Goal: Task Accomplishment & Management: Manage account settings

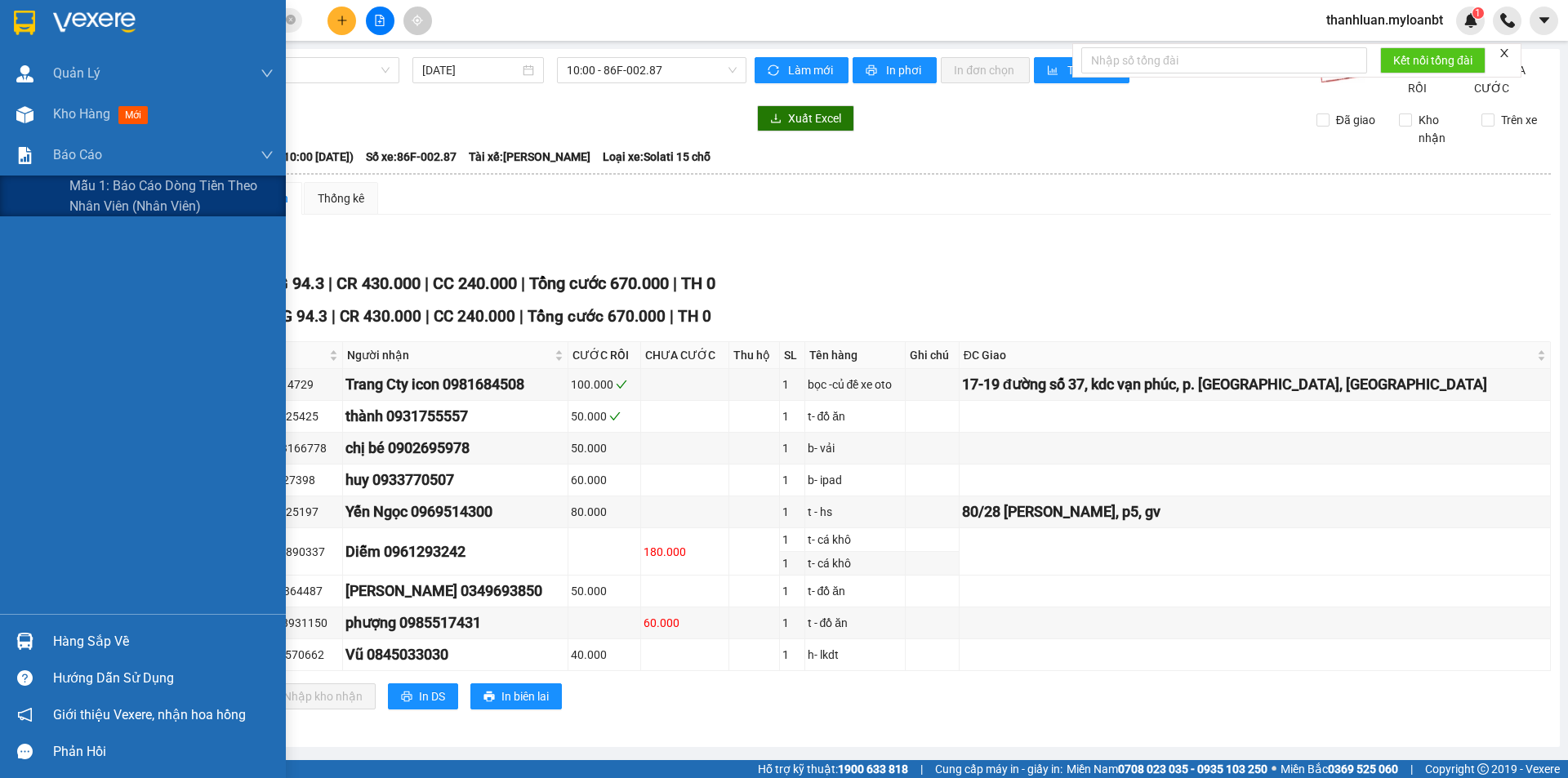
click at [73, 192] on span "Mẫu 1: Báo cáo dòng tiền theo nhân viên (Nhân viên)" at bounding box center [172, 196] width 204 height 41
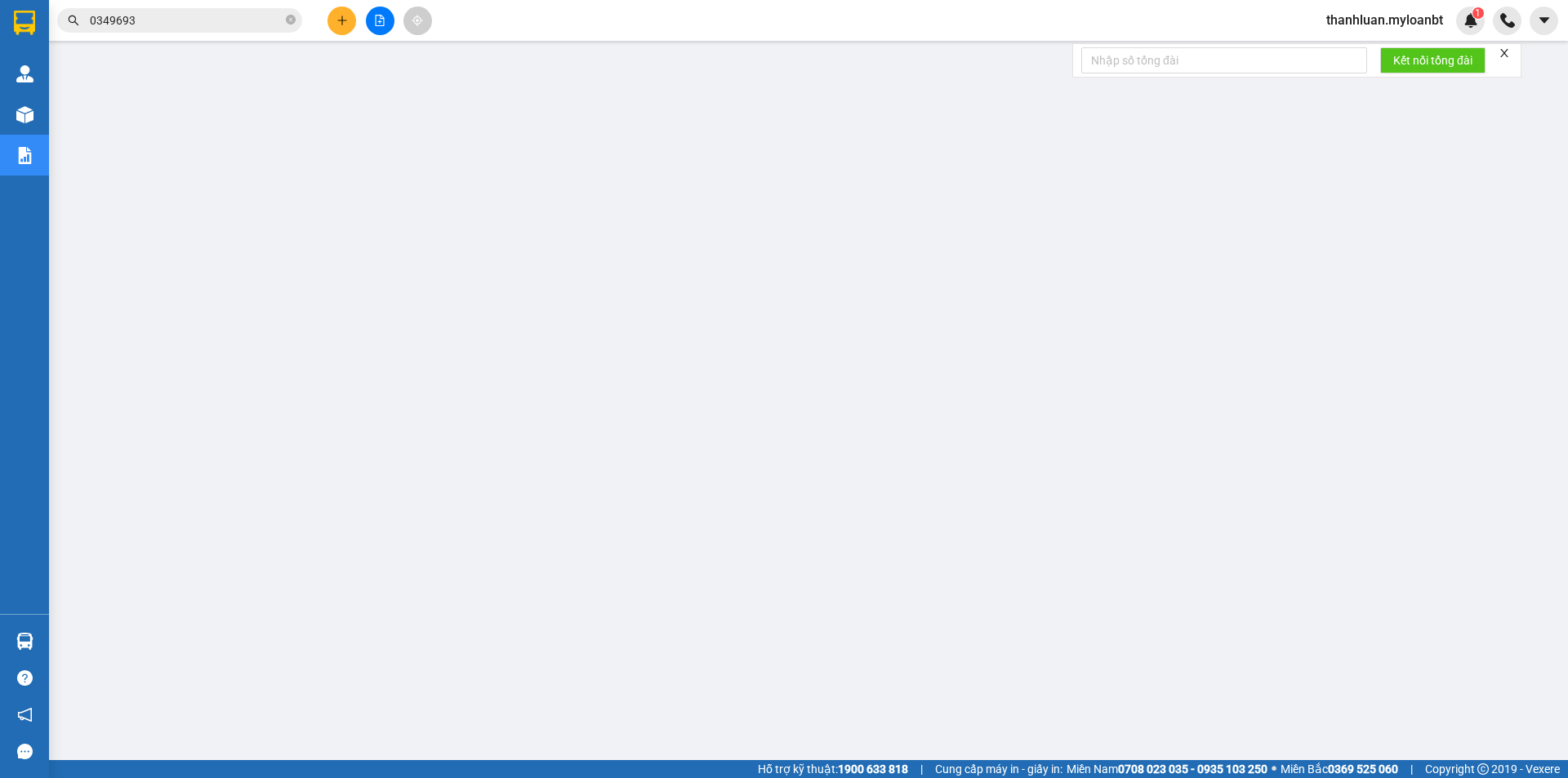
click at [344, 22] on icon "plus" at bounding box center [341, 20] width 11 height 11
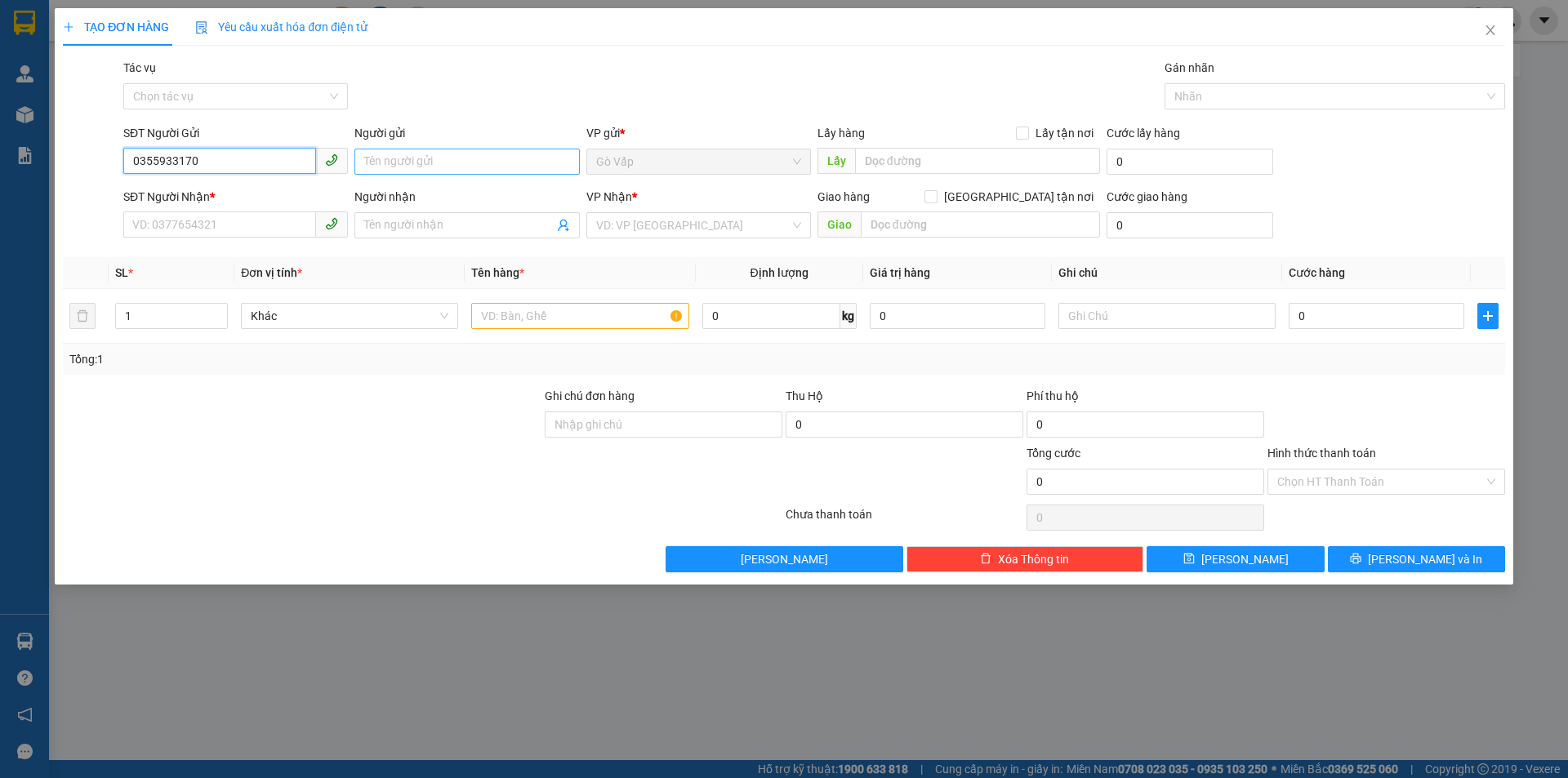
type input "0355933170"
click at [450, 163] on input "Người gửi" at bounding box center [466, 162] width 224 height 26
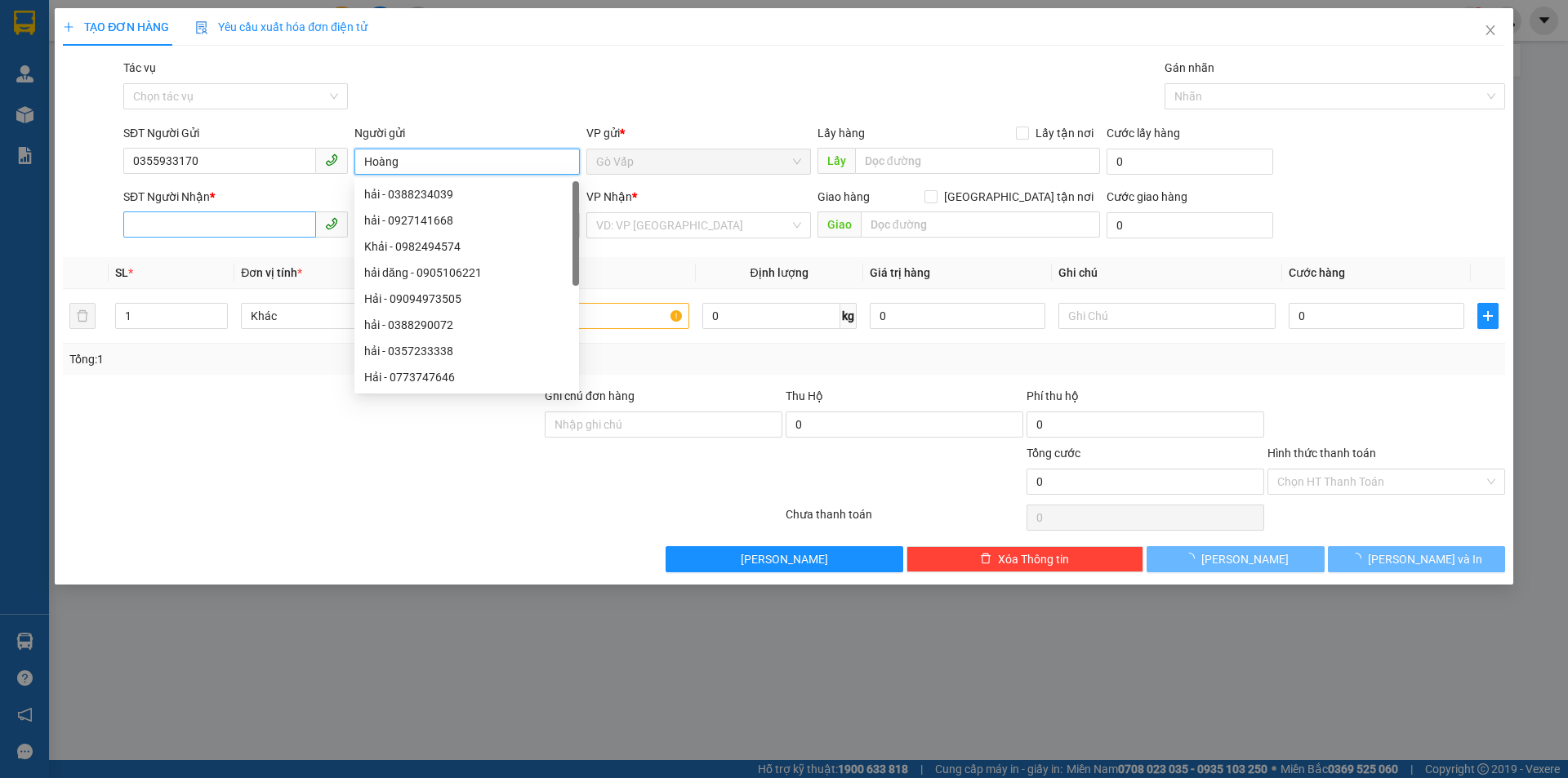
type input "Hoàng"
click at [224, 229] on input "SĐT Người Nhận *" at bounding box center [219, 224] width 192 height 26
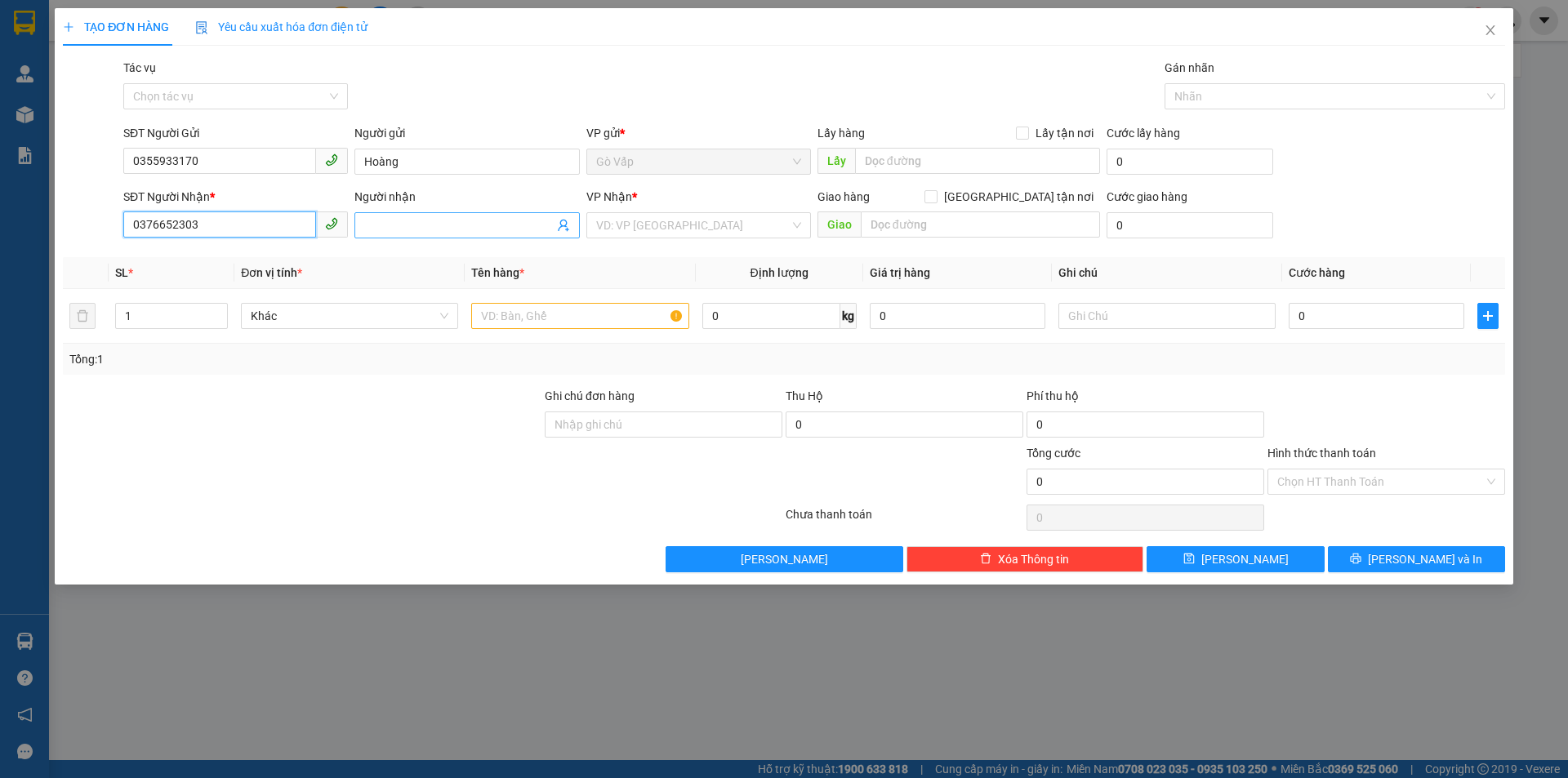
type input "0376652303"
click at [444, 227] on input "Người nhận" at bounding box center [458, 225] width 189 height 18
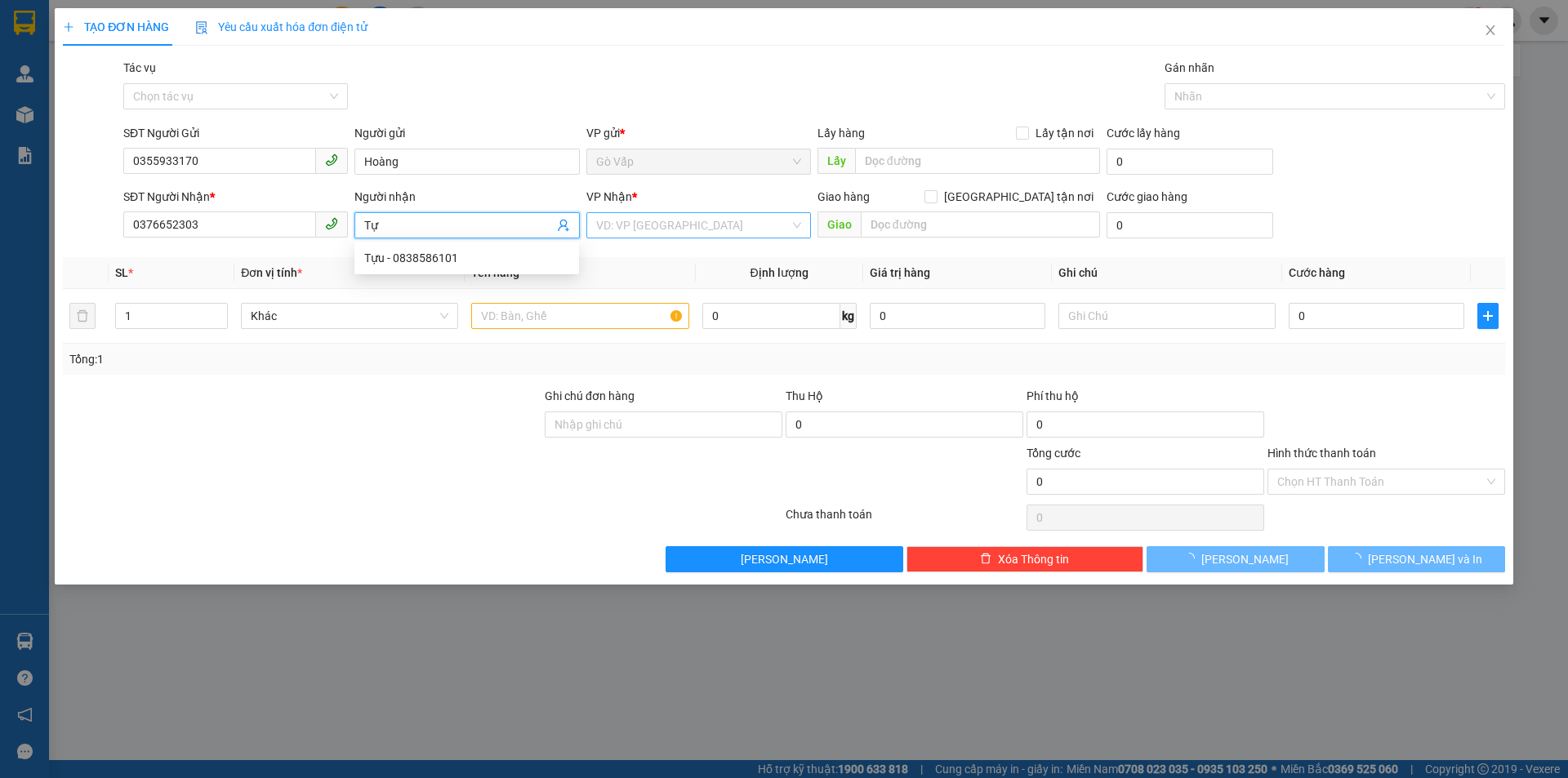
type input "Tự"
click at [697, 220] on input "search" at bounding box center [692, 225] width 193 height 24
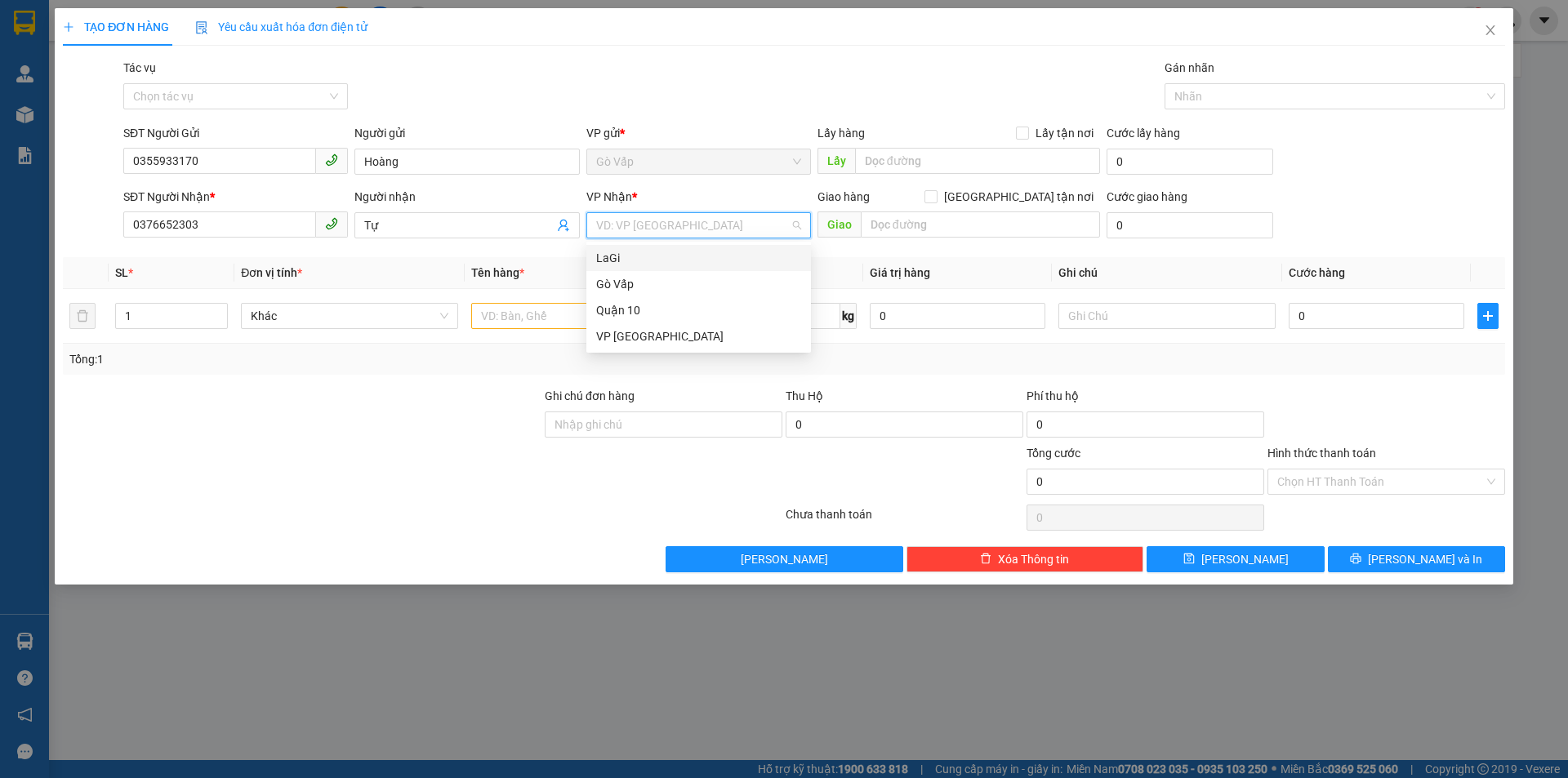
click at [702, 256] on div "LaGi" at bounding box center [698, 257] width 205 height 18
click at [524, 307] on input "text" at bounding box center [580, 316] width 217 height 26
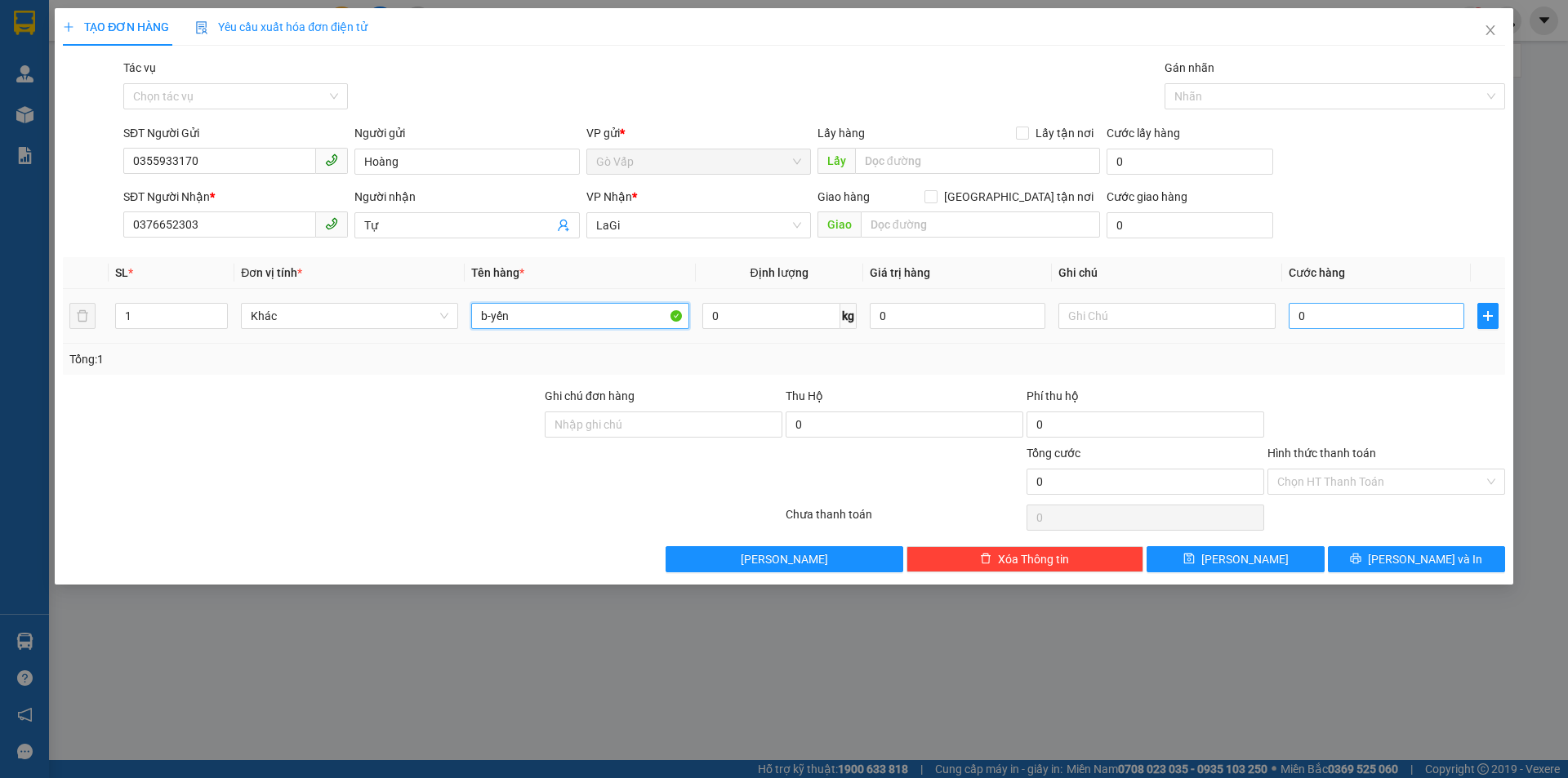
type input "b-yến"
click at [1365, 327] on input "0" at bounding box center [1376, 316] width 176 height 26
type input "4"
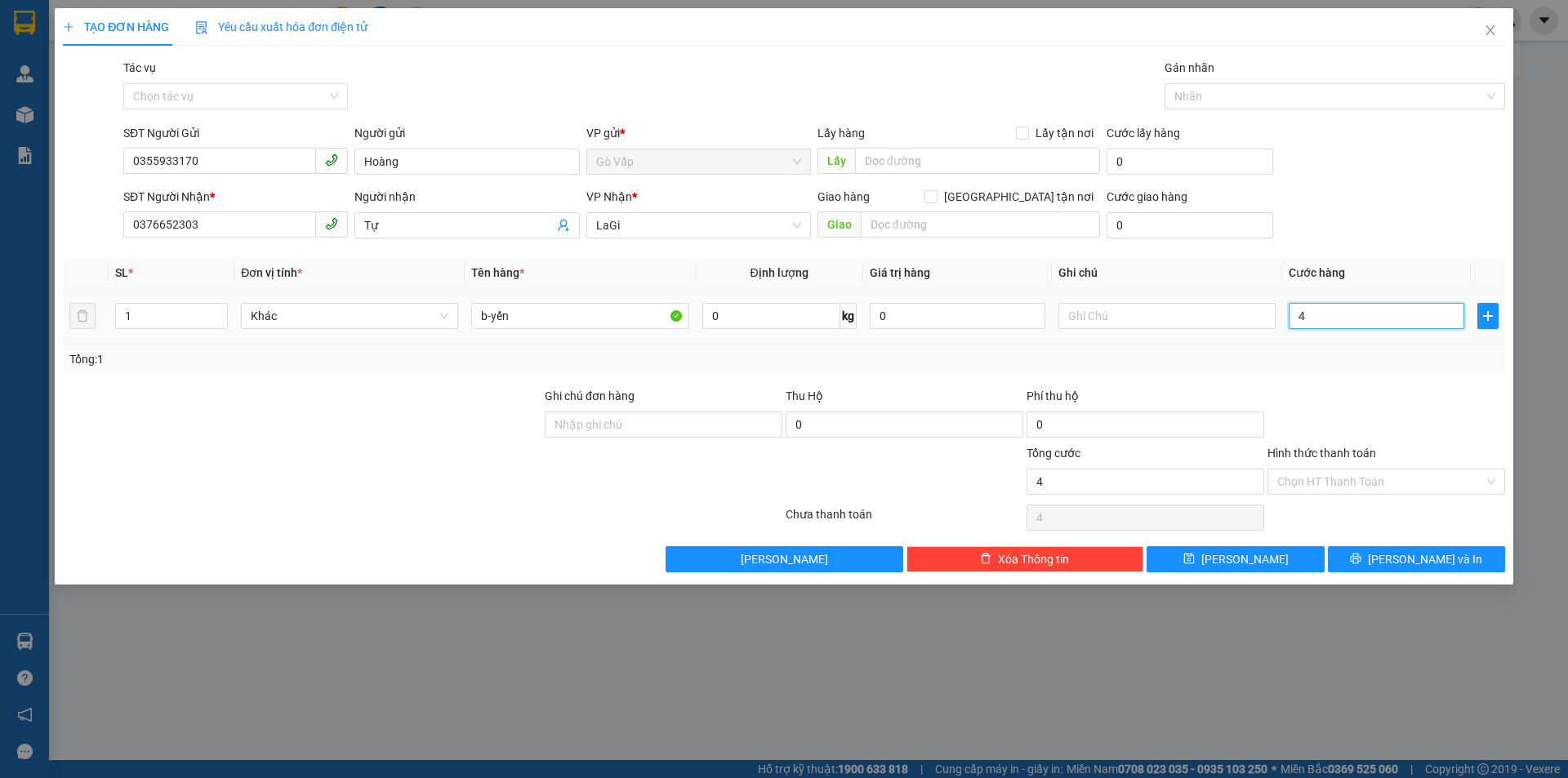
type input "40"
type input "40.000"
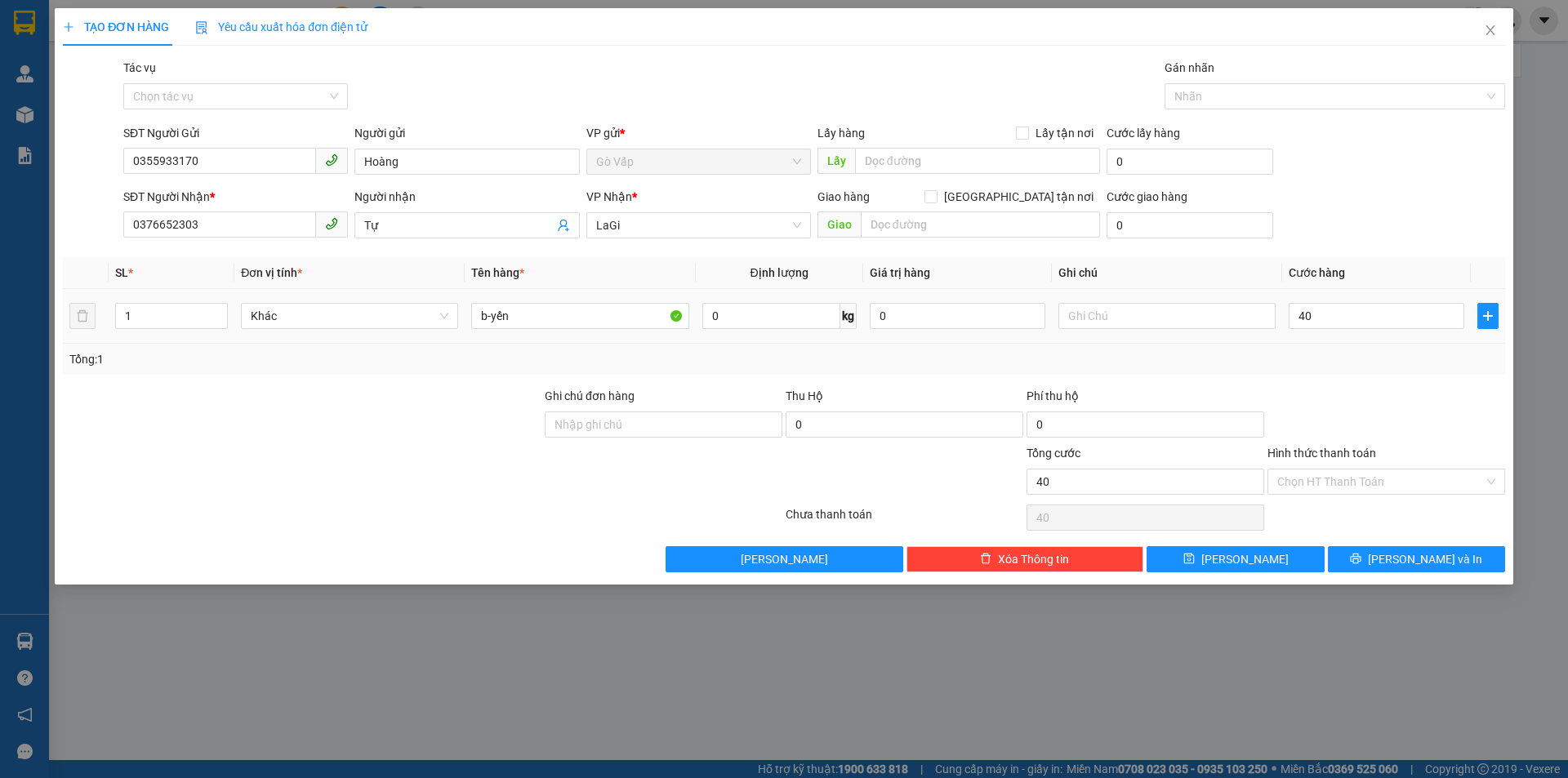
type input "40.000"
click at [1403, 372] on div "Tổng: 1" at bounding box center [784, 360] width 1442 height 31
click at [1441, 555] on span "Lưu và In" at bounding box center [1425, 559] width 114 height 18
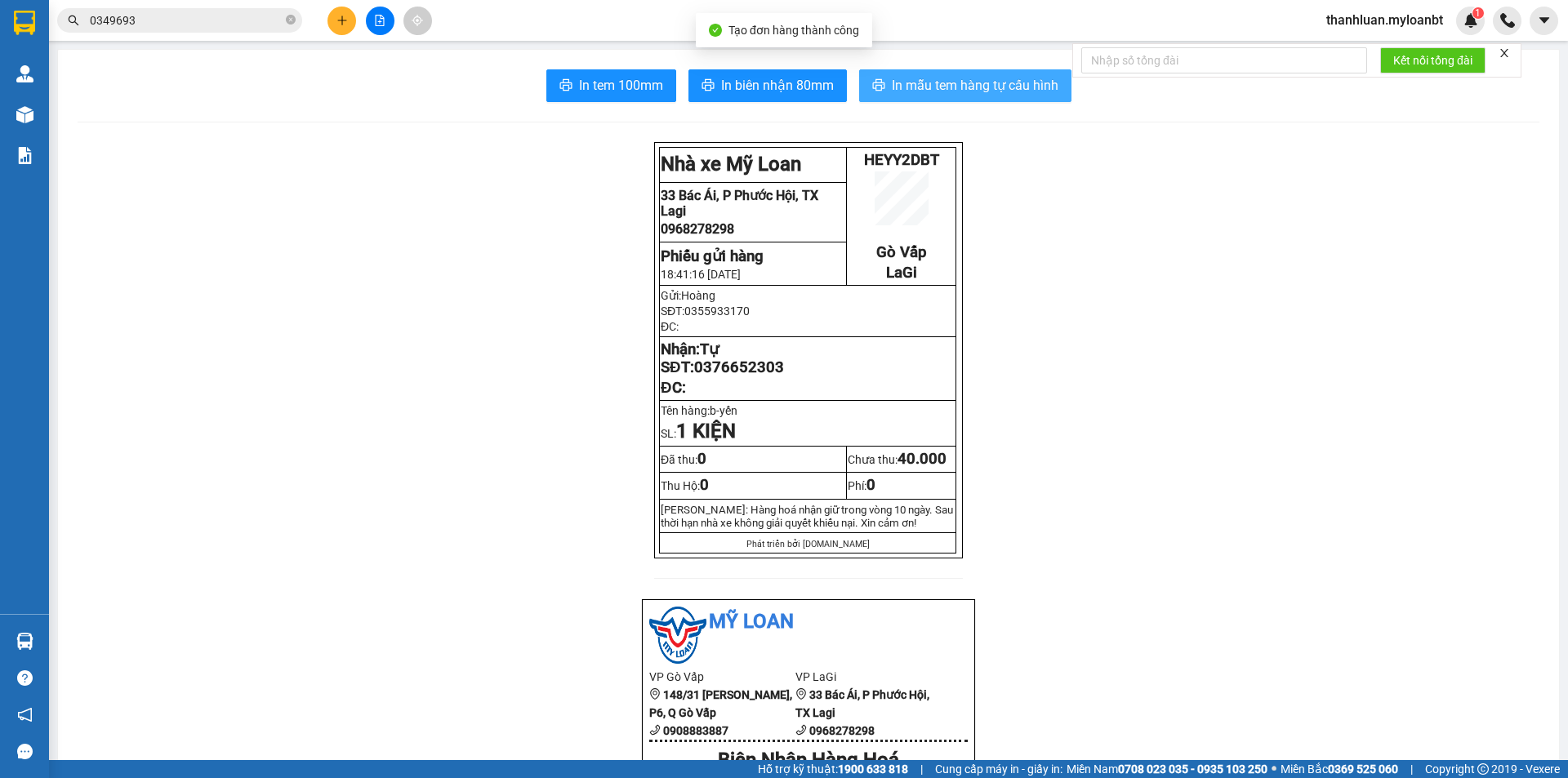
click at [968, 93] on span "In mẫu tem hàng tự cấu hình" at bounding box center [975, 86] width 166 height 21
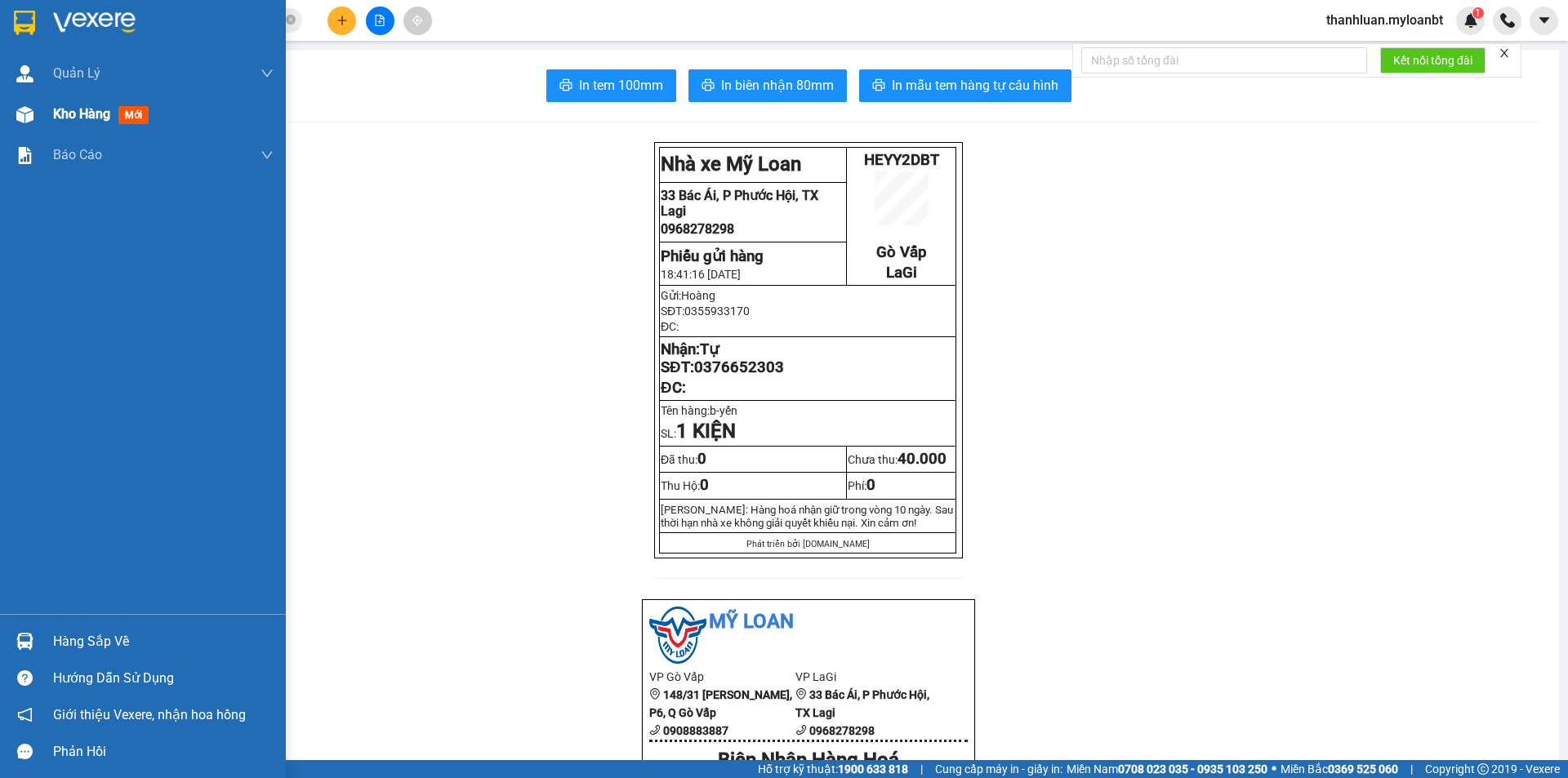
click at [44, 111] on div "Kho hàng mới" at bounding box center [143, 113] width 286 height 41
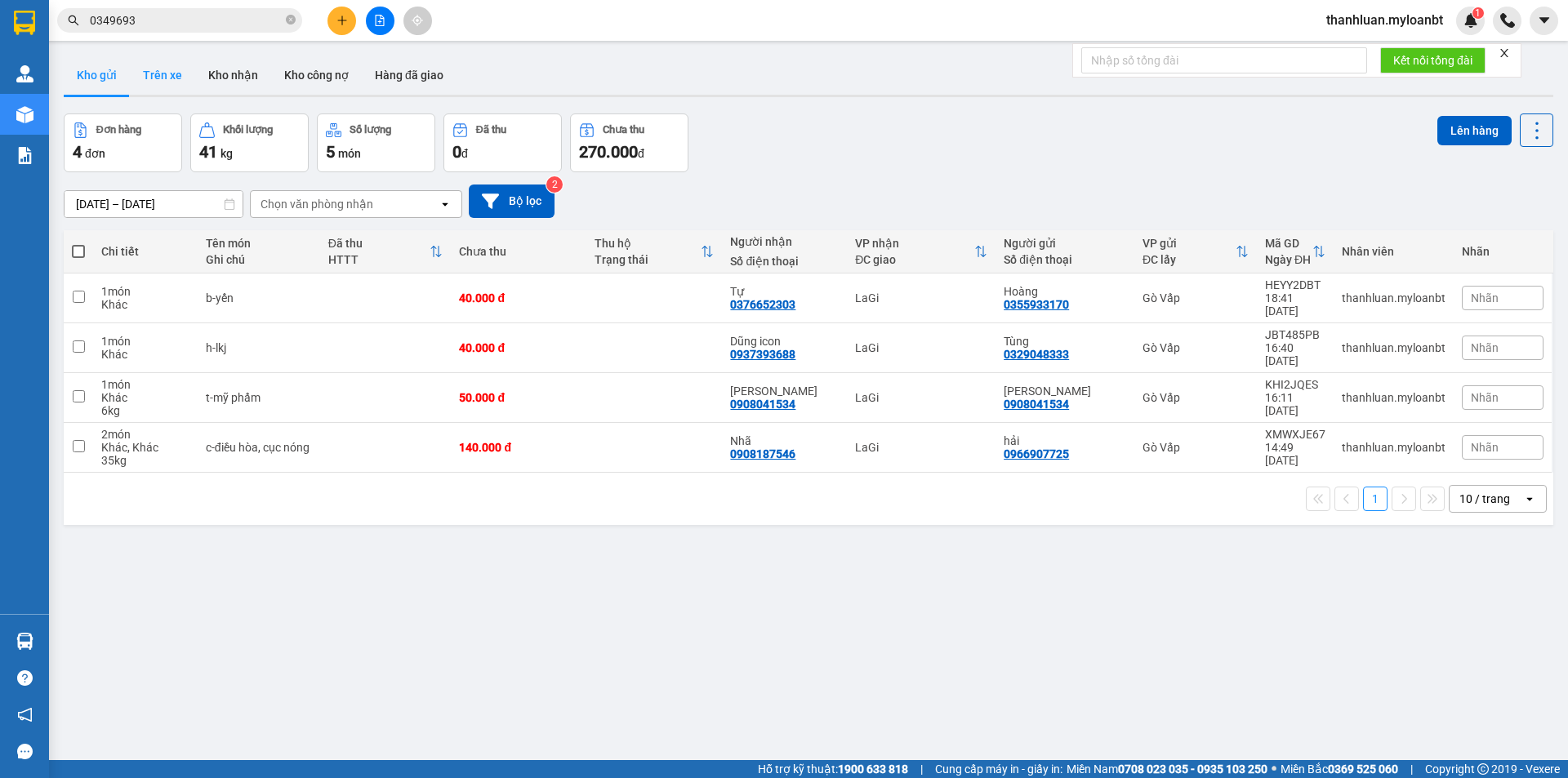
click at [168, 82] on button "Trên xe" at bounding box center [162, 75] width 65 height 39
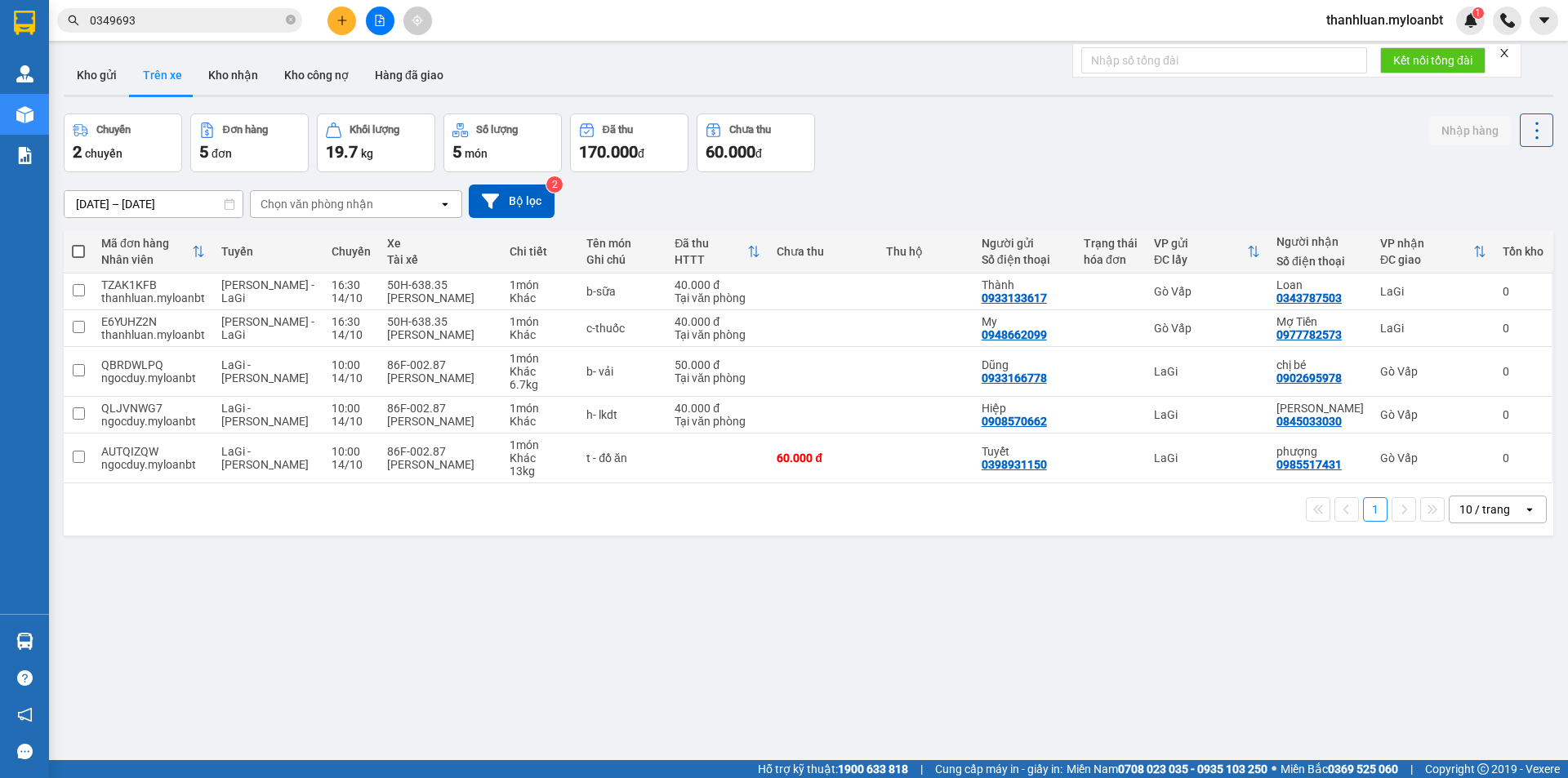
click at [214, 10] on span "0349693" at bounding box center [179, 20] width 245 height 24
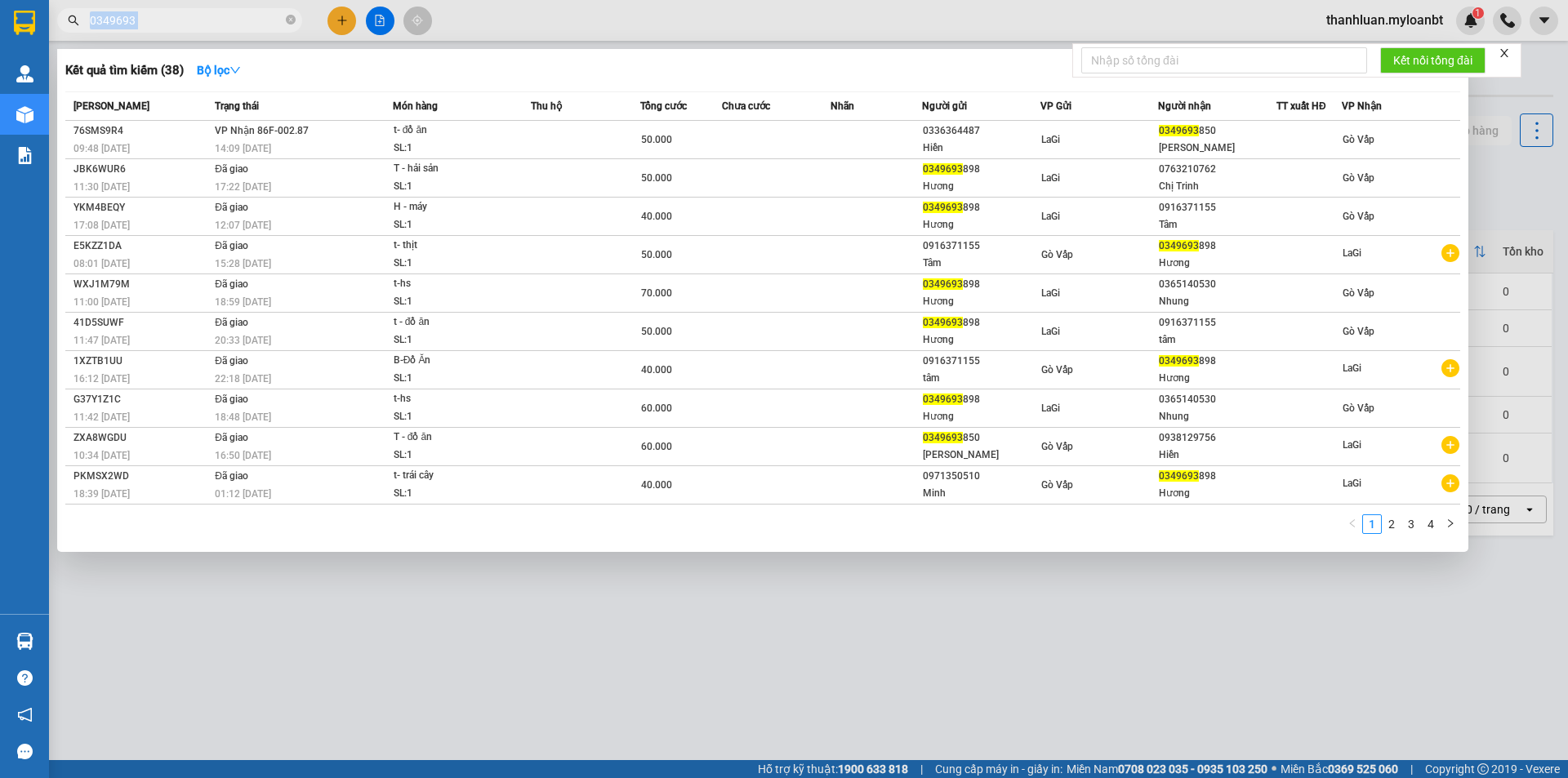
click at [214, 10] on span "0349693" at bounding box center [179, 20] width 245 height 24
click at [211, 26] on input "0349693" at bounding box center [186, 20] width 192 height 18
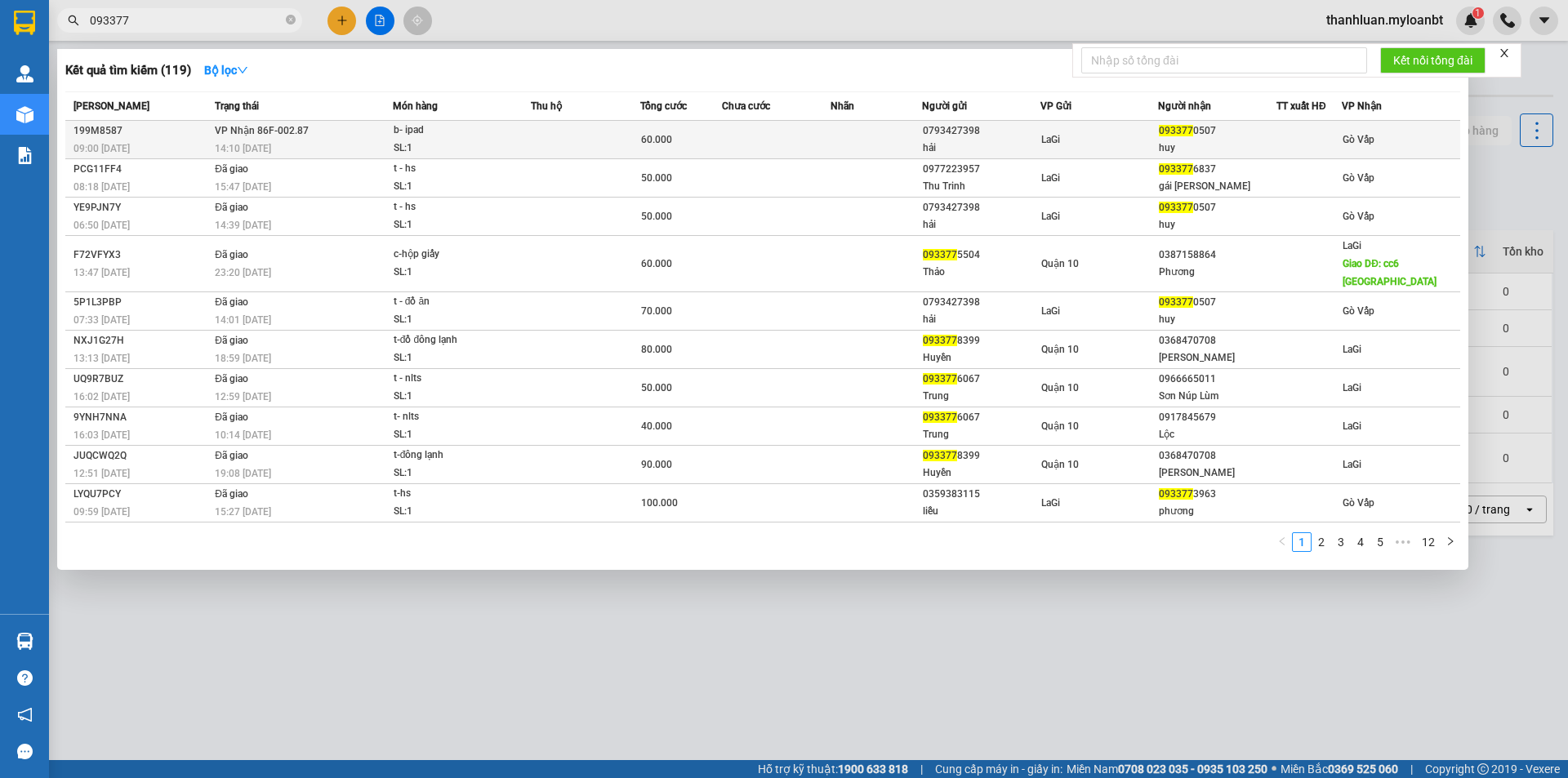
type input "093377"
click at [189, 129] on div "199M8587" at bounding box center [141, 131] width 136 height 17
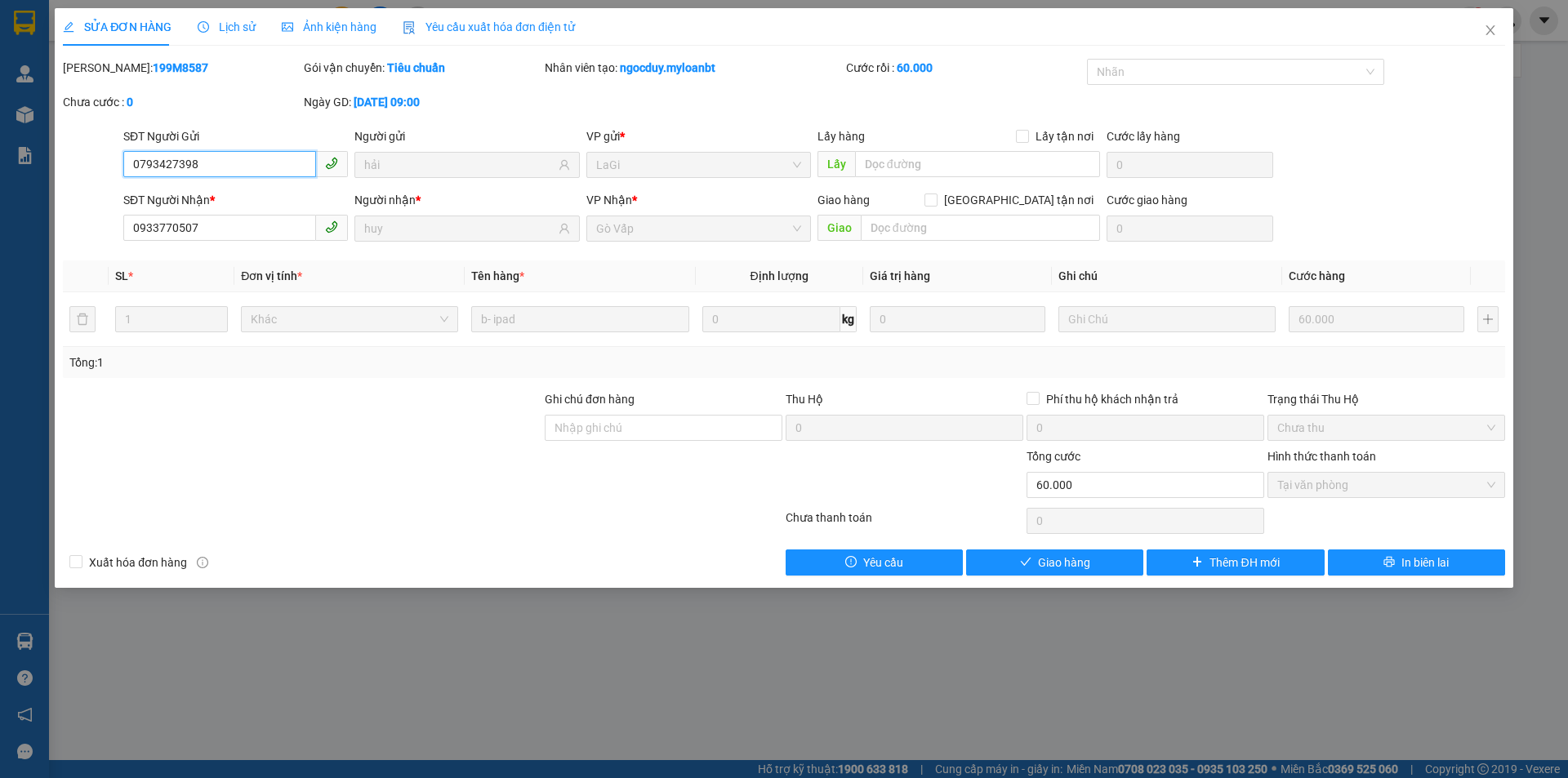
type input "0793427398"
type input "hải"
type input "0933770507"
type input "huy"
type input "0"
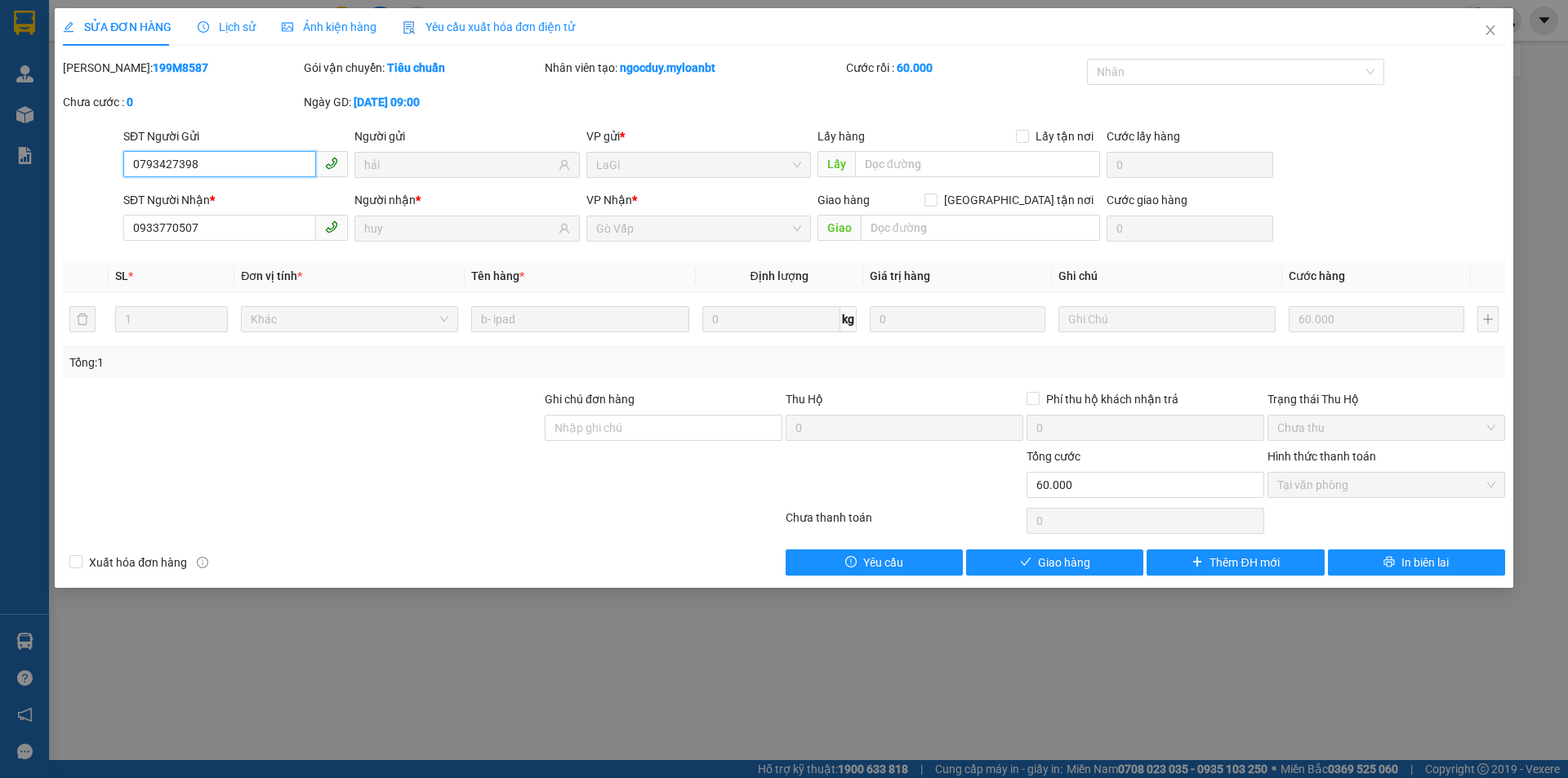
type input "60.000"
click at [1053, 567] on span "Giao hàng" at bounding box center [1064, 562] width 52 height 18
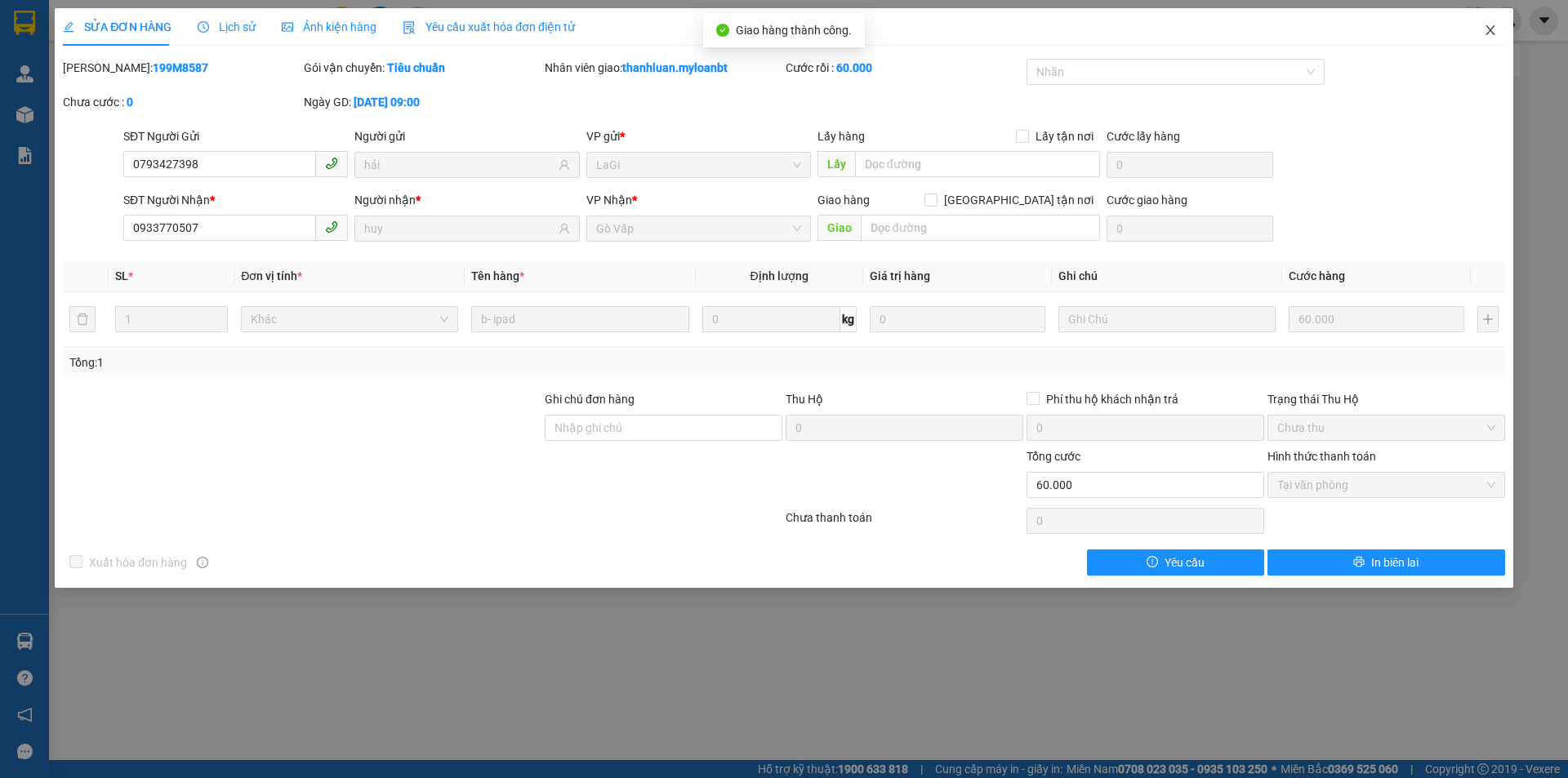
click at [1480, 35] on span "Close" at bounding box center [1490, 30] width 46 height 46
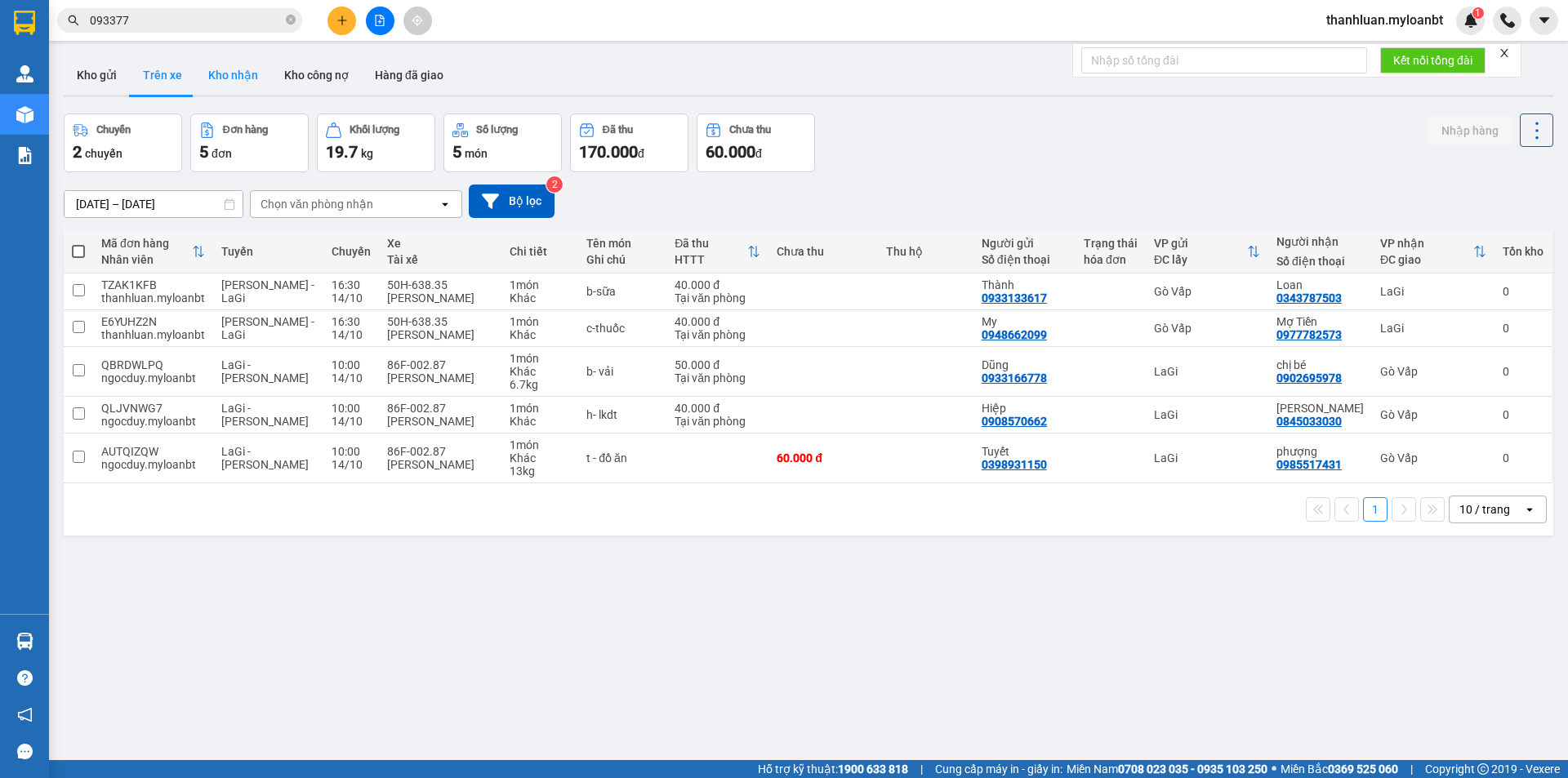
click at [215, 75] on button "Kho nhận" at bounding box center [233, 75] width 76 height 39
type input "[DATE] – [DATE]"
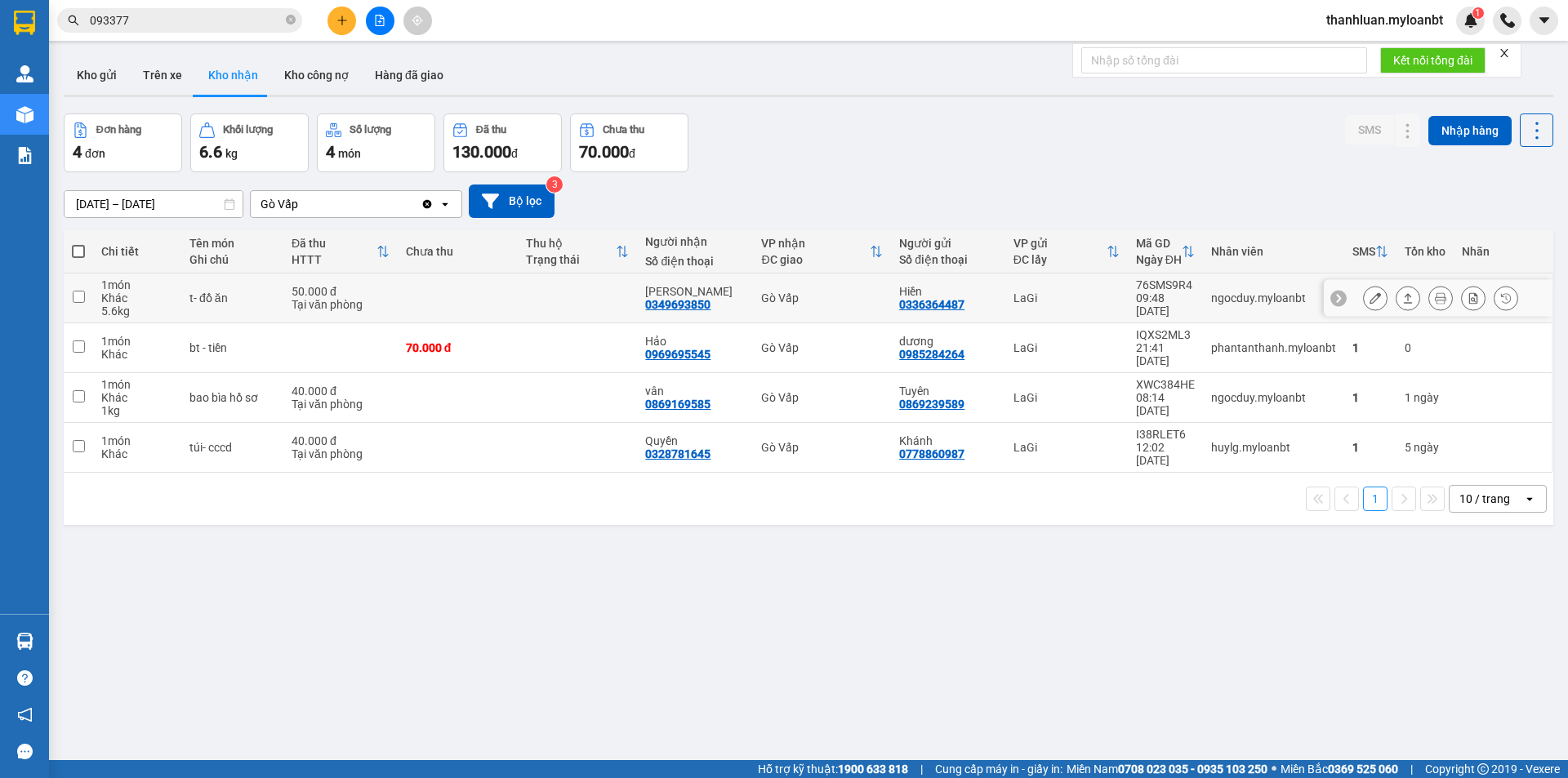
click at [1403, 300] on button at bounding box center [1408, 298] width 23 height 29
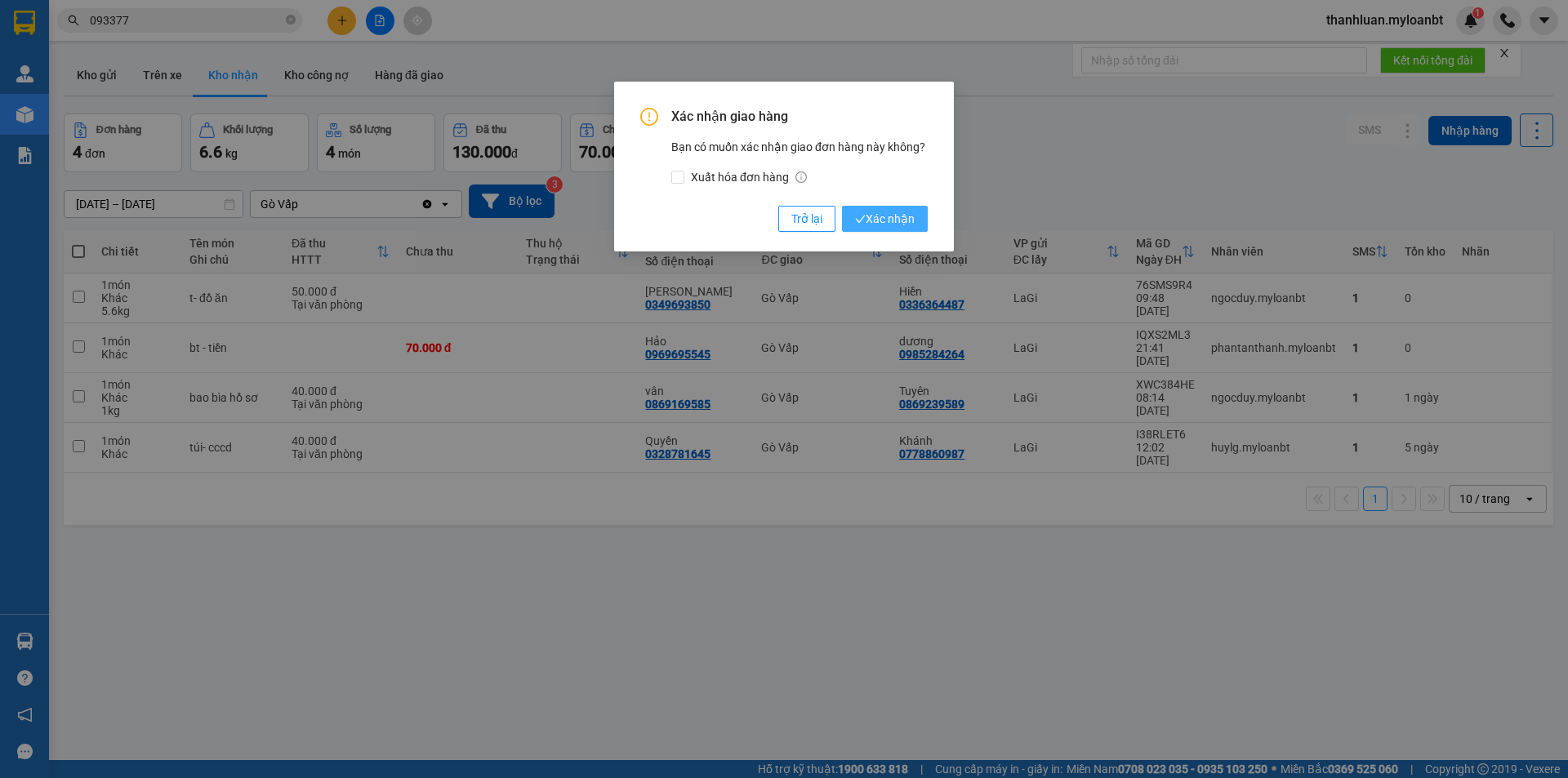
click at [890, 213] on span "Xác nhận" at bounding box center [884, 218] width 60 height 18
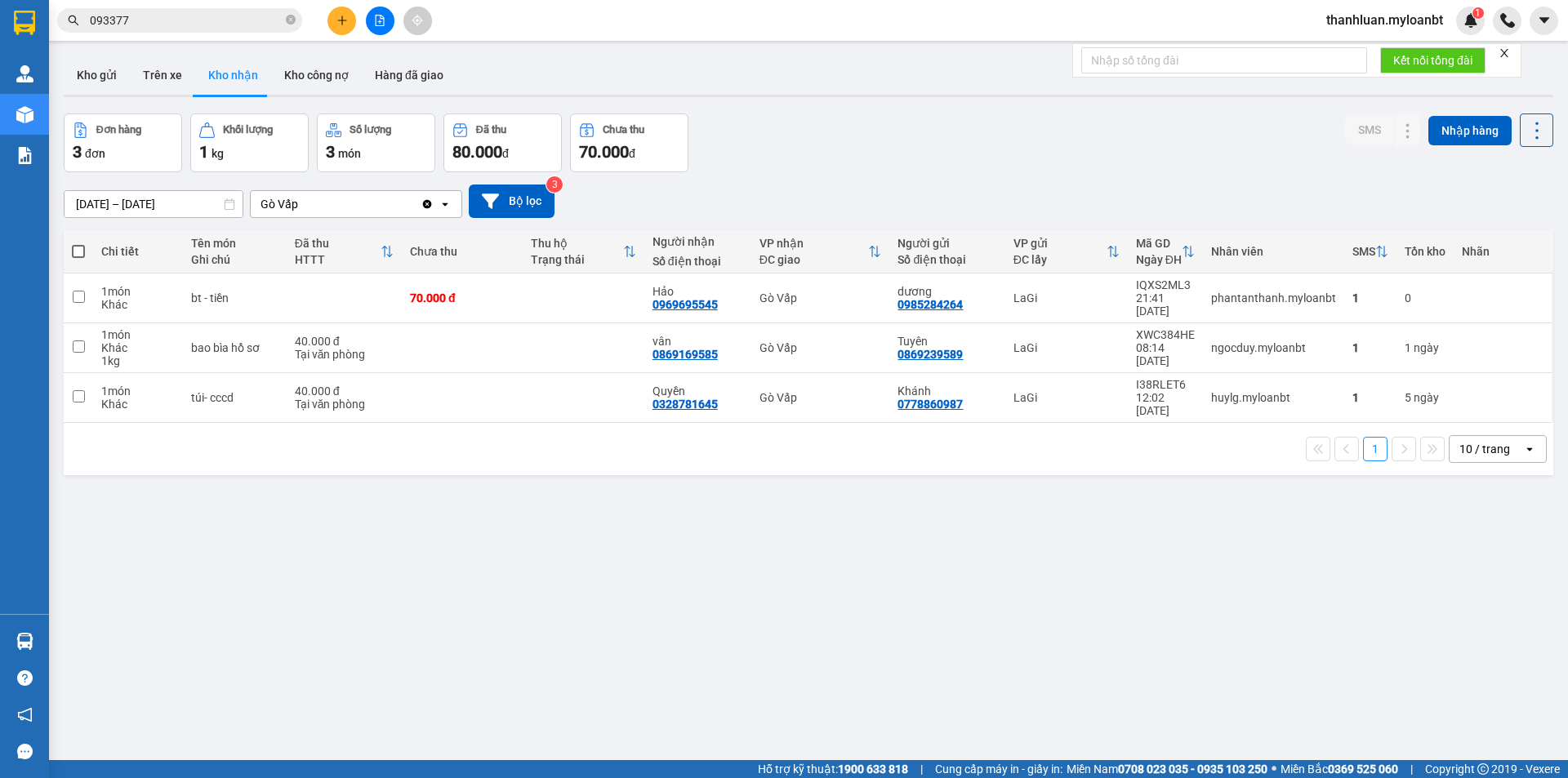
click at [182, 19] on input "093377" at bounding box center [186, 20] width 192 height 18
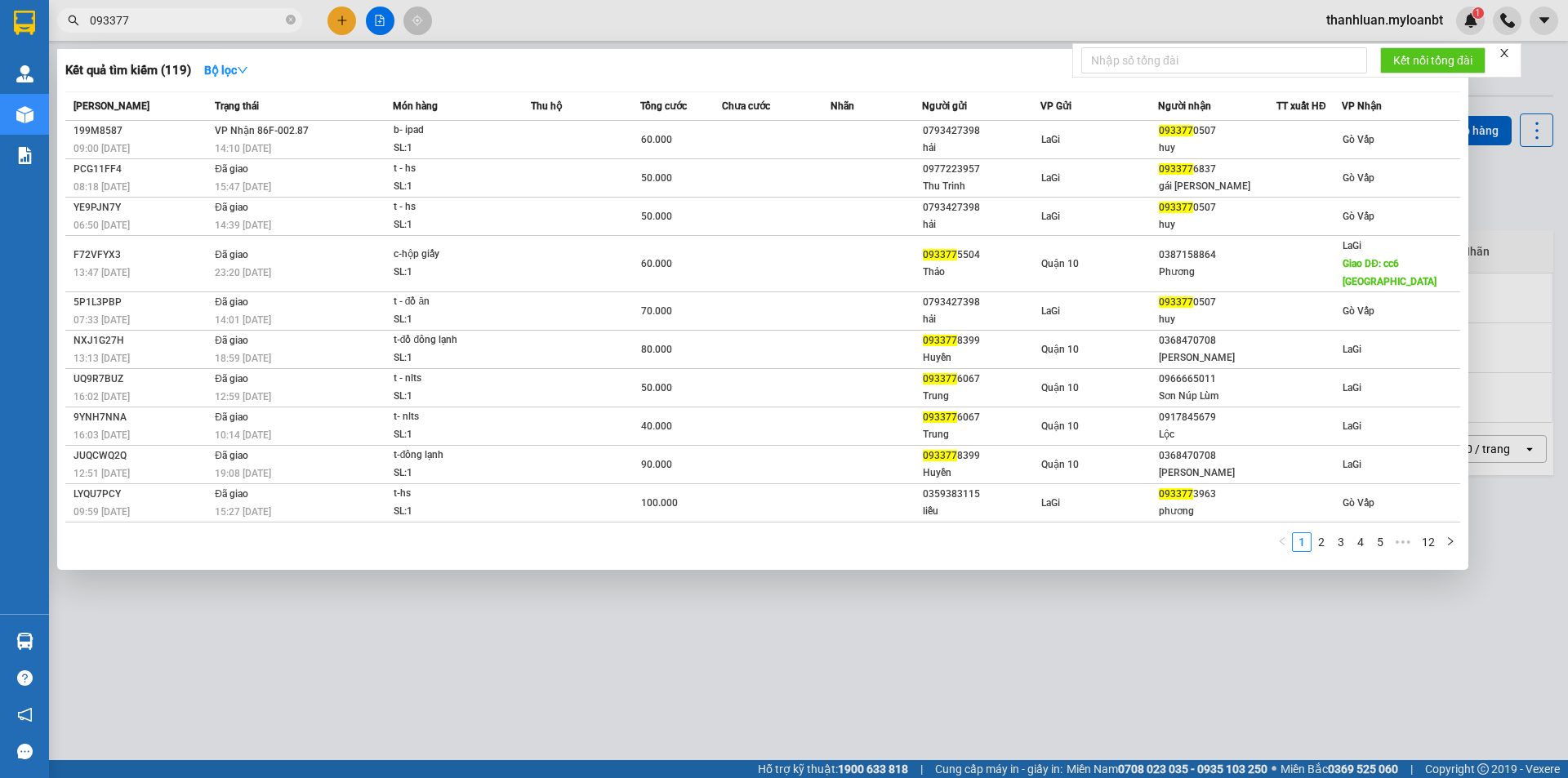
click at [182, 19] on input "093377" at bounding box center [186, 20] width 192 height 18
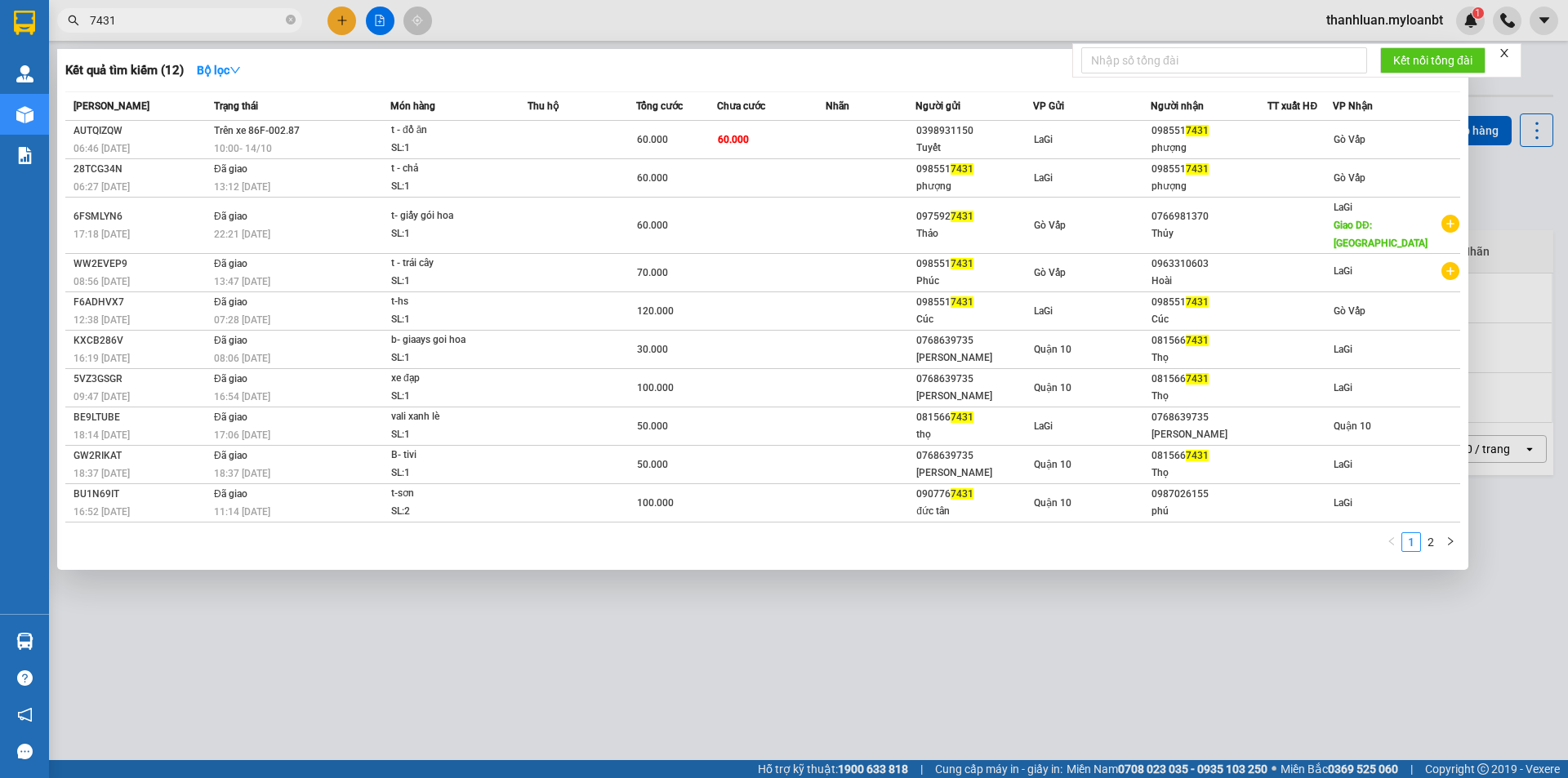
type input "7431"
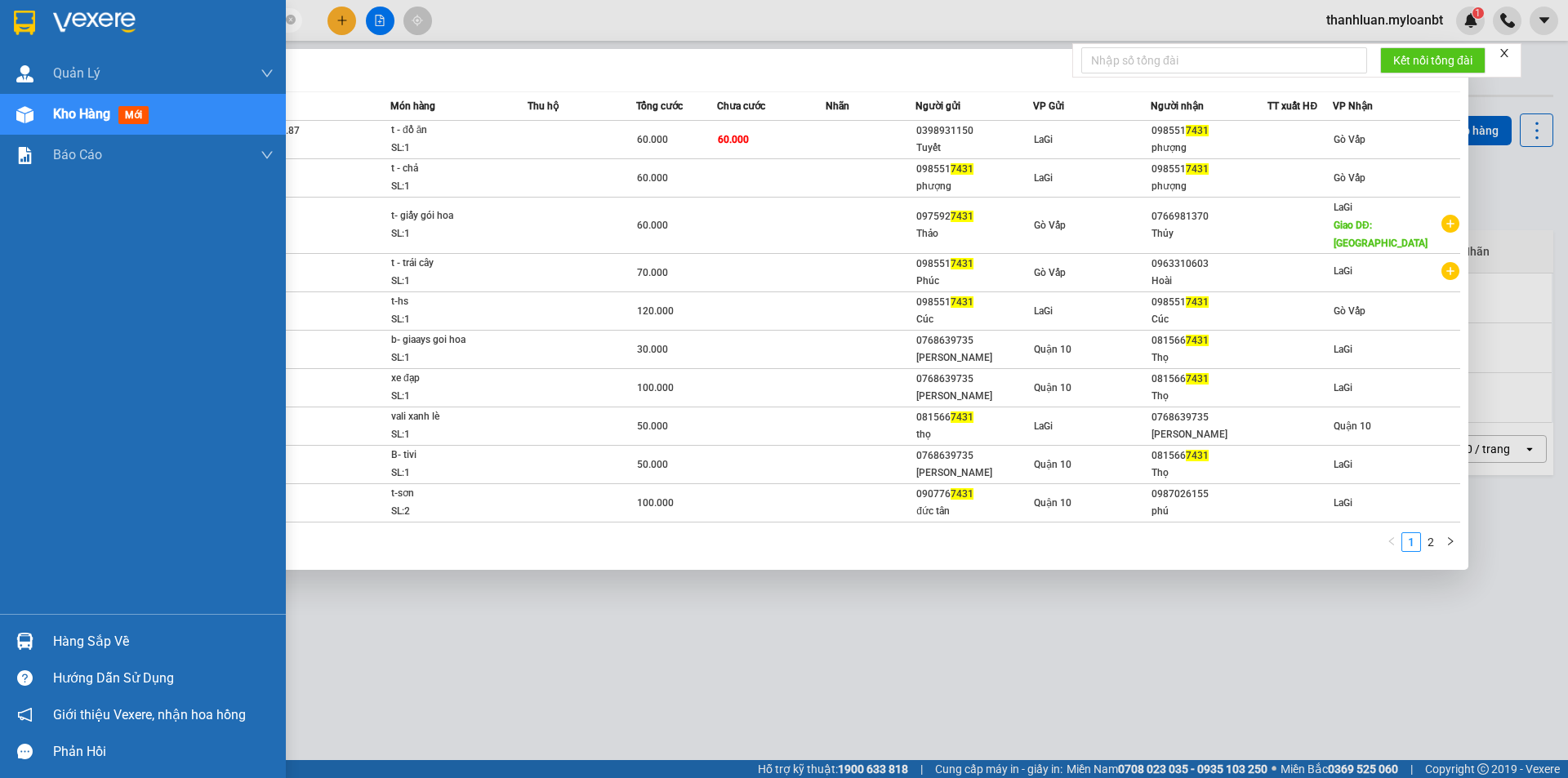
click at [30, 639] on img at bounding box center [25, 641] width 17 height 17
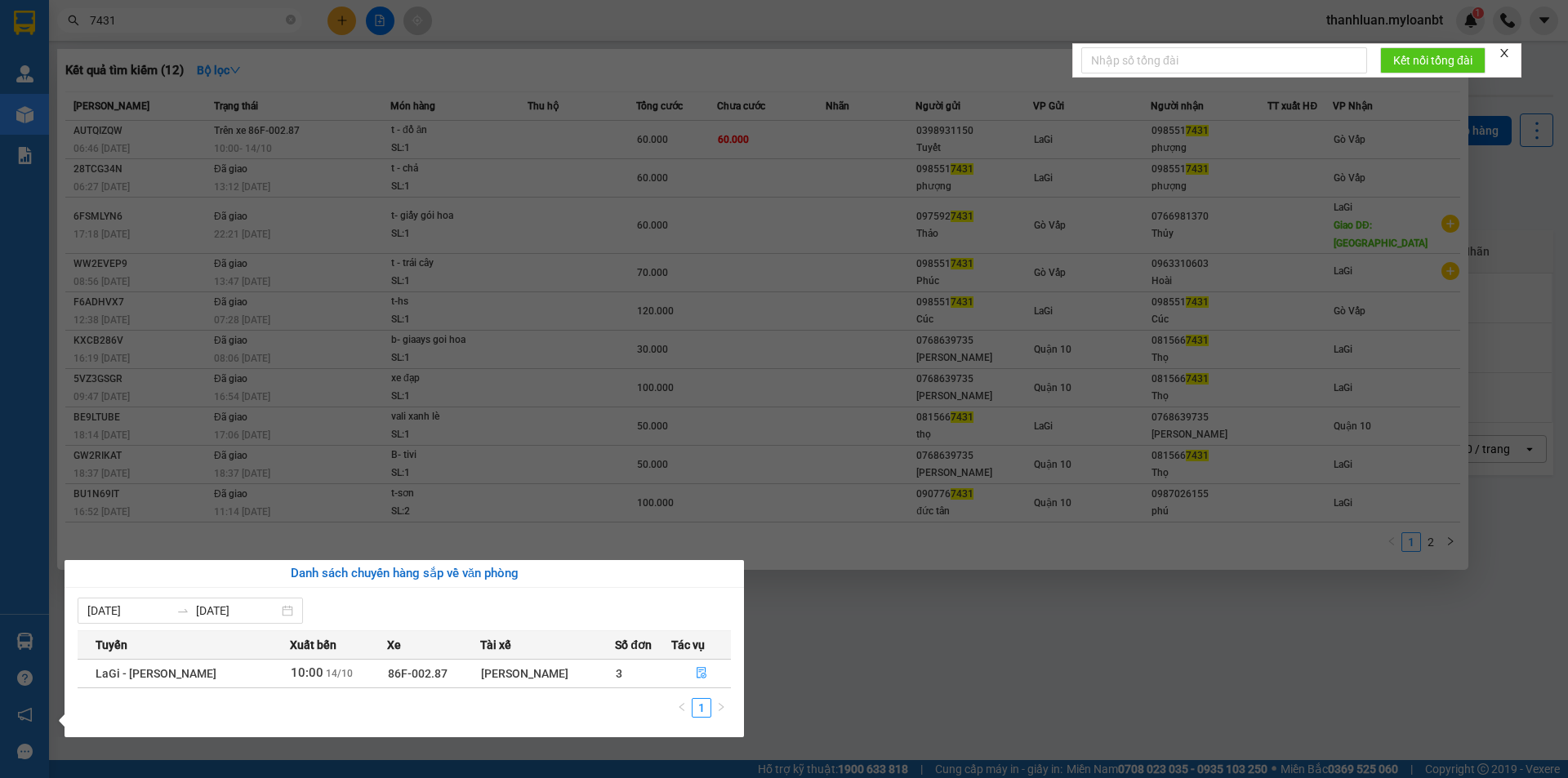
click at [982, 667] on section "Kết quả tìm kiếm ( 12 ) Bộ lọc Mã ĐH Trạng thái Món hàng Thu hộ Tổng cước Chưa …" at bounding box center [784, 389] width 1568 height 778
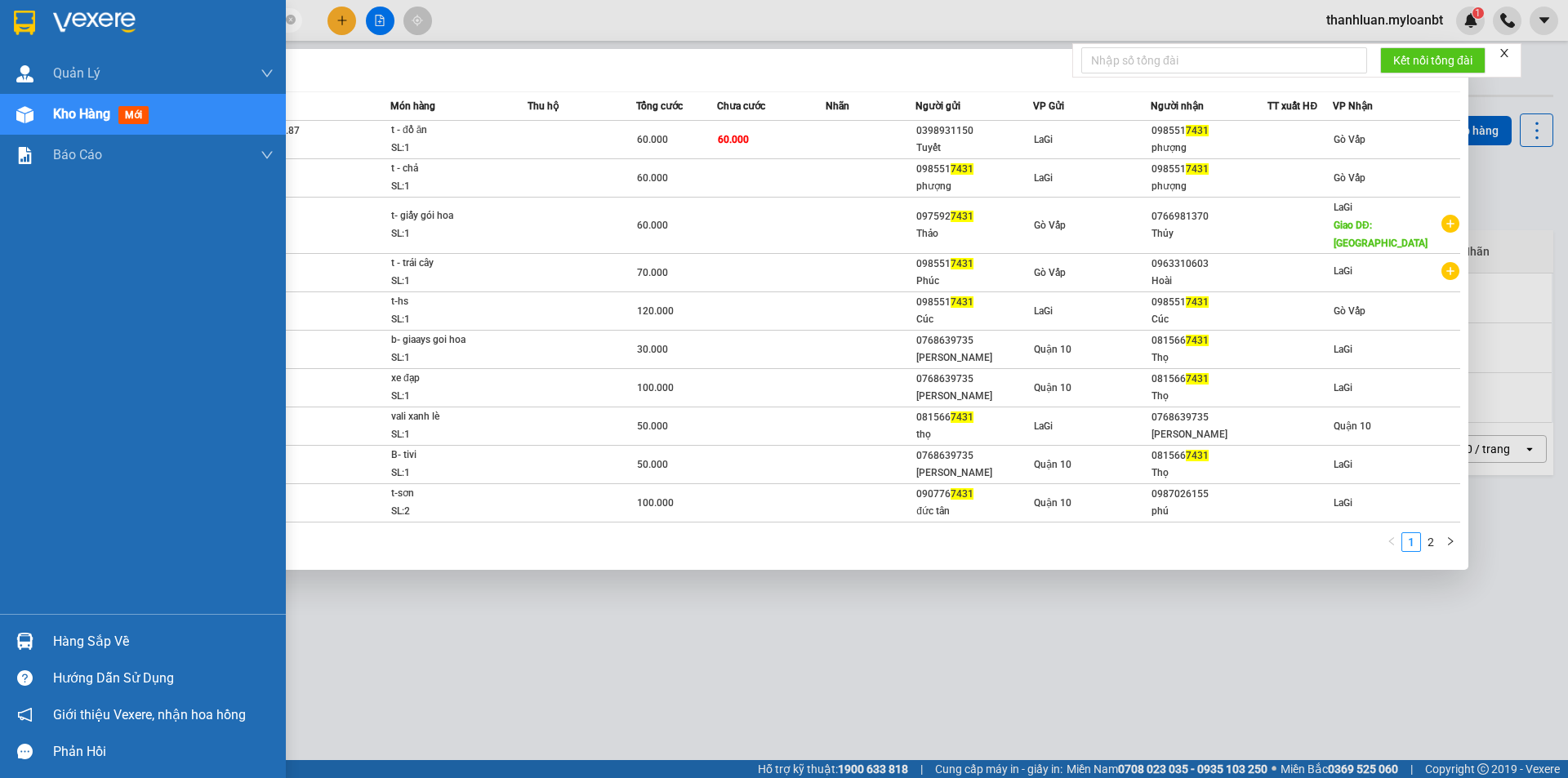
click at [52, 626] on div "Hàng sắp về" at bounding box center [143, 641] width 286 height 36
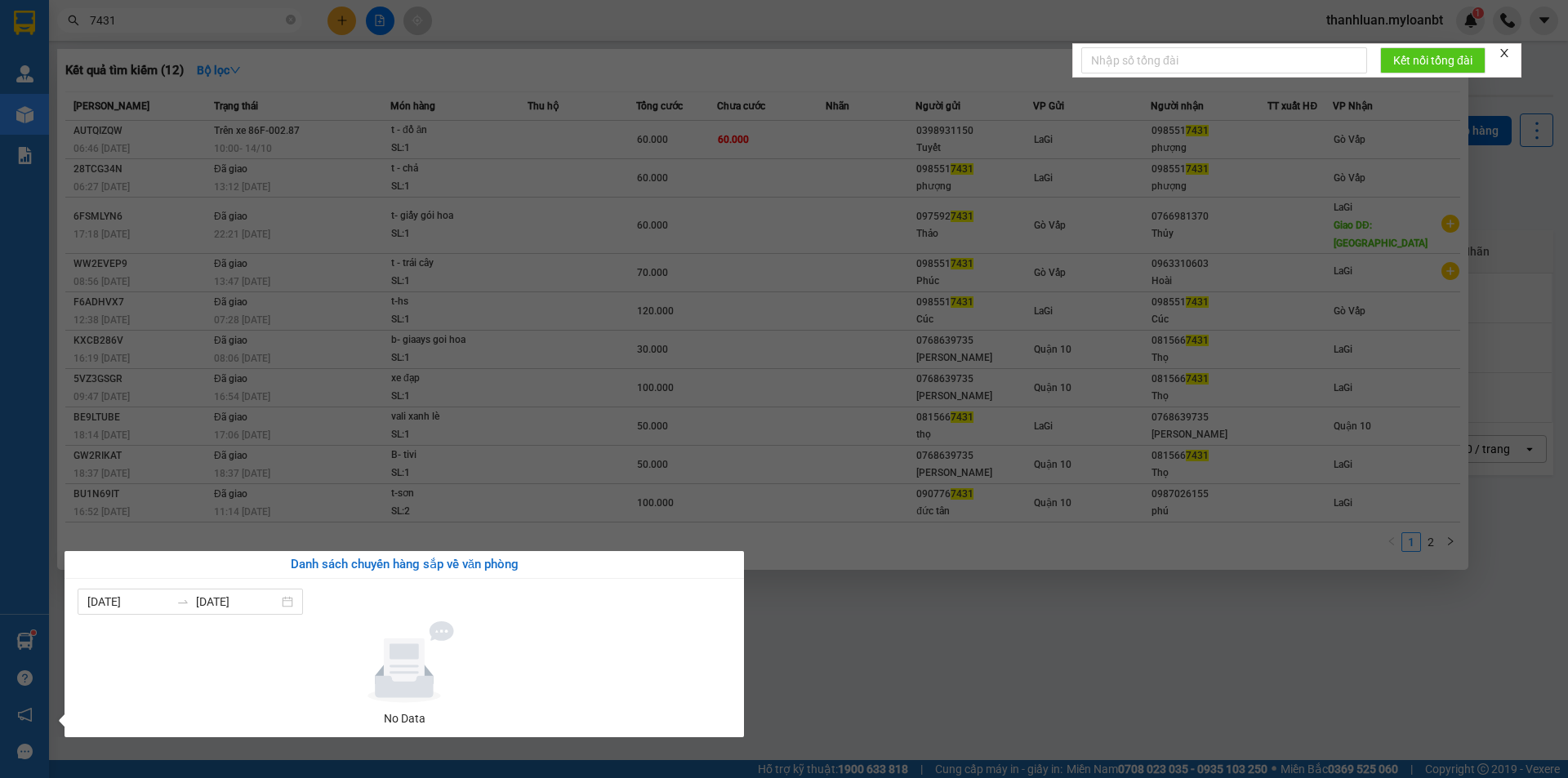
click at [976, 678] on section "Kết quả tìm kiếm ( 12 ) Bộ lọc Mã ĐH Trạng thái Món hàng Thu hộ Tổng cước Chưa …" at bounding box center [784, 389] width 1568 height 778
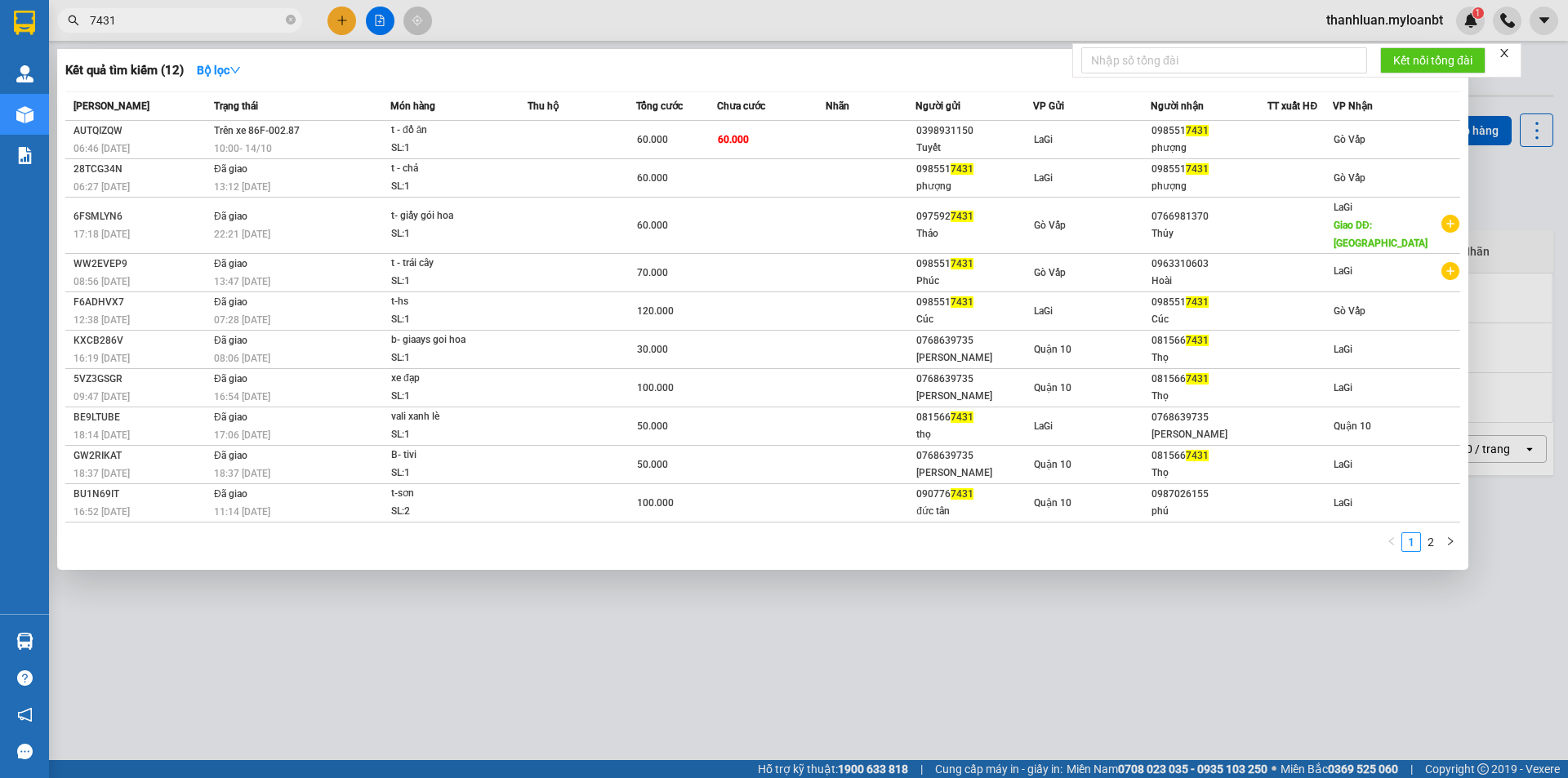
click at [603, 635] on div at bounding box center [784, 389] width 1568 height 778
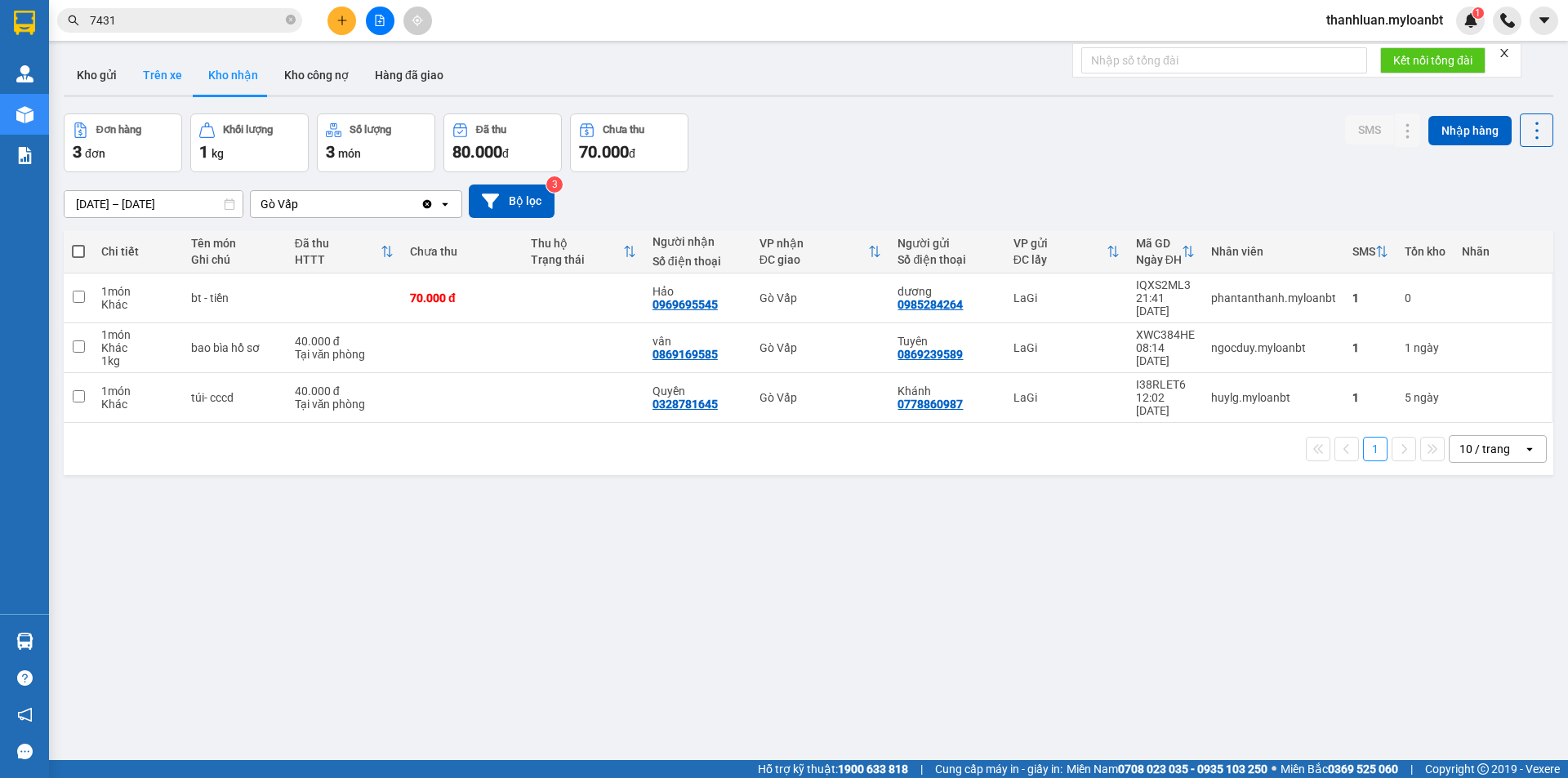
click at [163, 75] on button "Trên xe" at bounding box center [162, 75] width 65 height 39
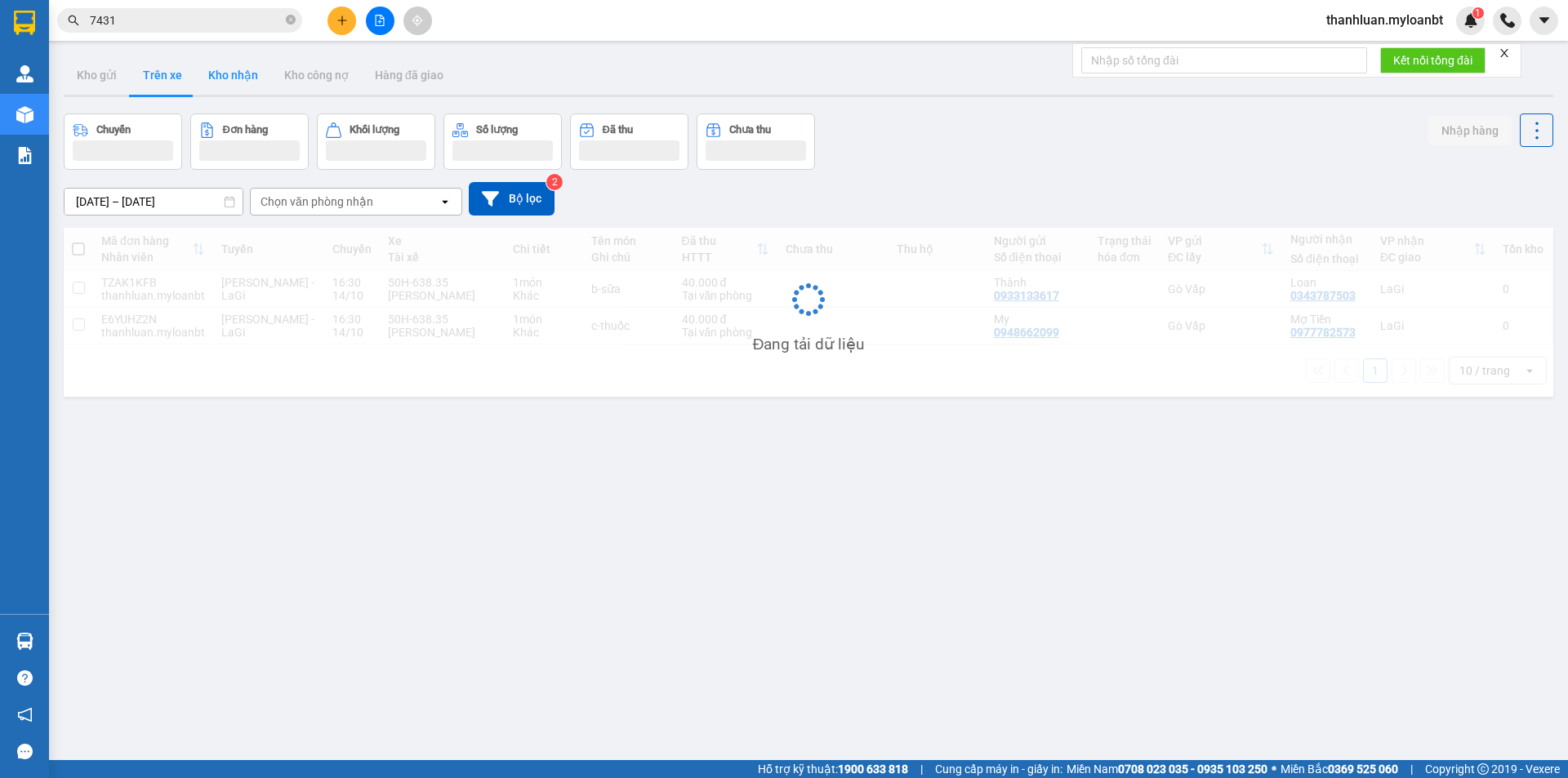
click at [227, 78] on button "Kho nhận" at bounding box center [233, 75] width 76 height 39
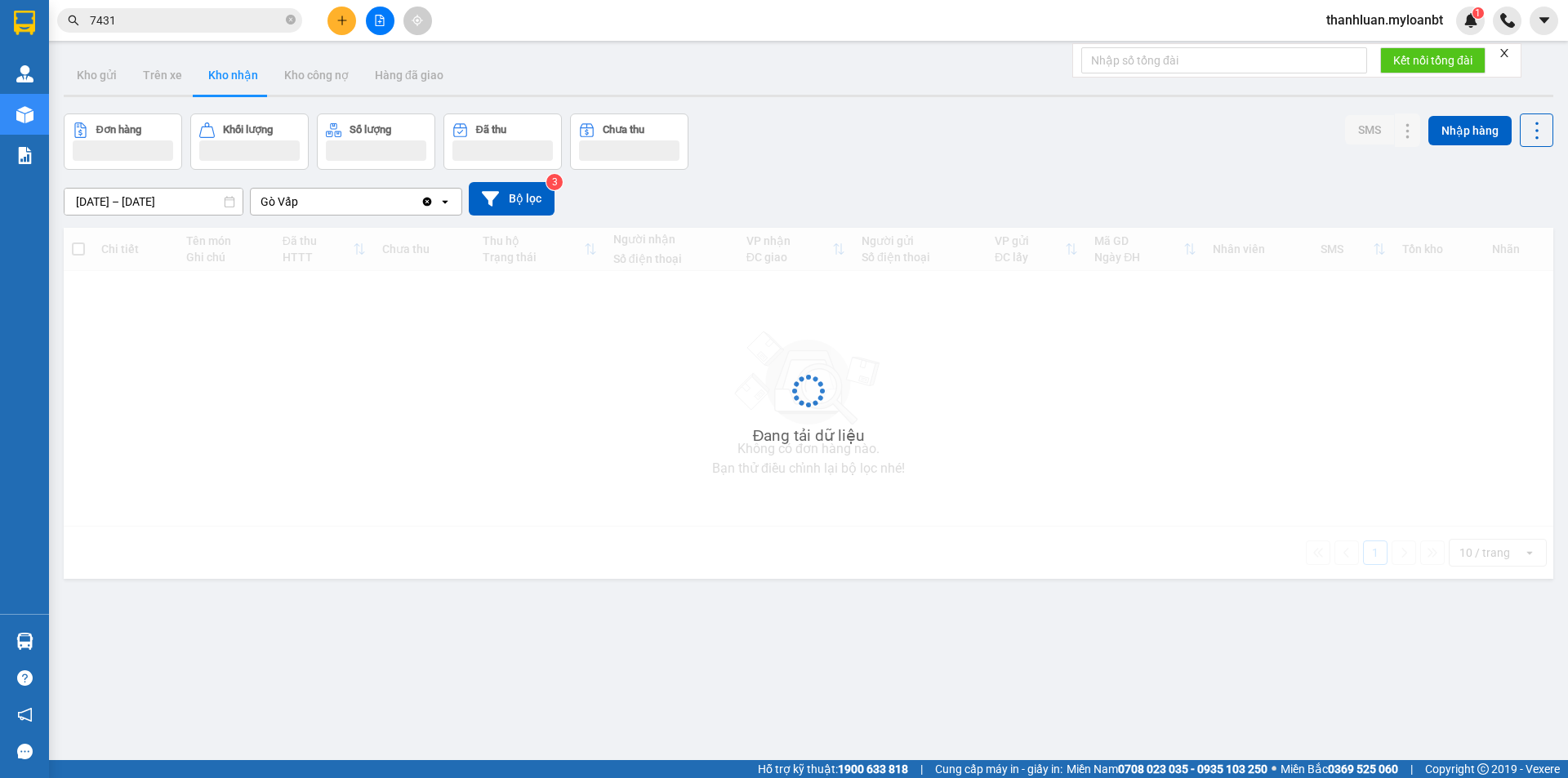
type input "[DATE] – [DATE]"
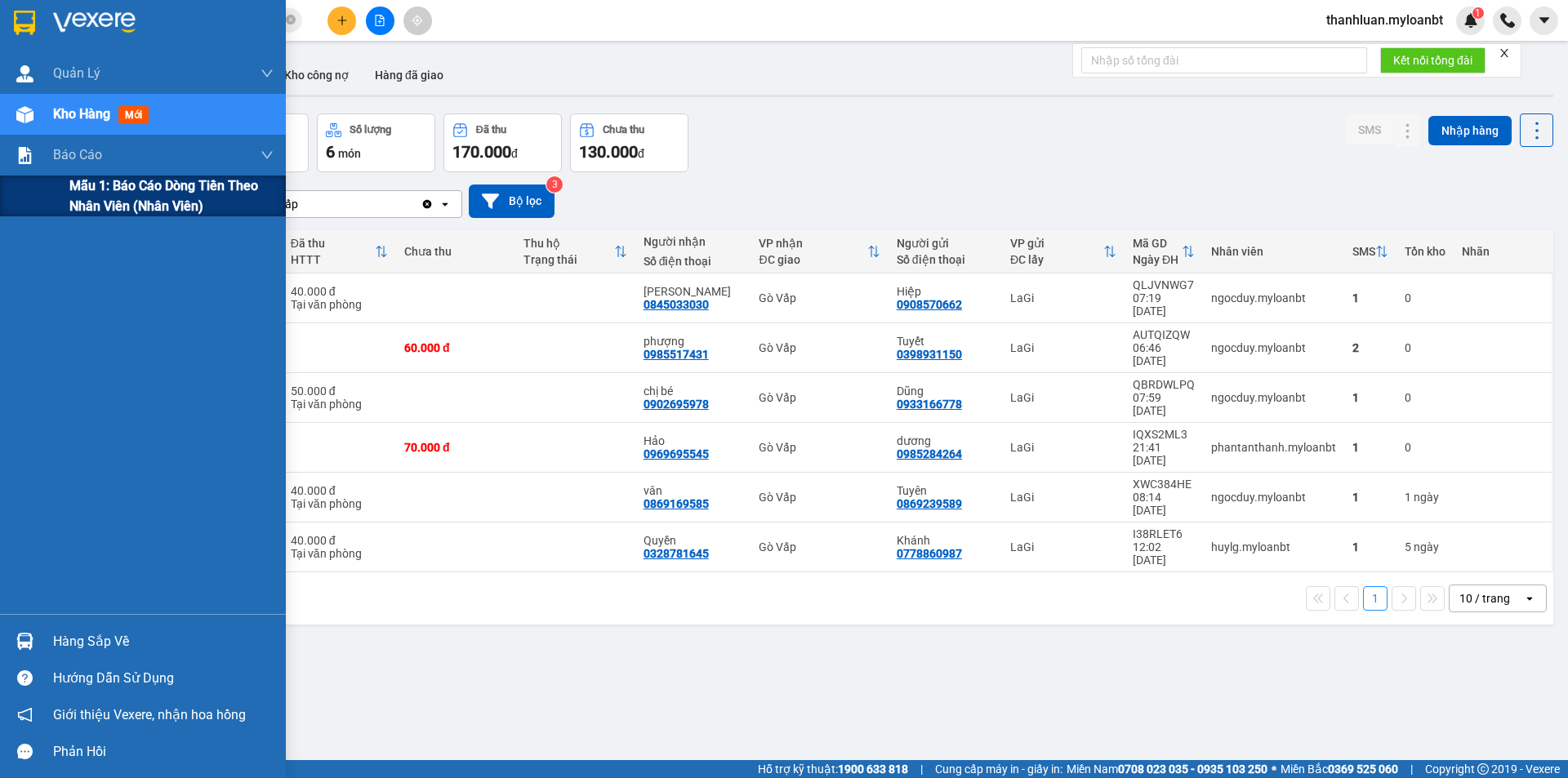
click at [39, 184] on div "Mẫu 1: Báo cáo dòng tiền theo nhân viên (Nhân viên)" at bounding box center [143, 196] width 286 height 41
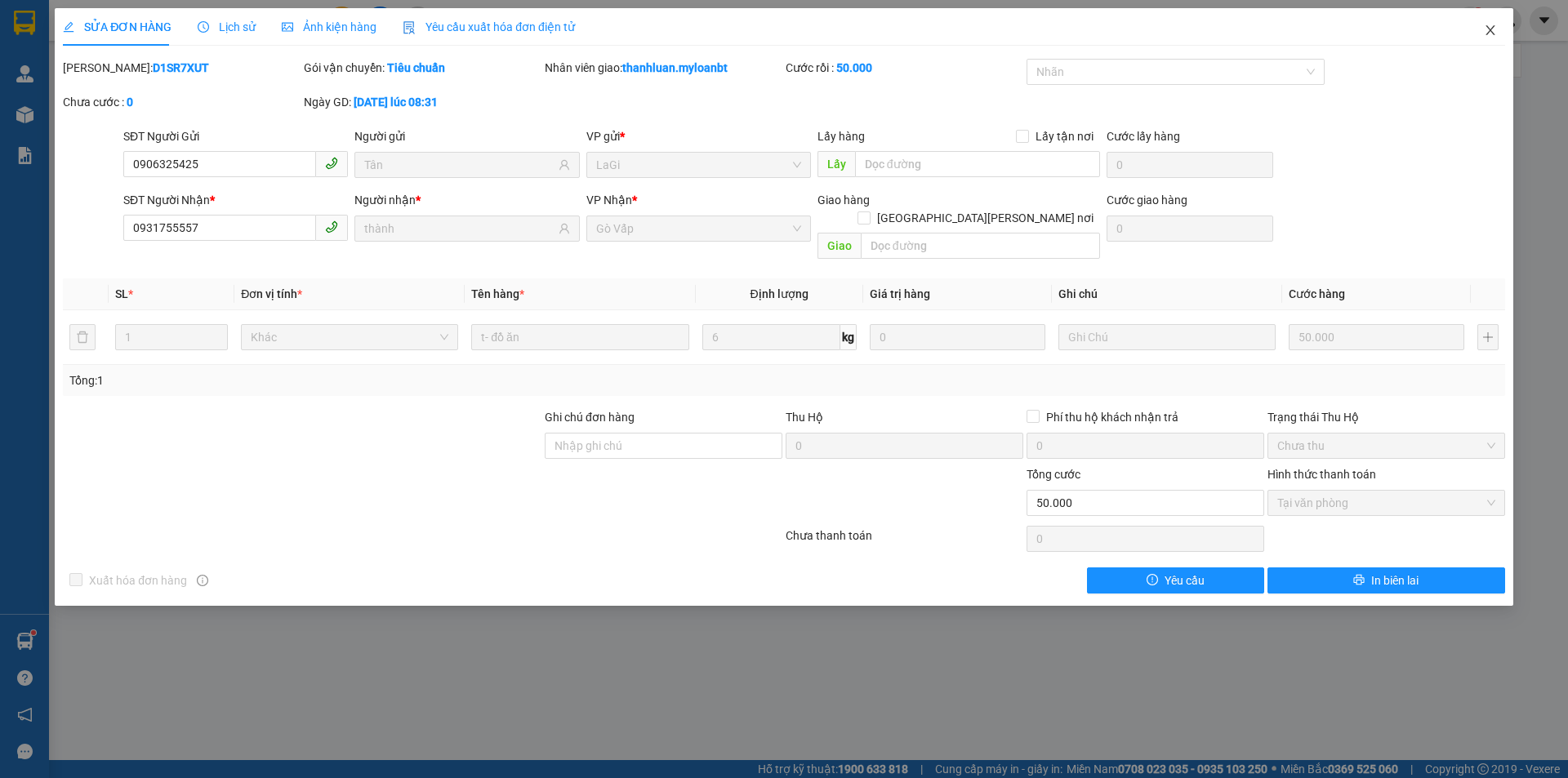
click at [1487, 26] on icon "close" at bounding box center [1489, 29] width 13 height 13
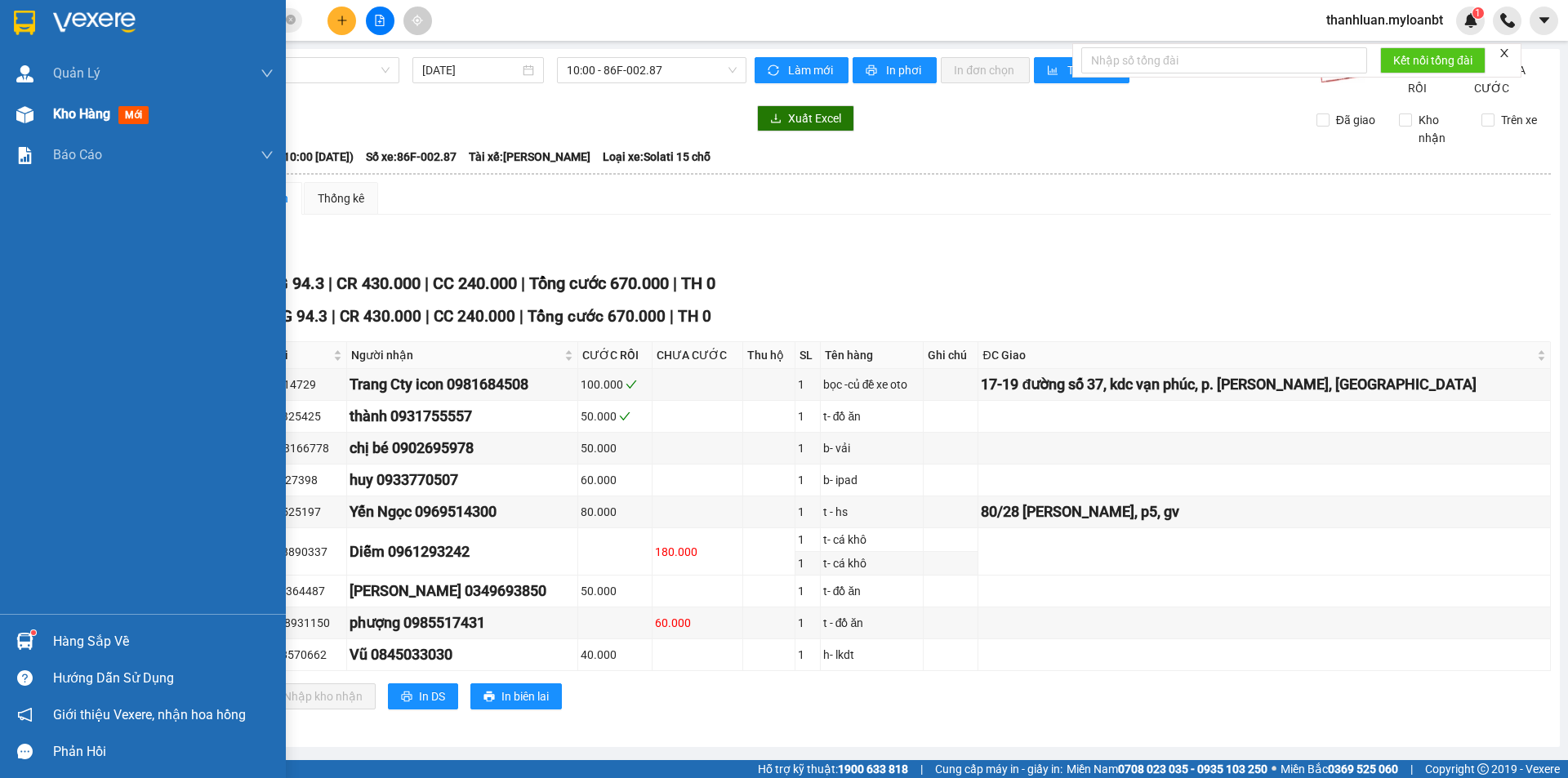
click at [62, 112] on span "Kho hàng" at bounding box center [81, 114] width 57 height 16
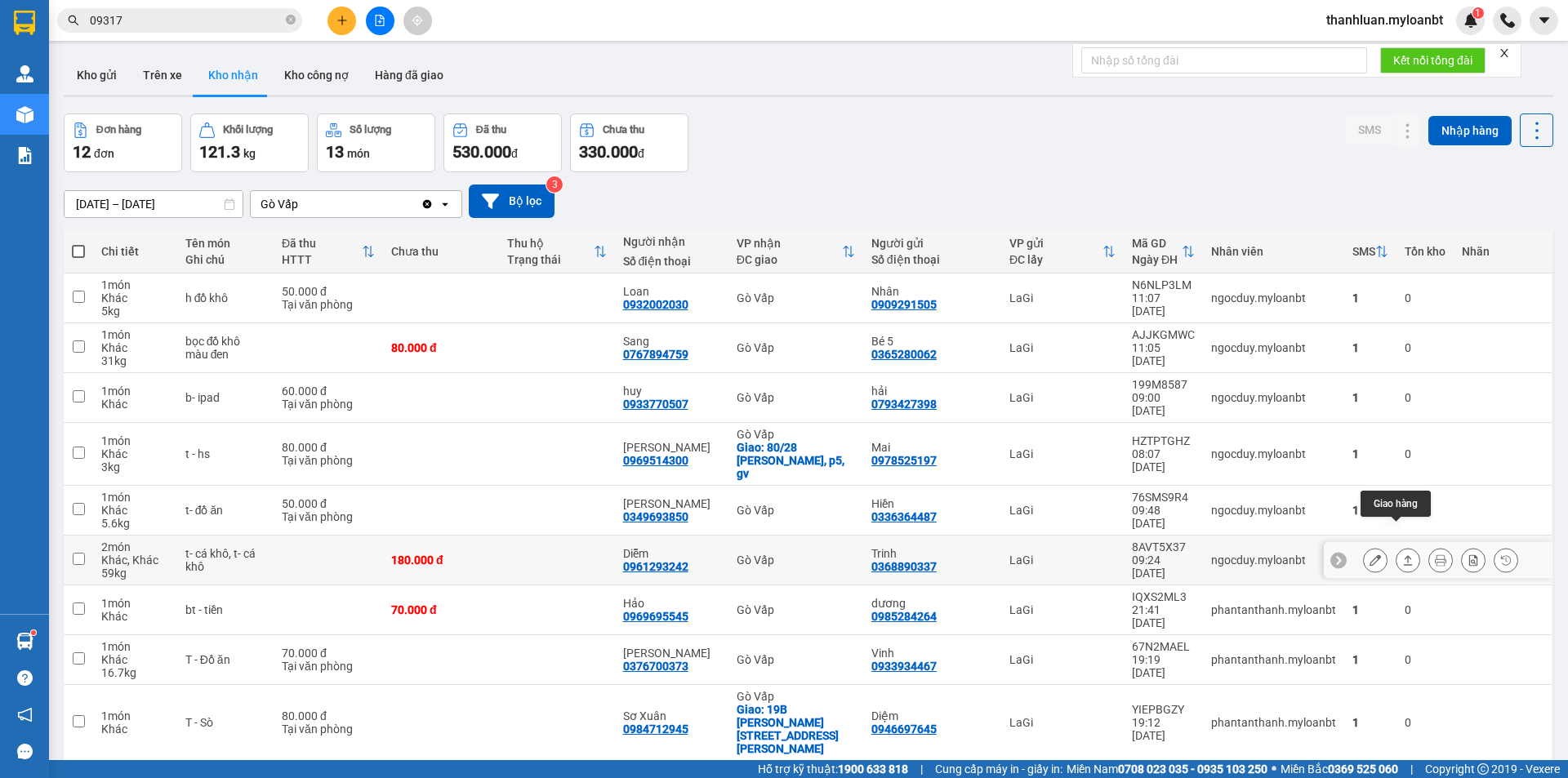
click at [1396, 547] on button at bounding box center [1408, 561] width 23 height 29
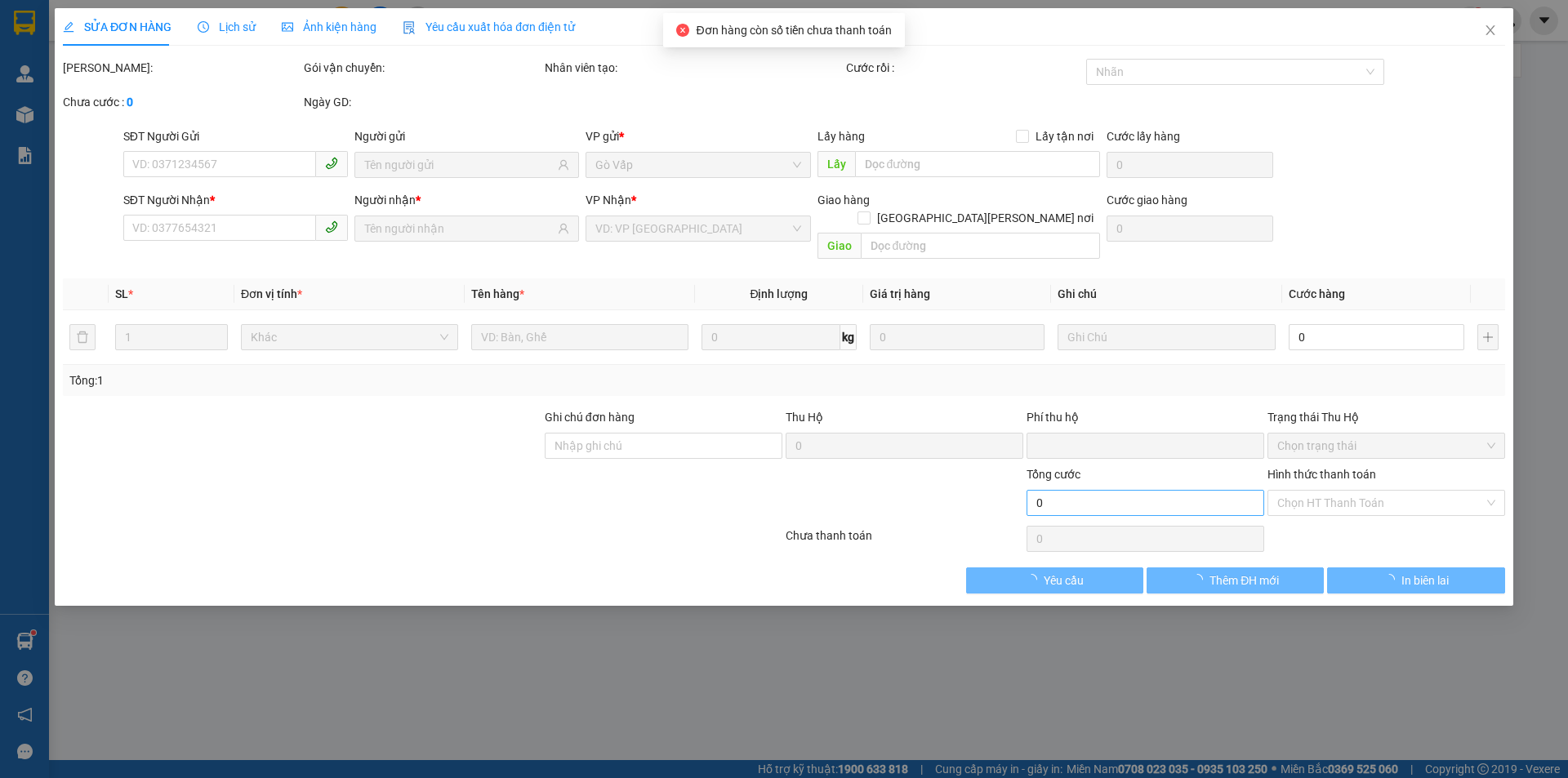
type input "0368890337"
type input "Trinh"
type input "0961293242"
type input "Diễm"
type input "0"
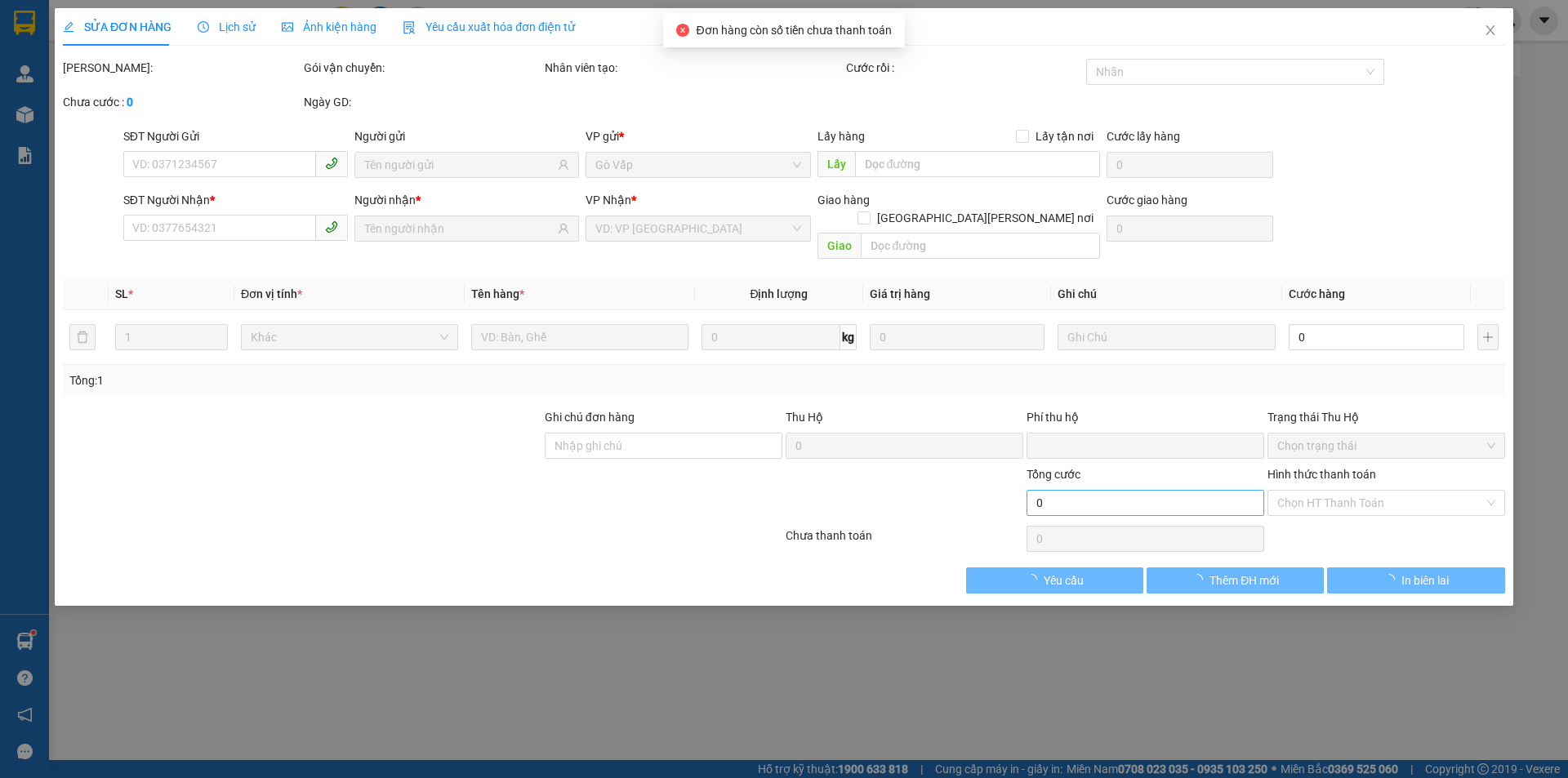
type input "180.000"
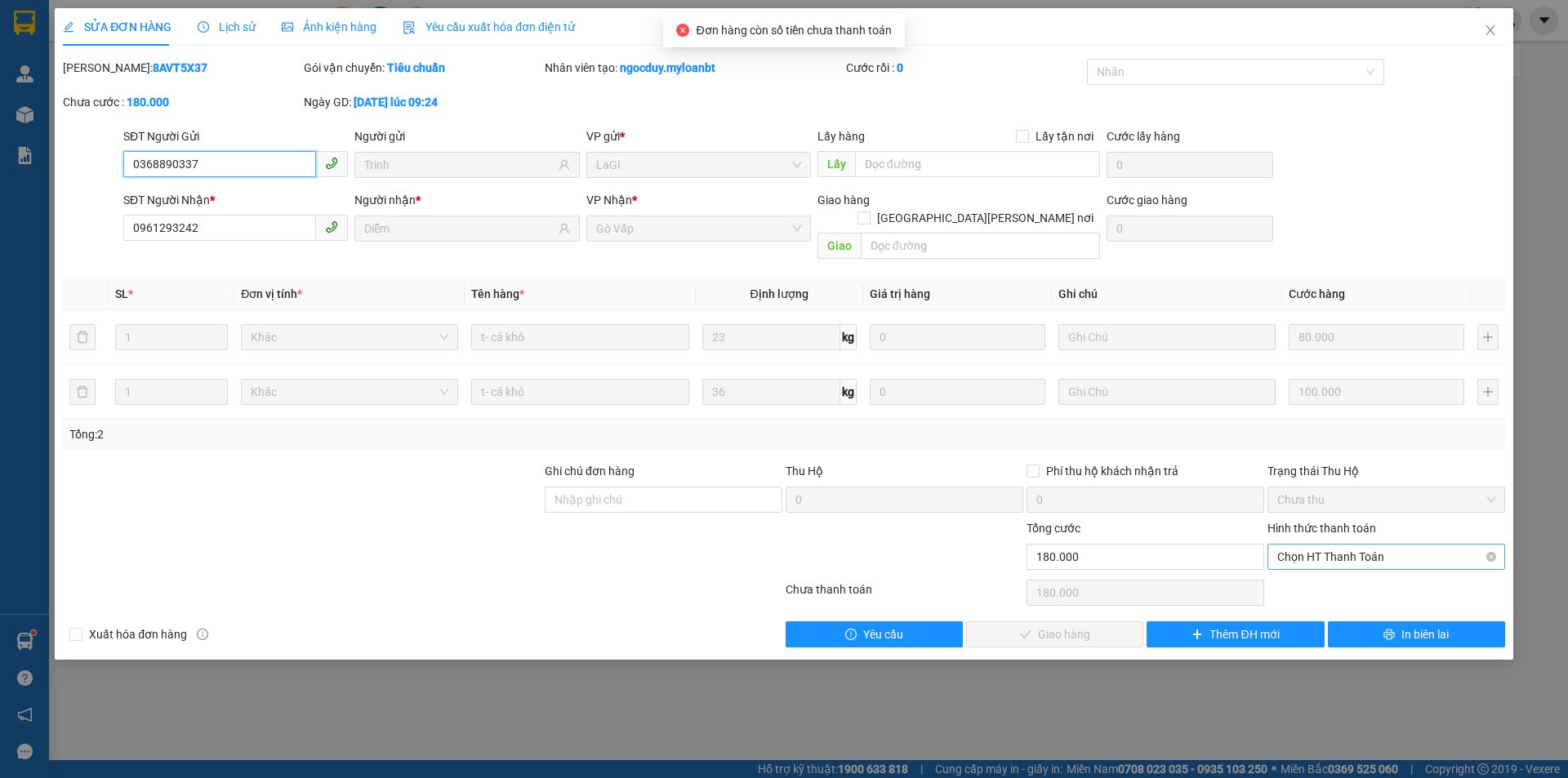
click at [1305, 545] on span "Chọn HT Thanh Toán" at bounding box center [1386, 557] width 218 height 24
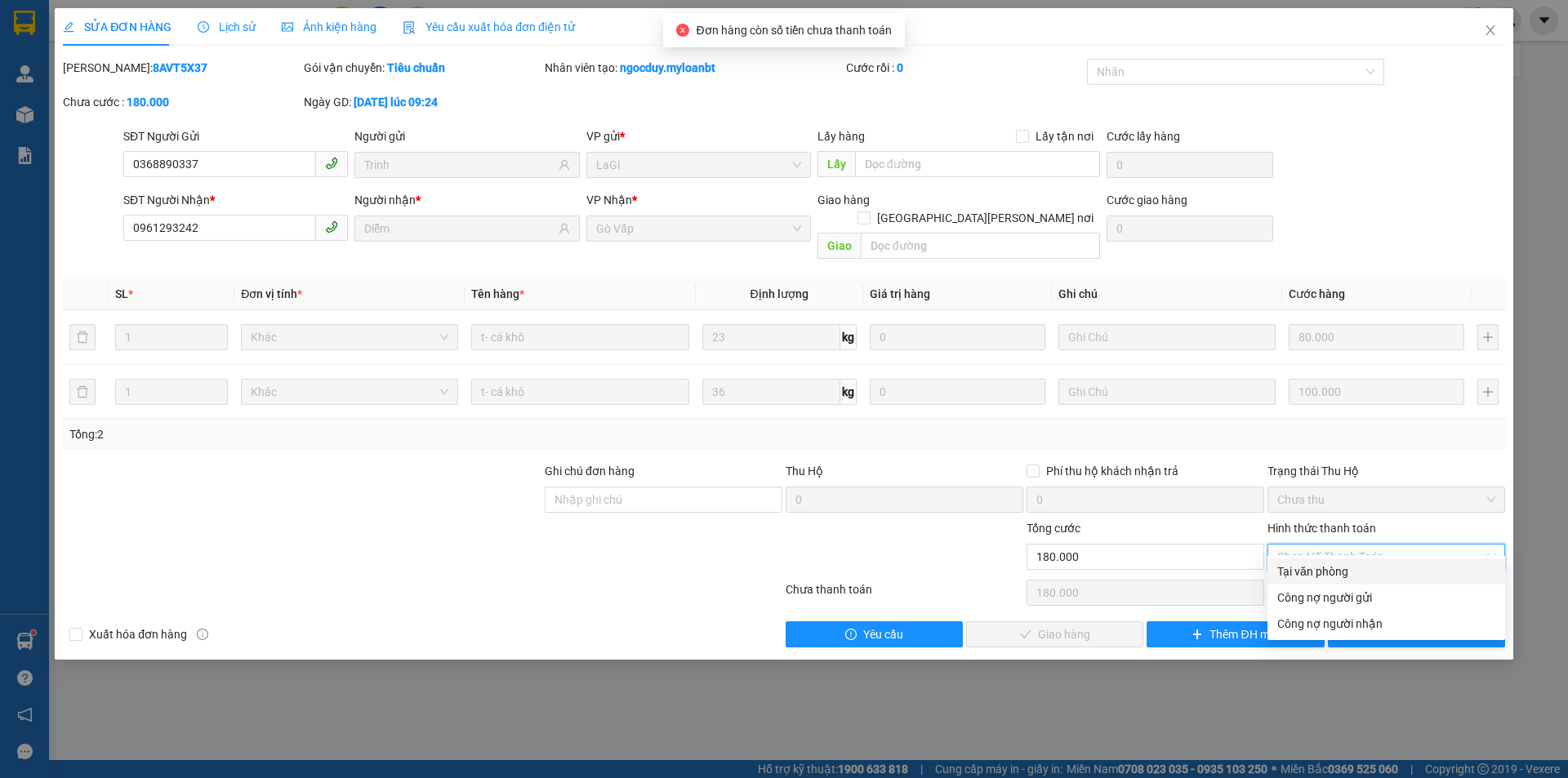
click at [1306, 569] on div "Tại văn phòng" at bounding box center [1386, 571] width 218 height 18
type input "0"
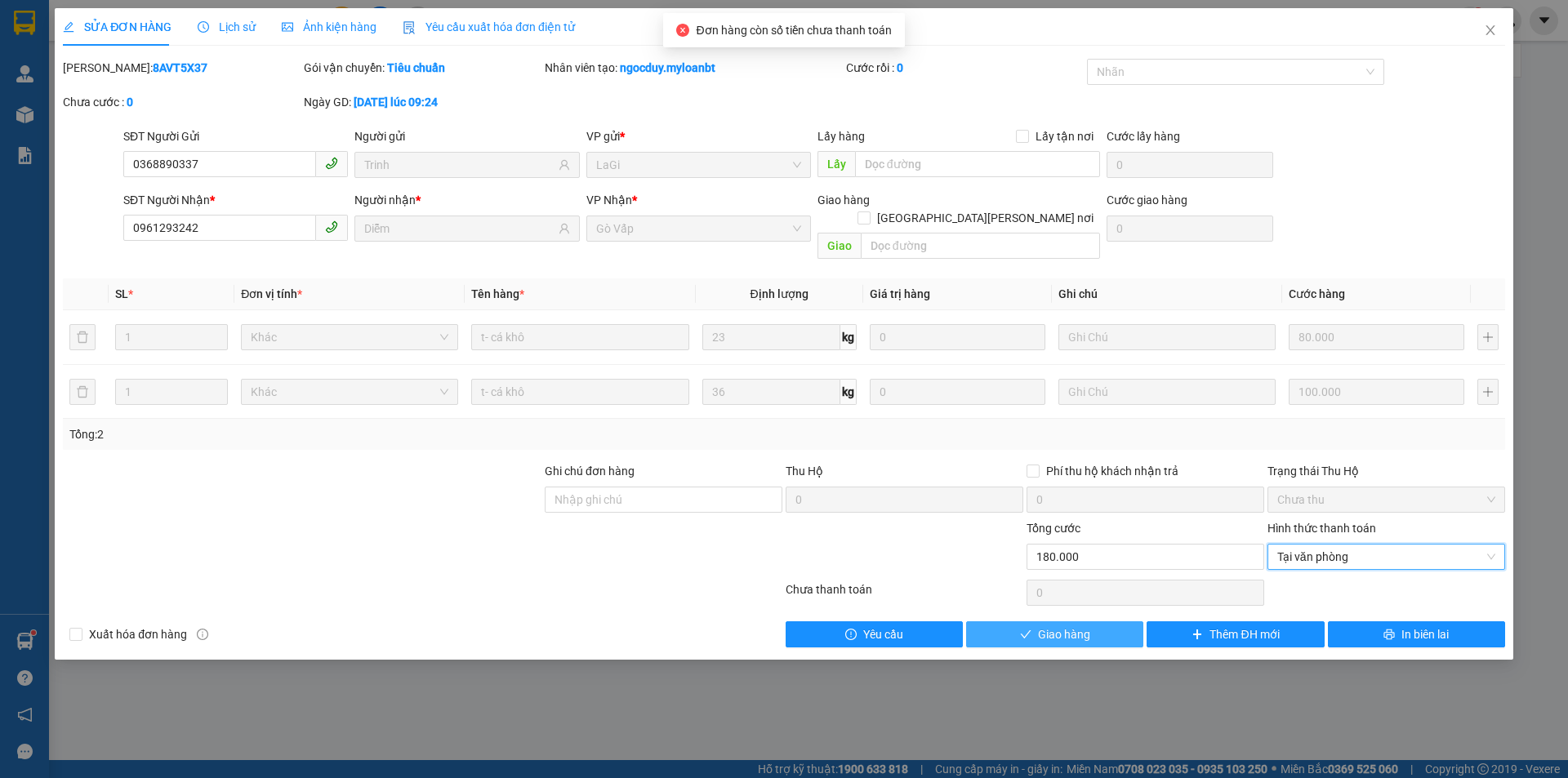
click at [1089, 626] on span "Giao hàng" at bounding box center [1064, 634] width 52 height 18
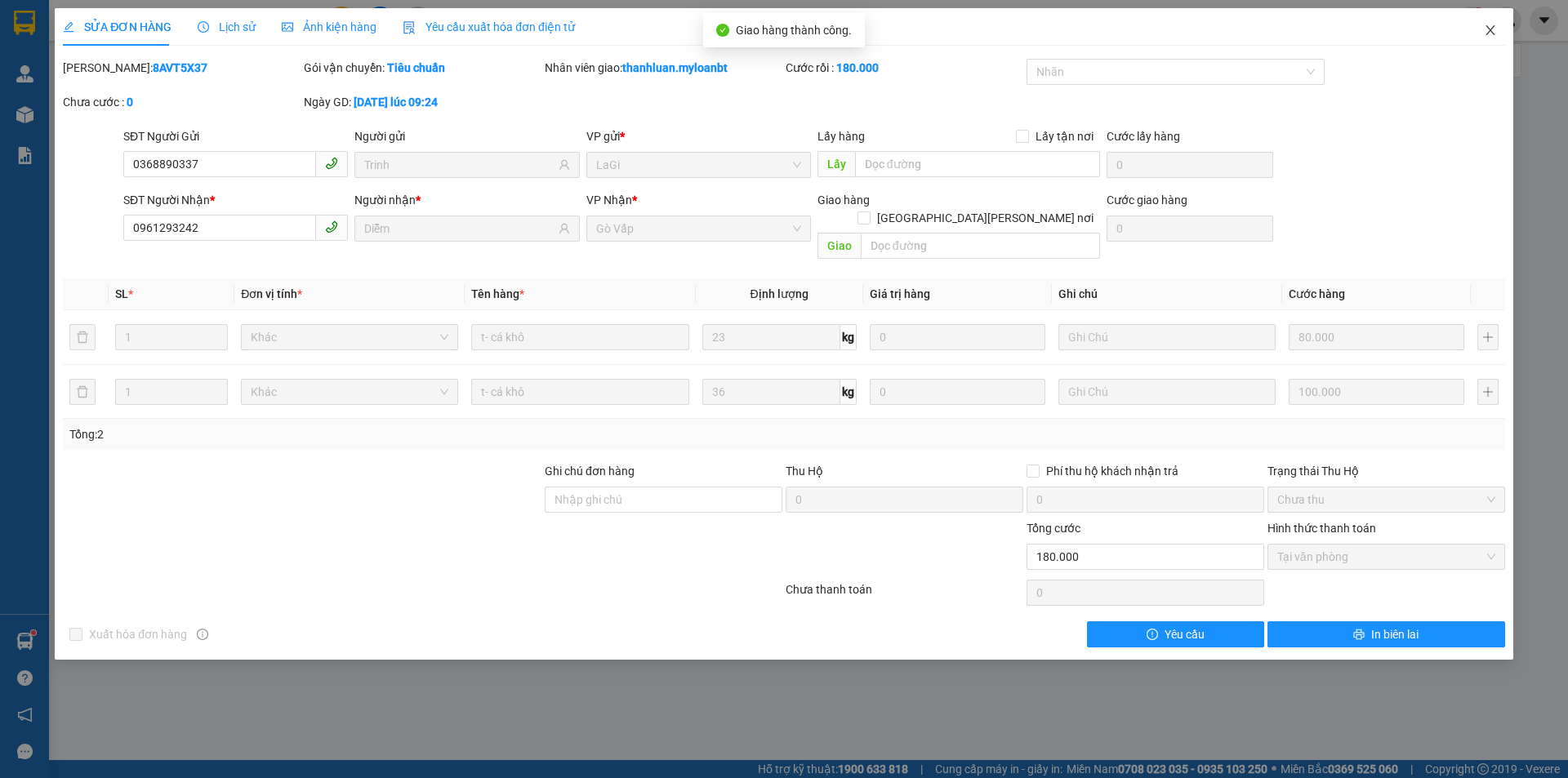
click at [1493, 26] on icon "close" at bounding box center [1489, 29] width 13 height 13
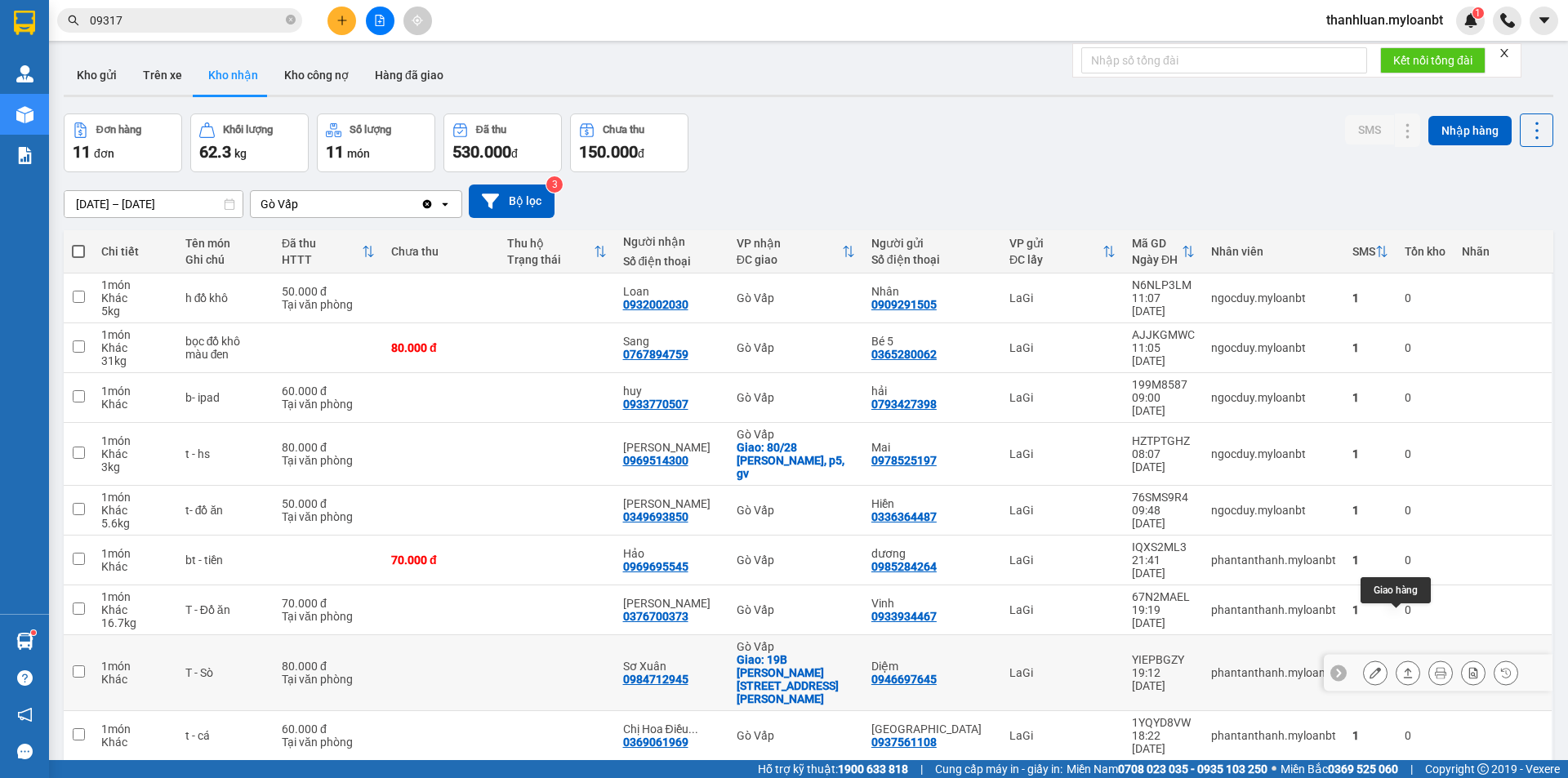
click at [1403, 668] on icon at bounding box center [1408, 672] width 9 height 10
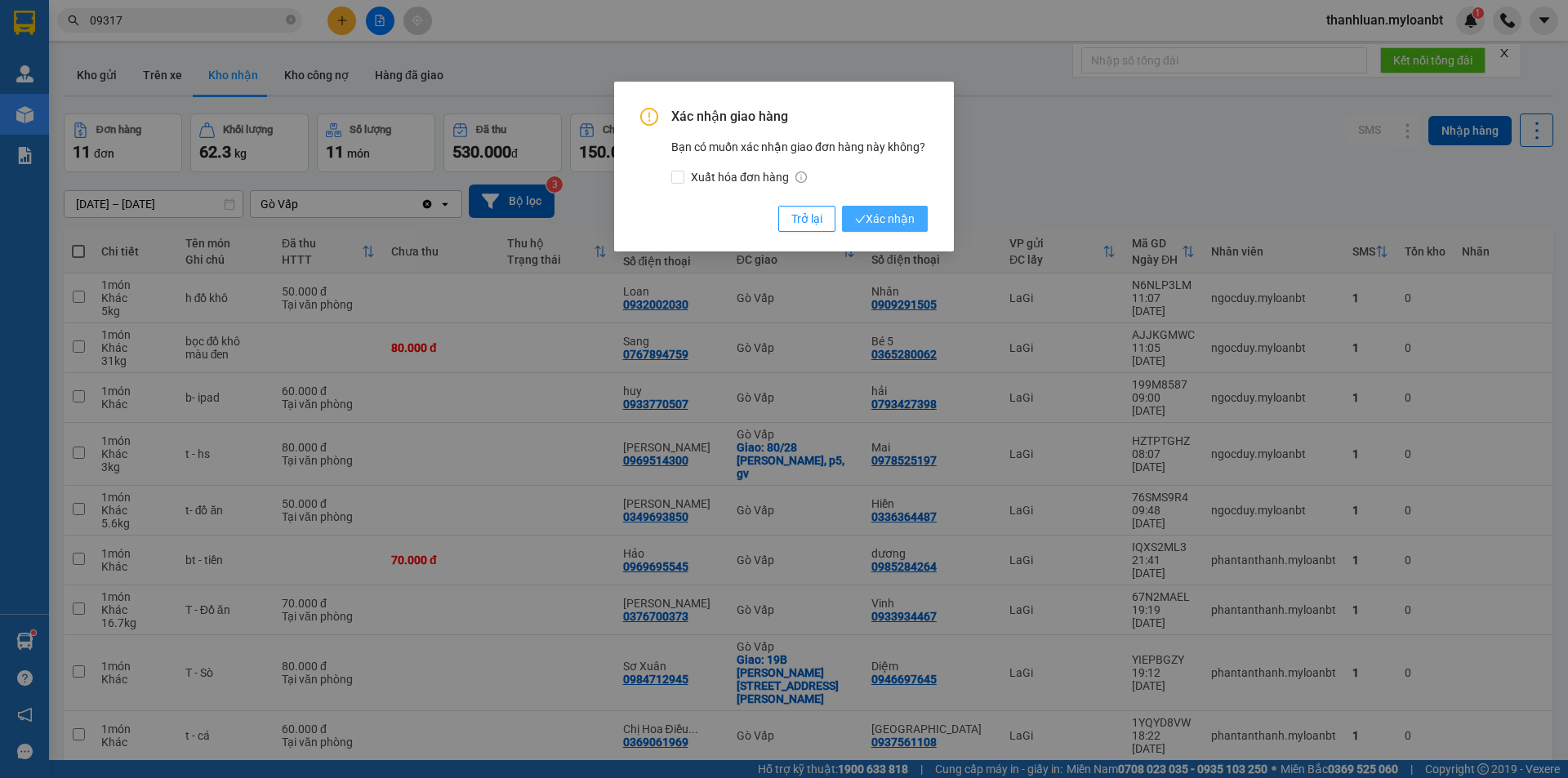
click at [886, 214] on span "Xác nhận" at bounding box center [884, 218] width 60 height 18
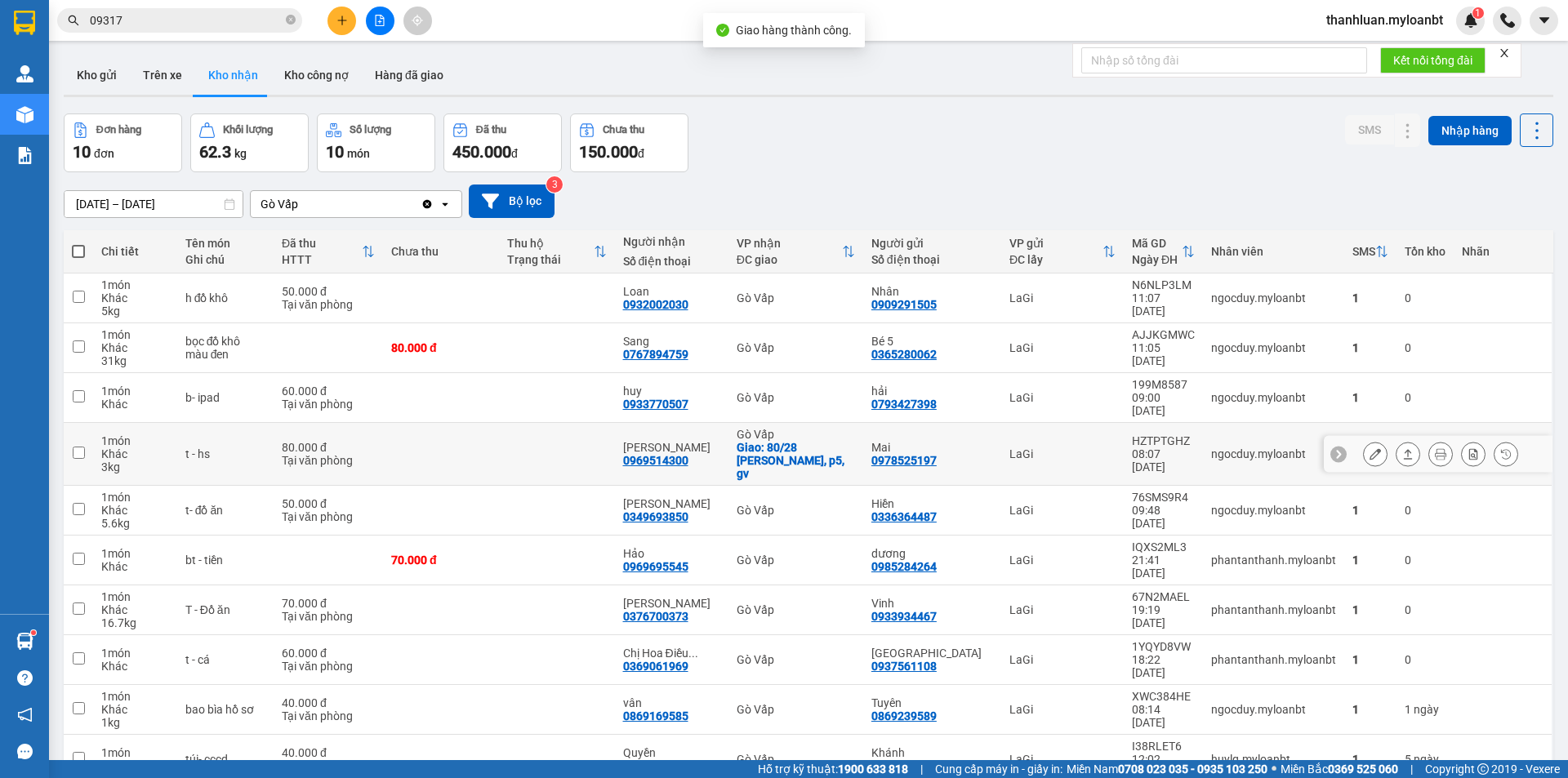
click at [1402, 448] on icon at bounding box center [1407, 453] width 11 height 11
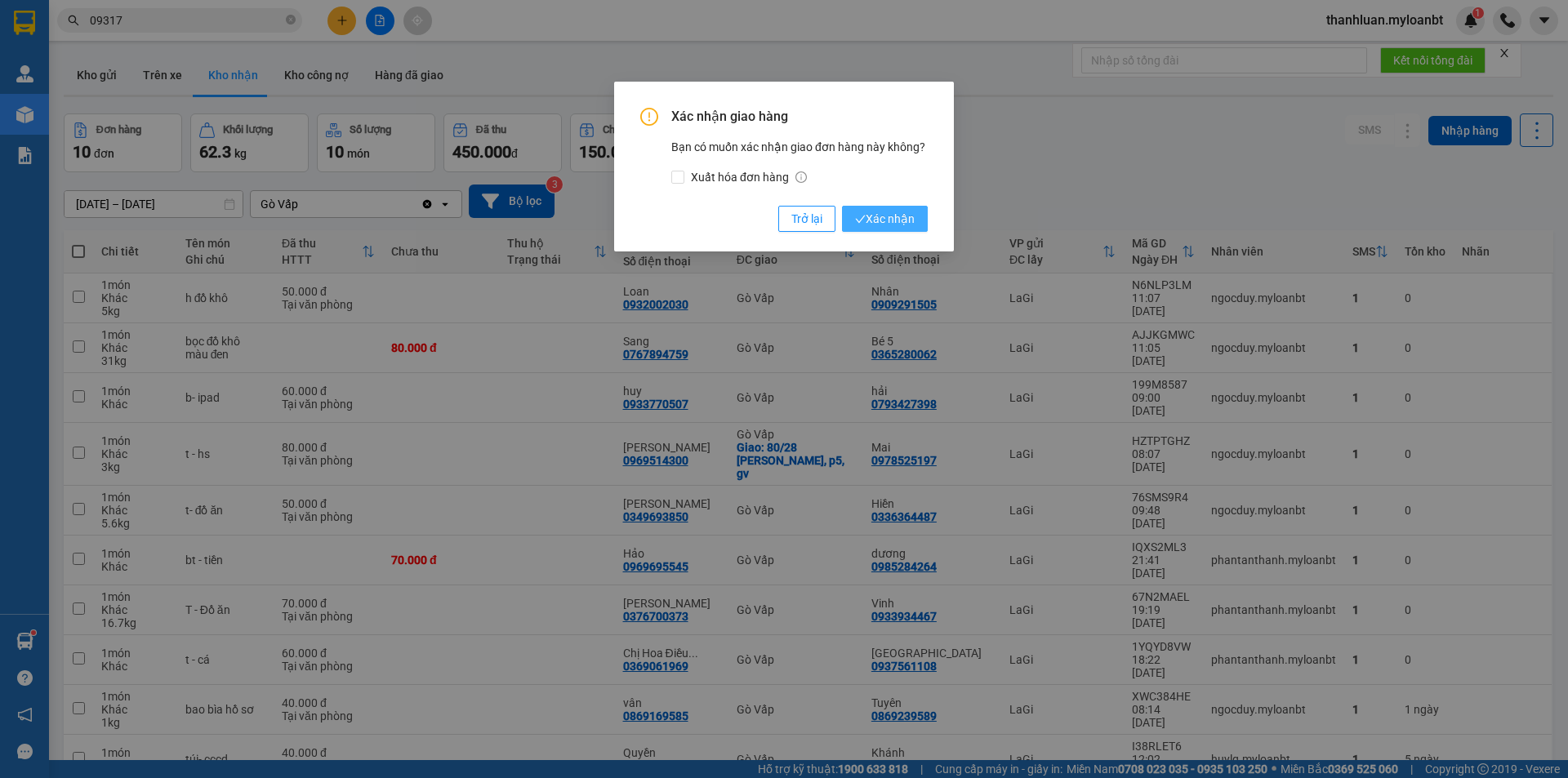
click at [899, 211] on span "Xác nhận" at bounding box center [884, 218] width 60 height 18
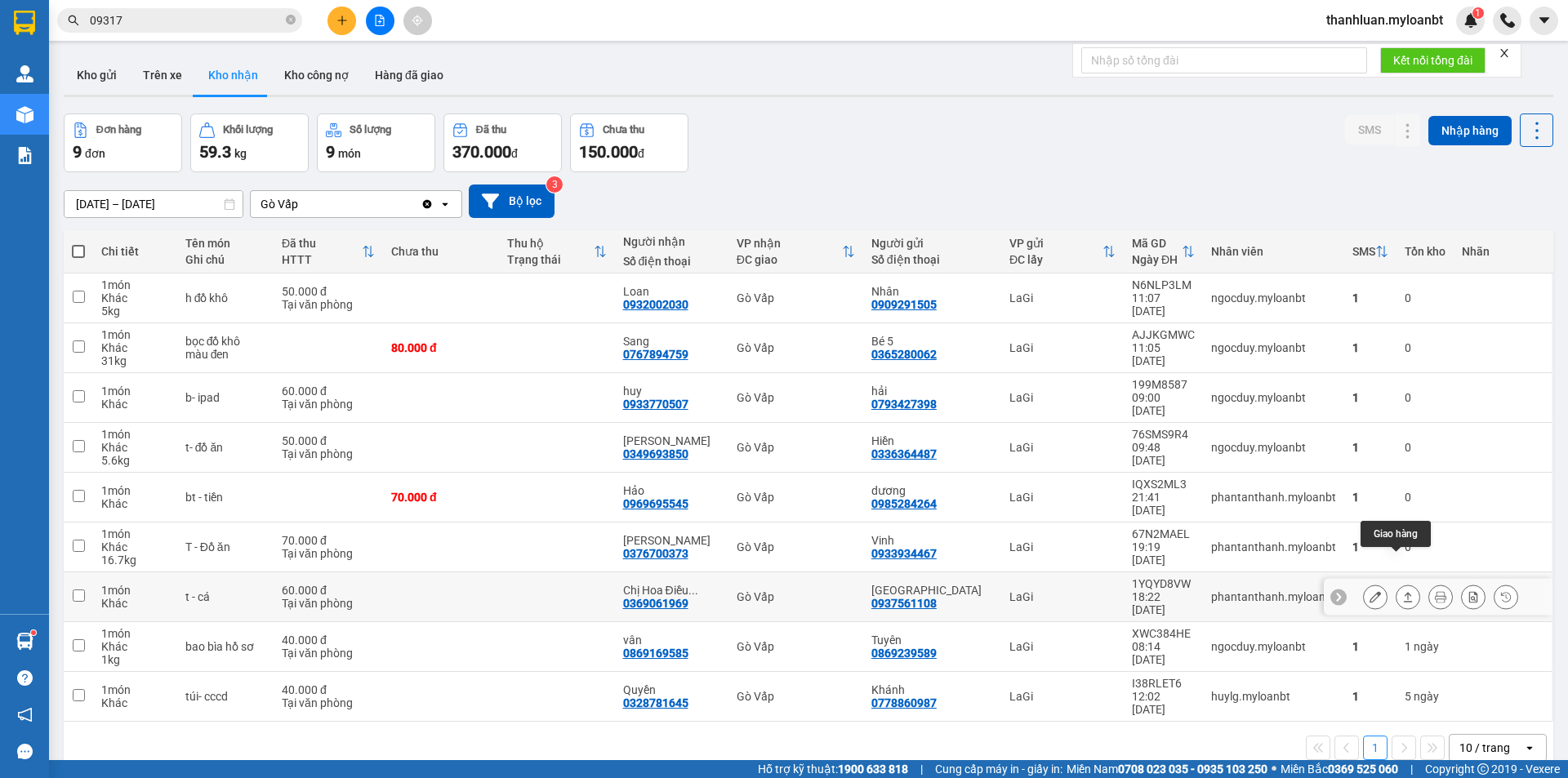
click at [1402, 591] on icon at bounding box center [1407, 596] width 11 height 11
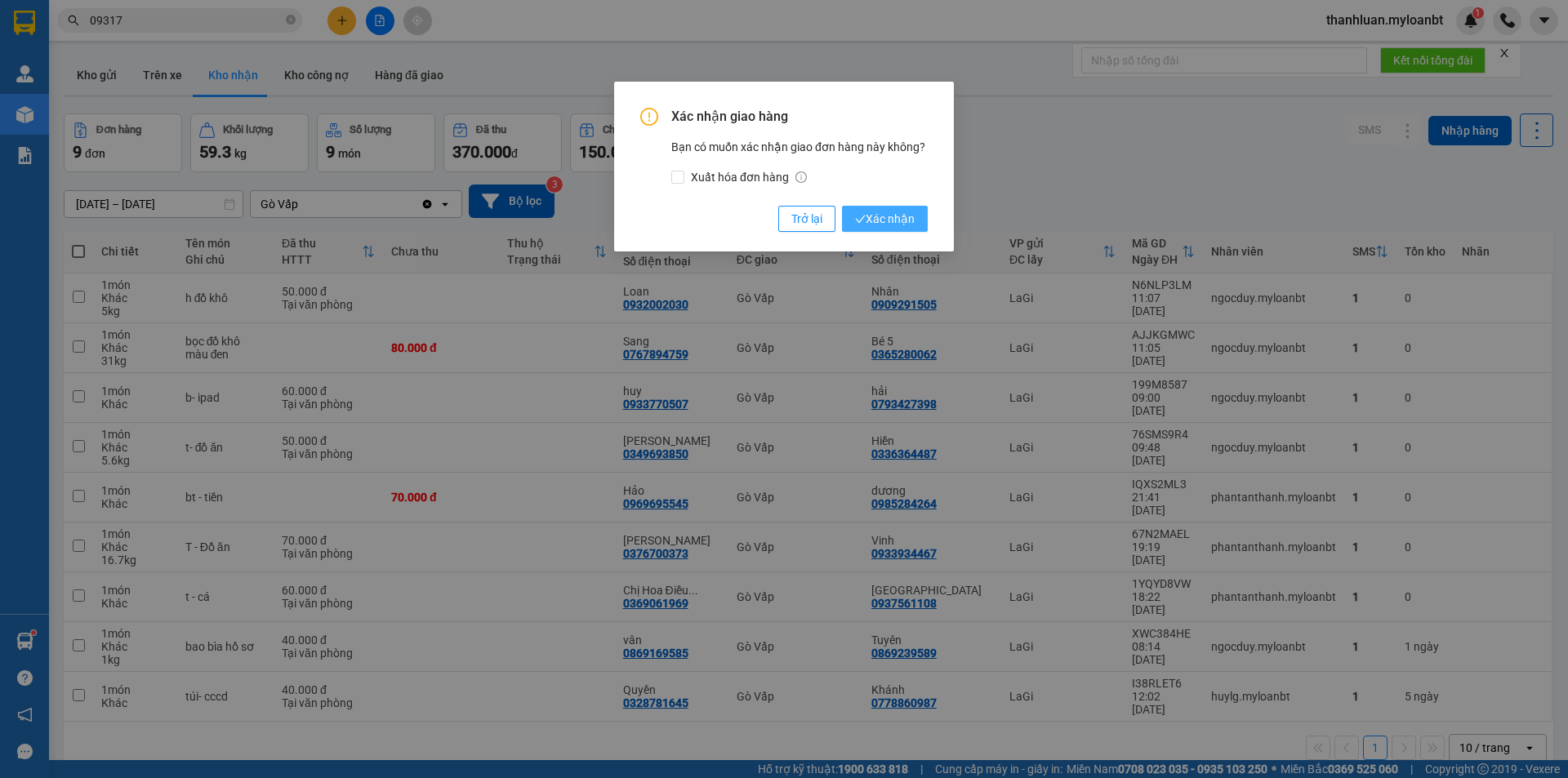
click at [910, 212] on span "Xác nhận" at bounding box center [884, 218] width 60 height 18
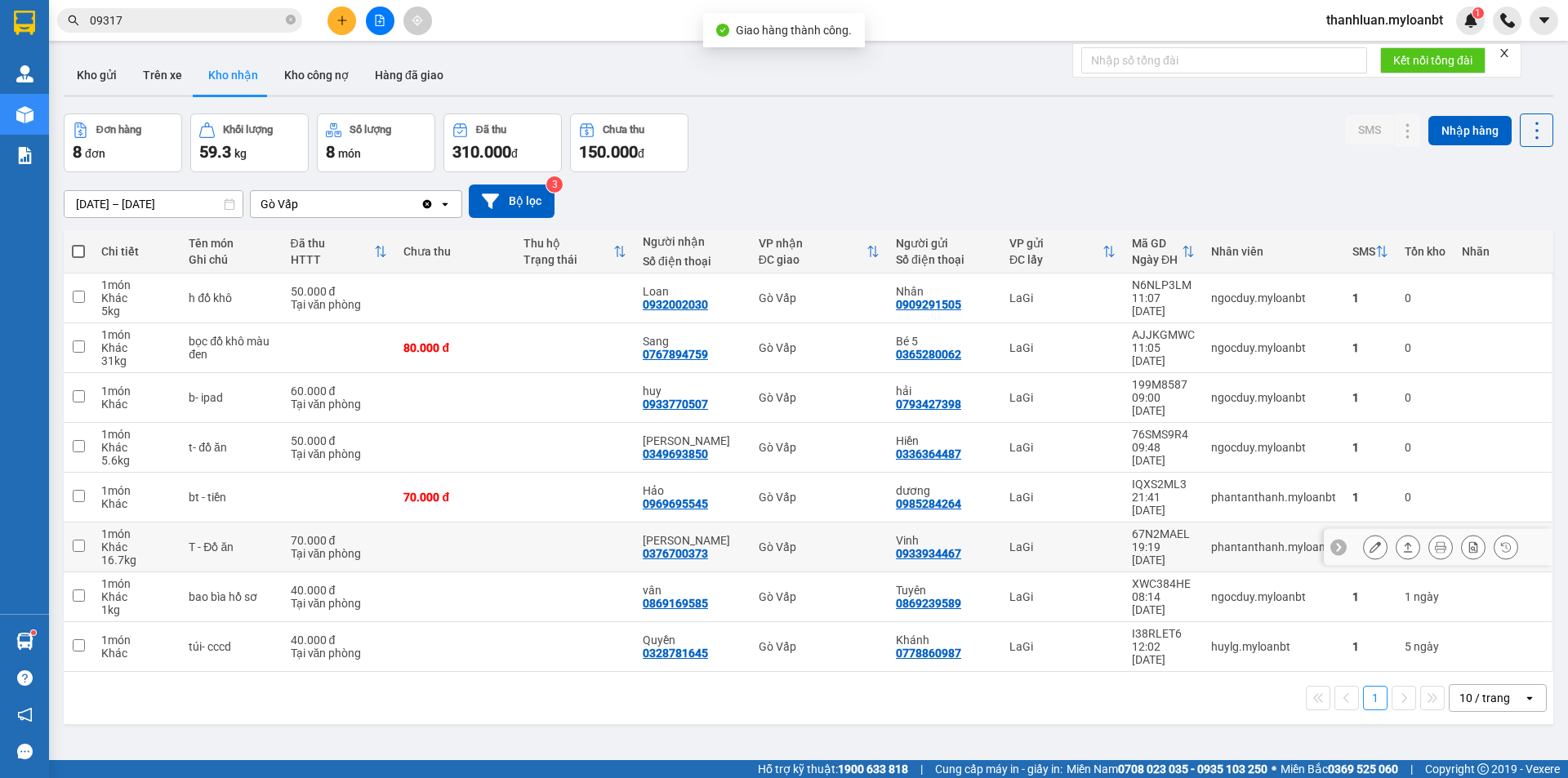
click at [1402, 541] on icon at bounding box center [1407, 547] width 11 height 11
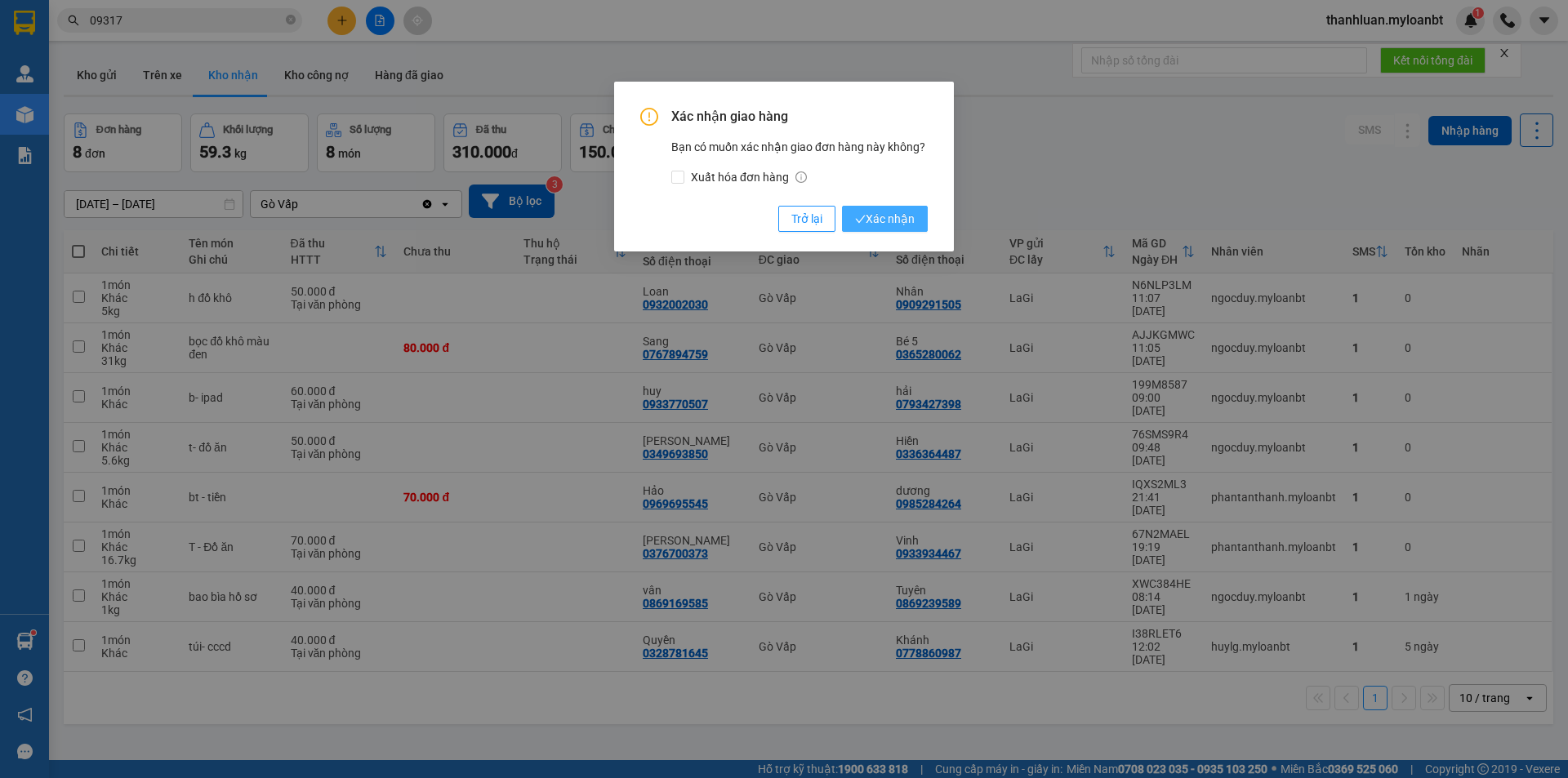
click at [889, 221] on span "Xác nhận" at bounding box center [884, 218] width 60 height 18
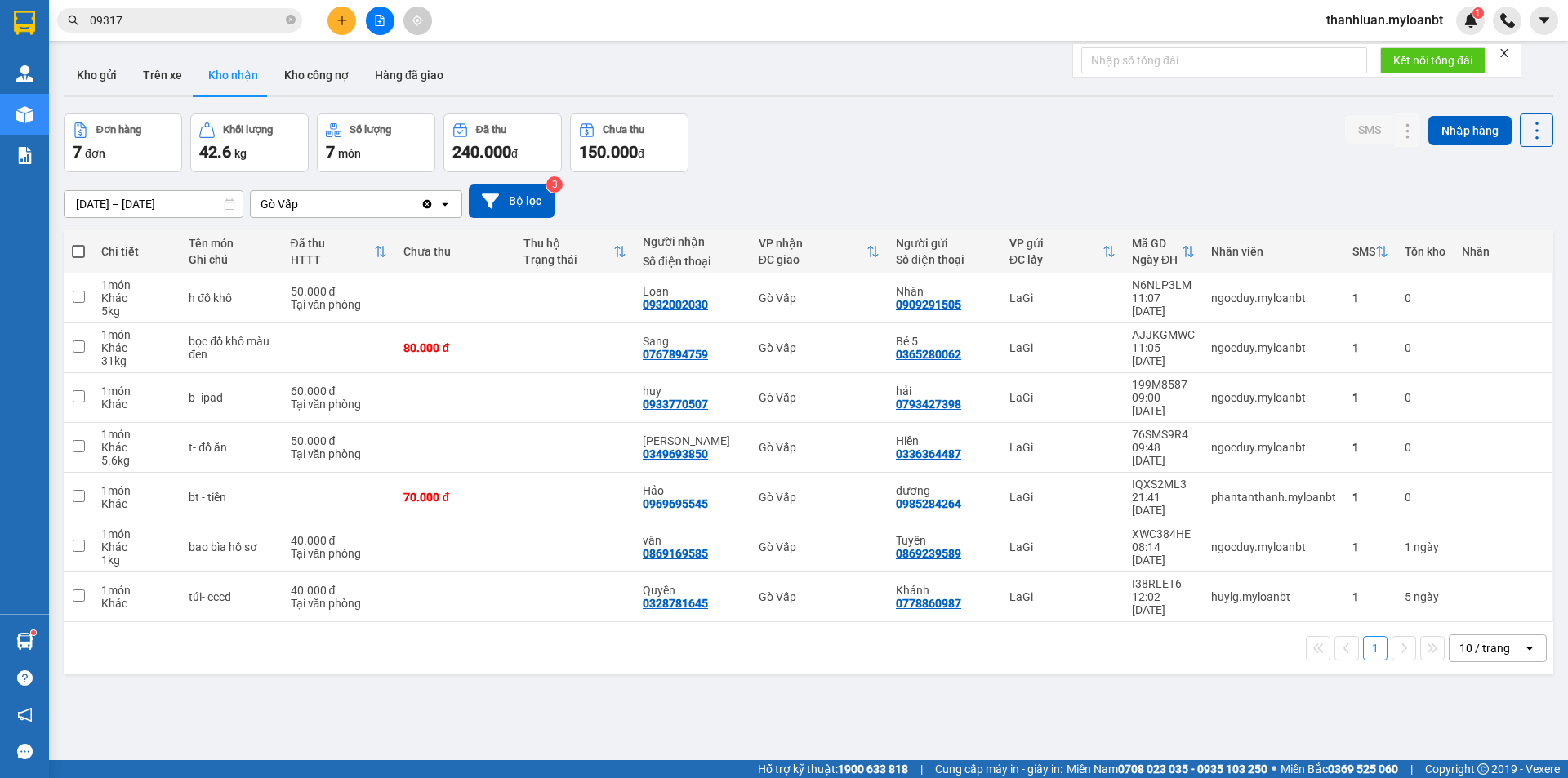
click at [184, 23] on input "09317" at bounding box center [186, 20] width 192 height 18
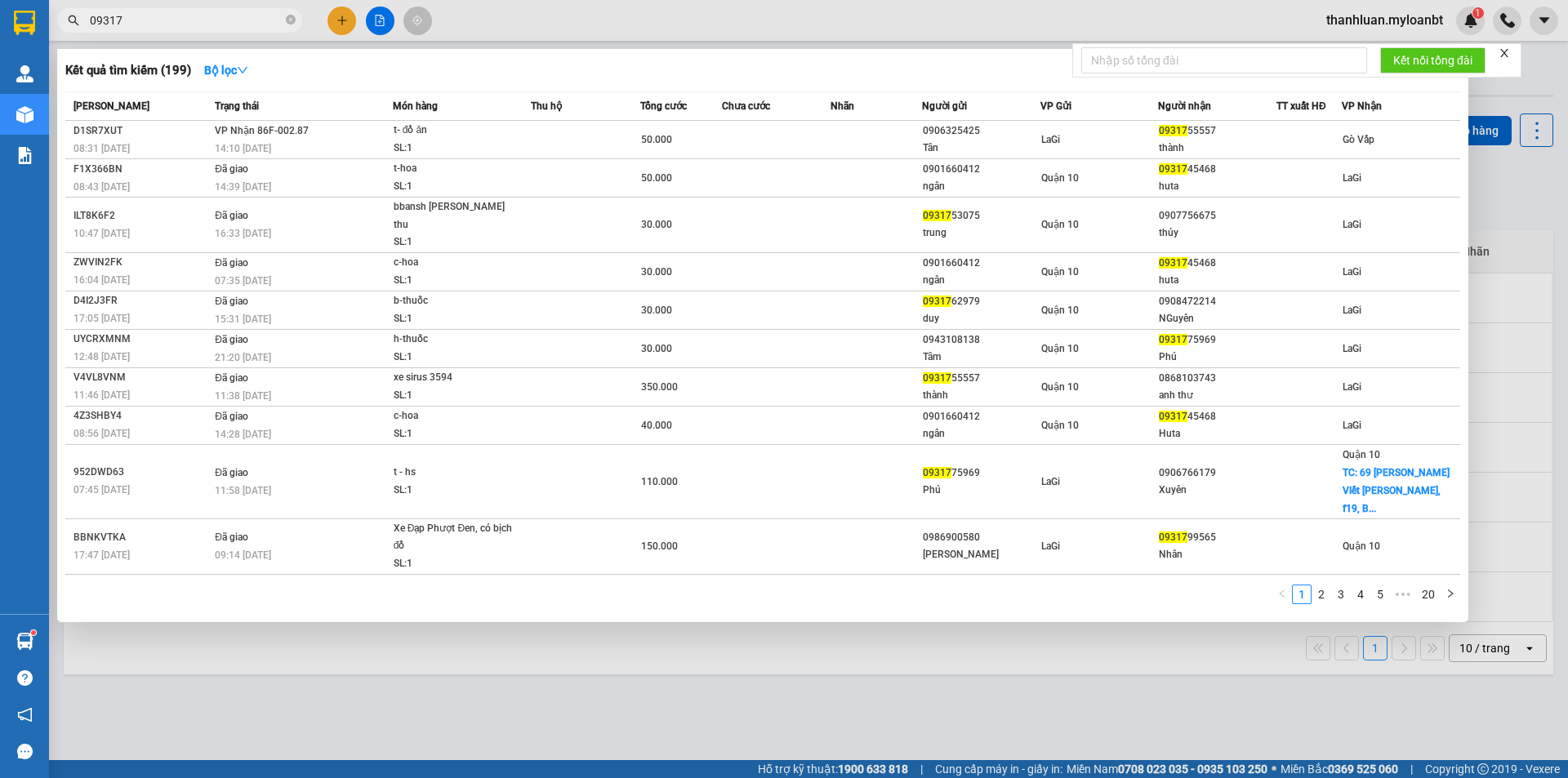
click at [184, 23] on input "09317" at bounding box center [186, 20] width 192 height 18
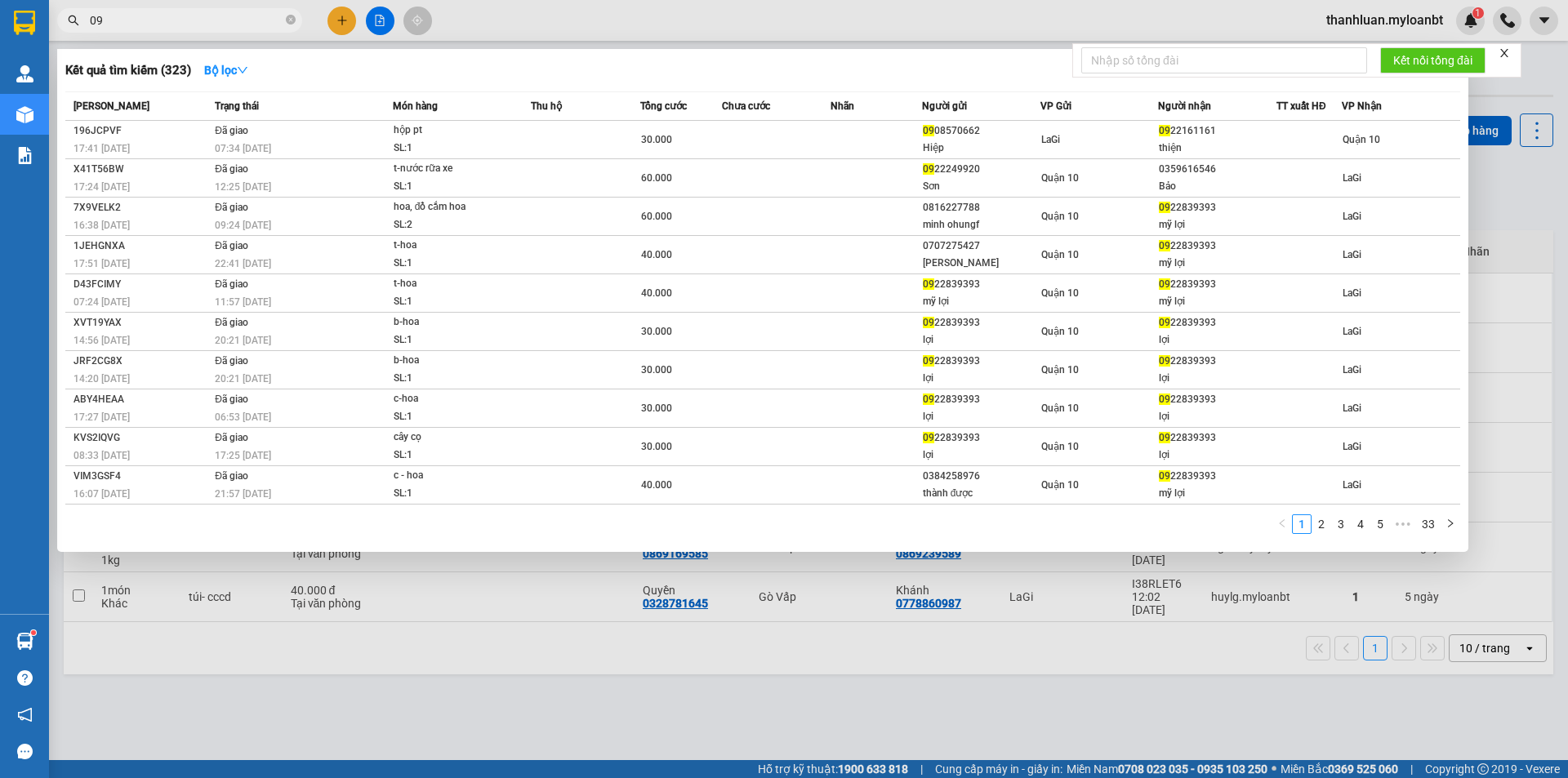
type input "0"
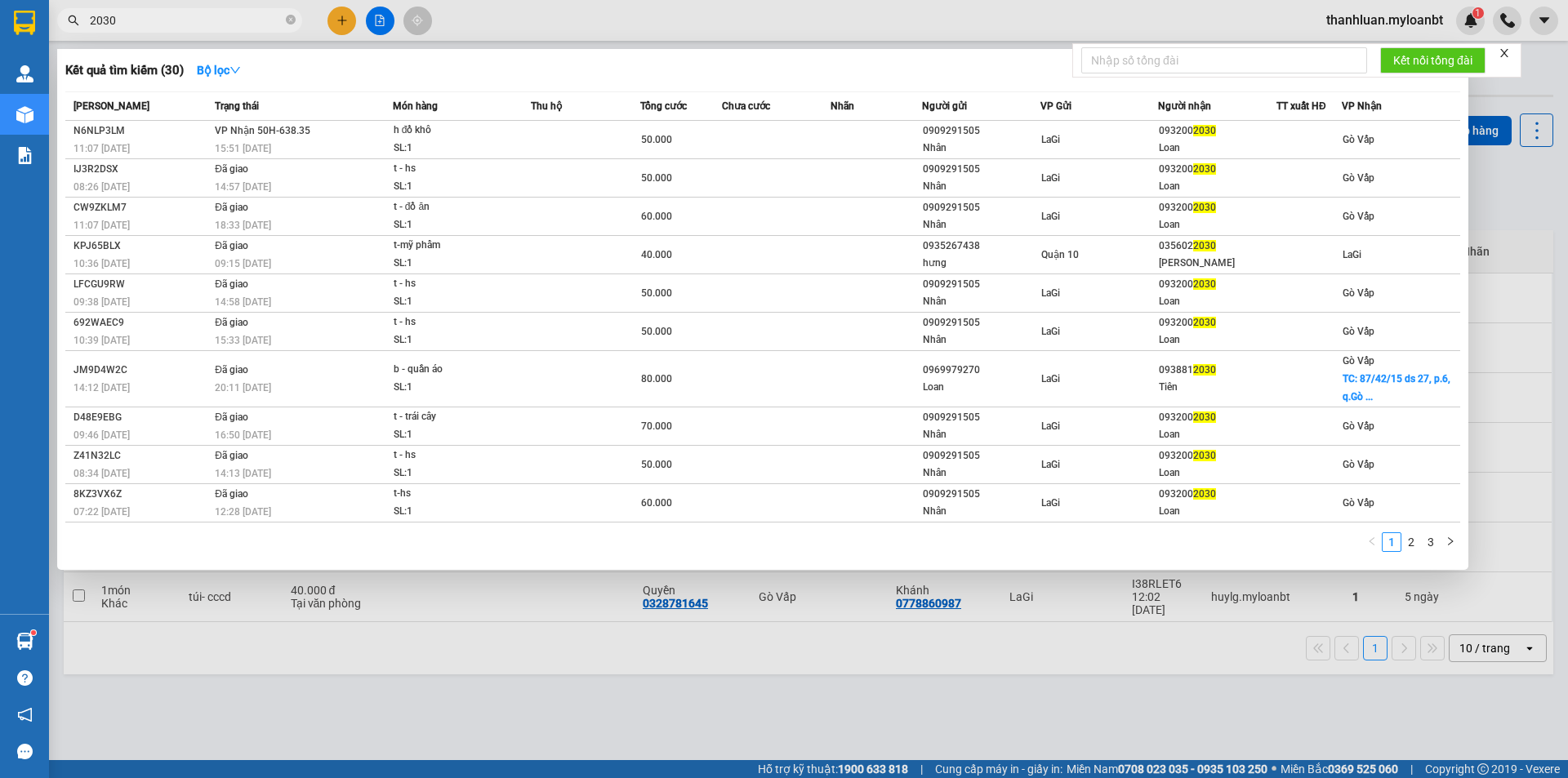
type input "2030"
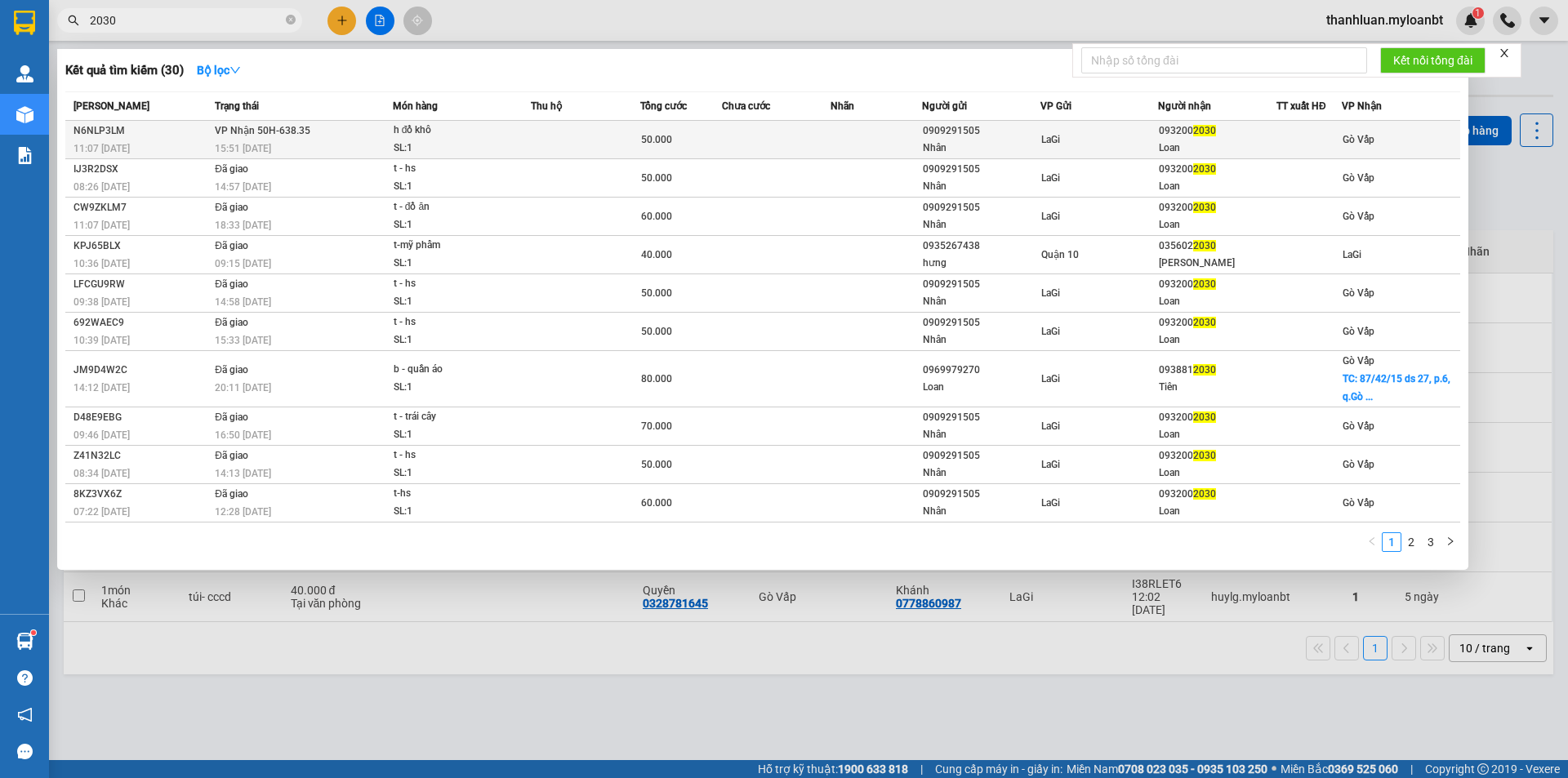
click at [358, 139] on td "VP Nhận 50H-638.35 15:51 - 14/10" at bounding box center [301, 139] width 182 height 38
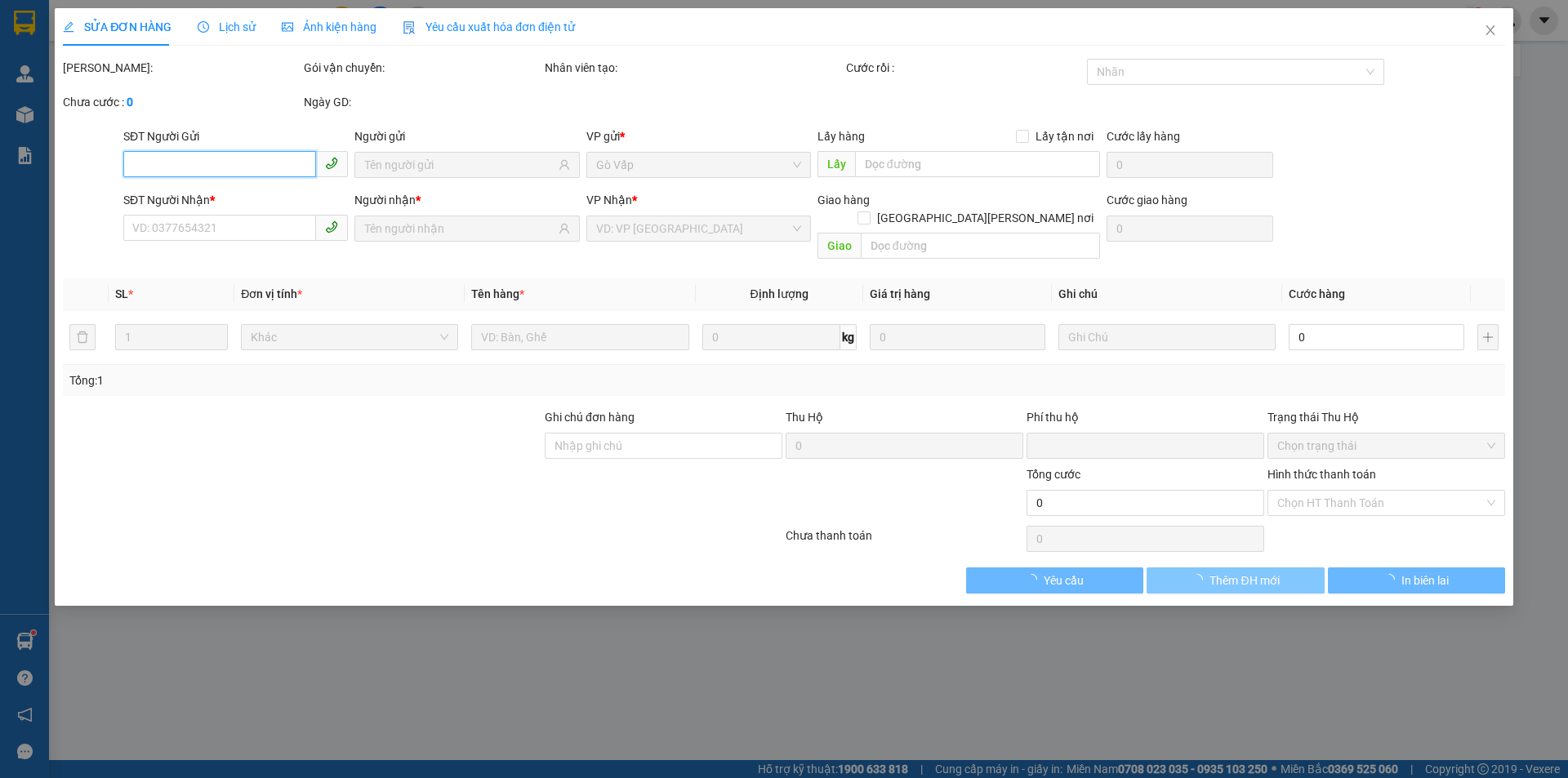
type input "0909291505"
type input "Nhân"
type input "0932002030"
type input "Loan"
type input "0"
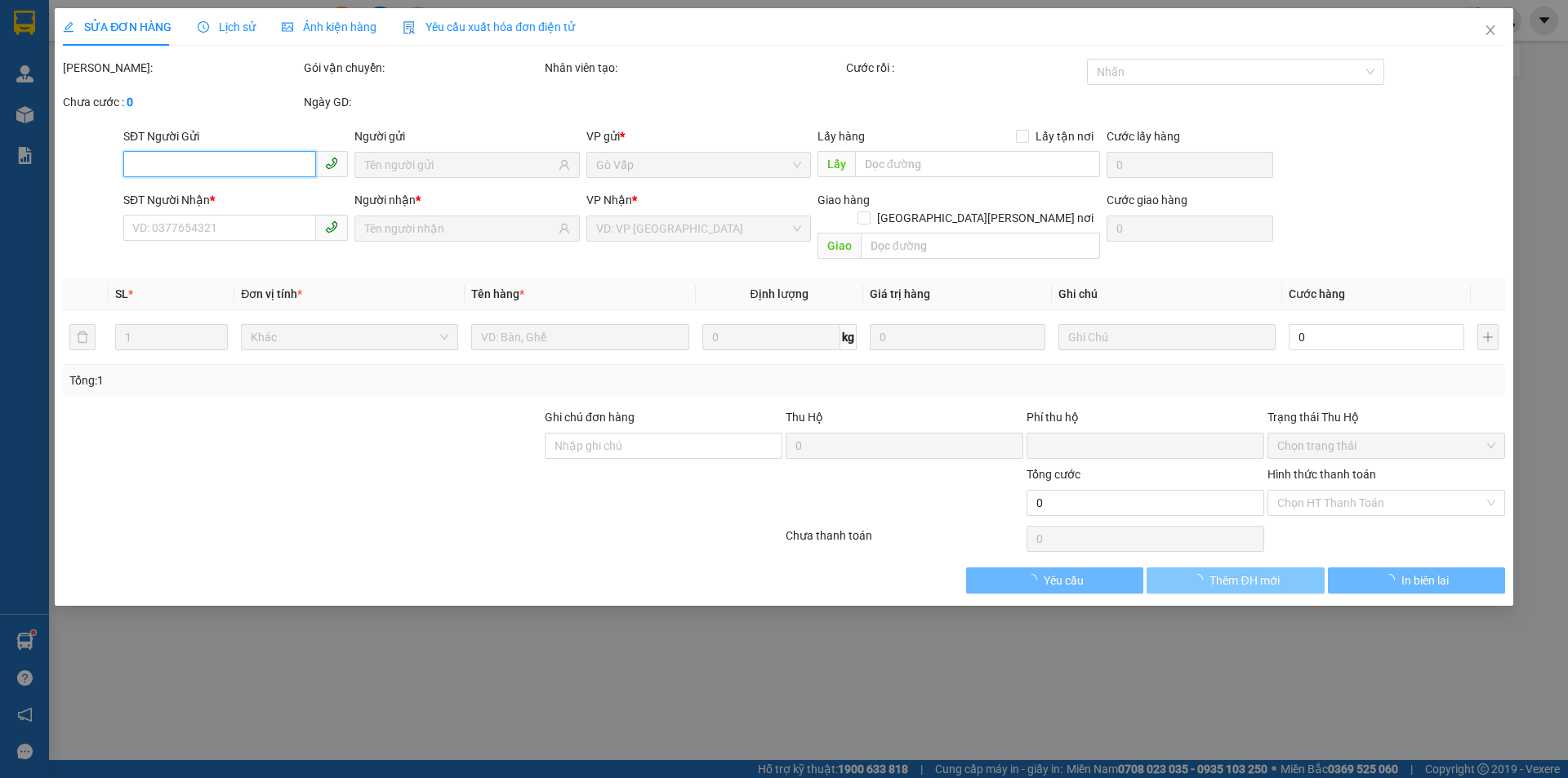
type input "50.000"
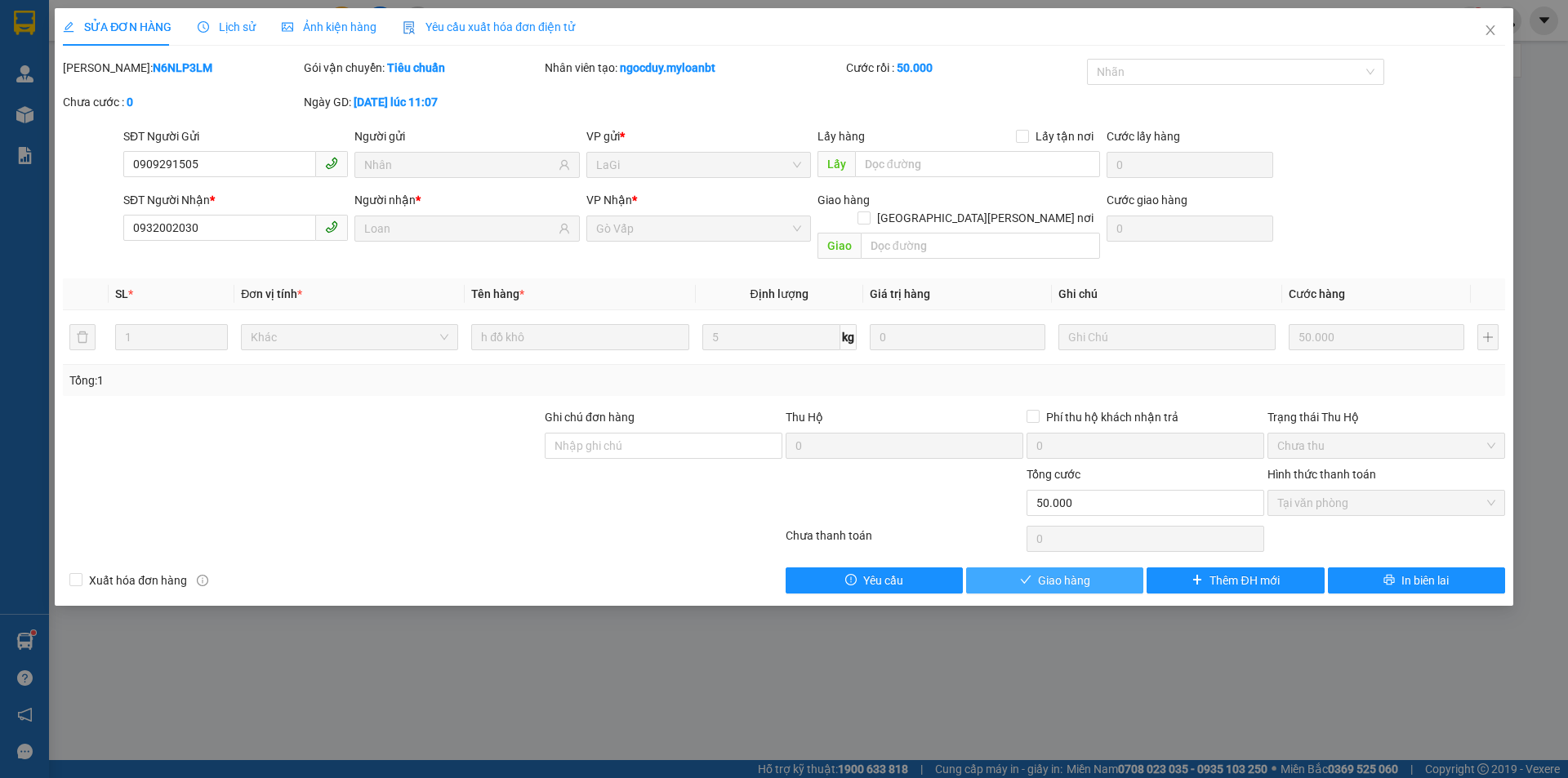
click at [1059, 572] on span "Giao hàng" at bounding box center [1064, 580] width 52 height 18
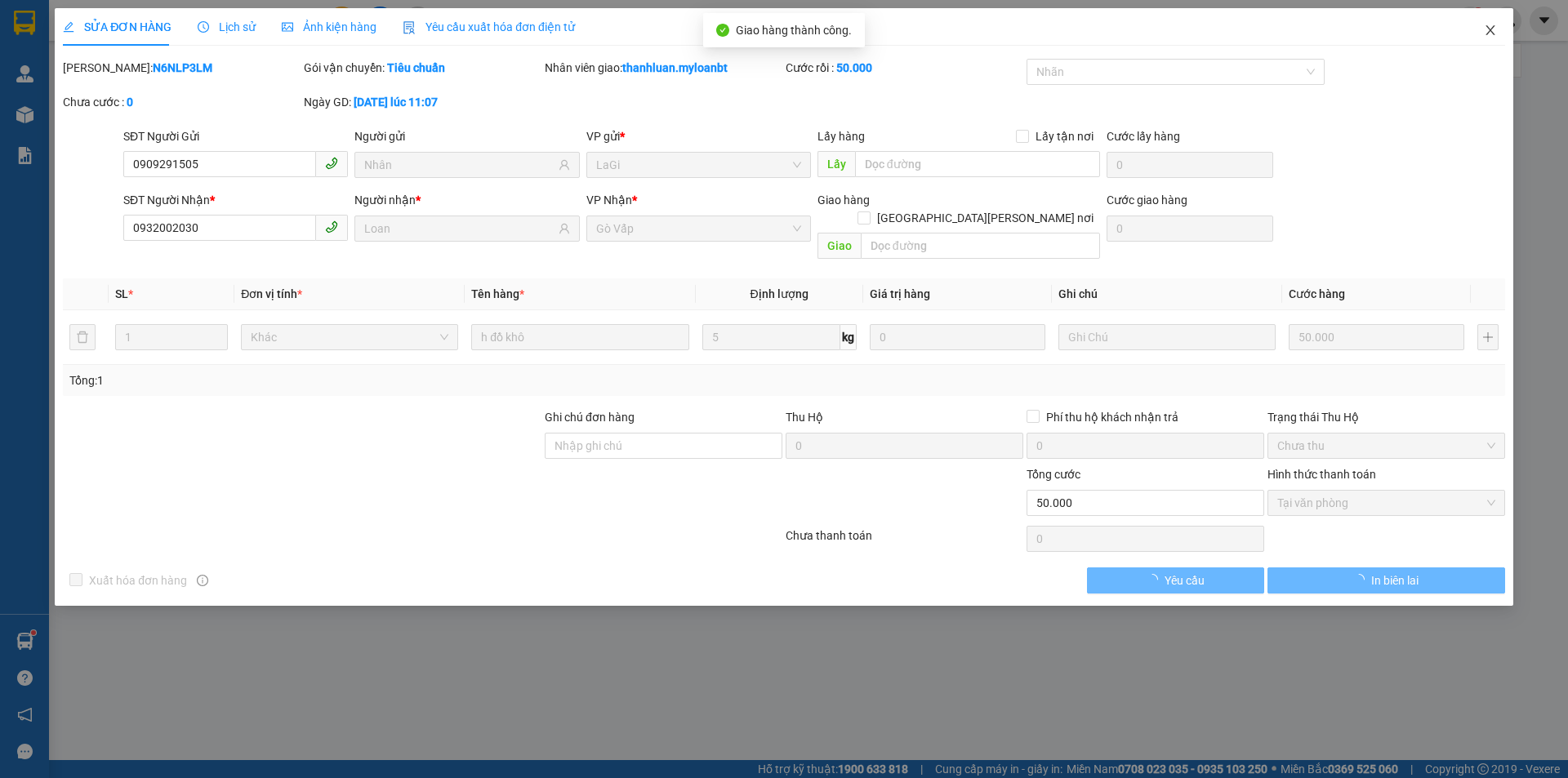
click at [1481, 23] on span "Close" at bounding box center [1490, 30] width 46 height 46
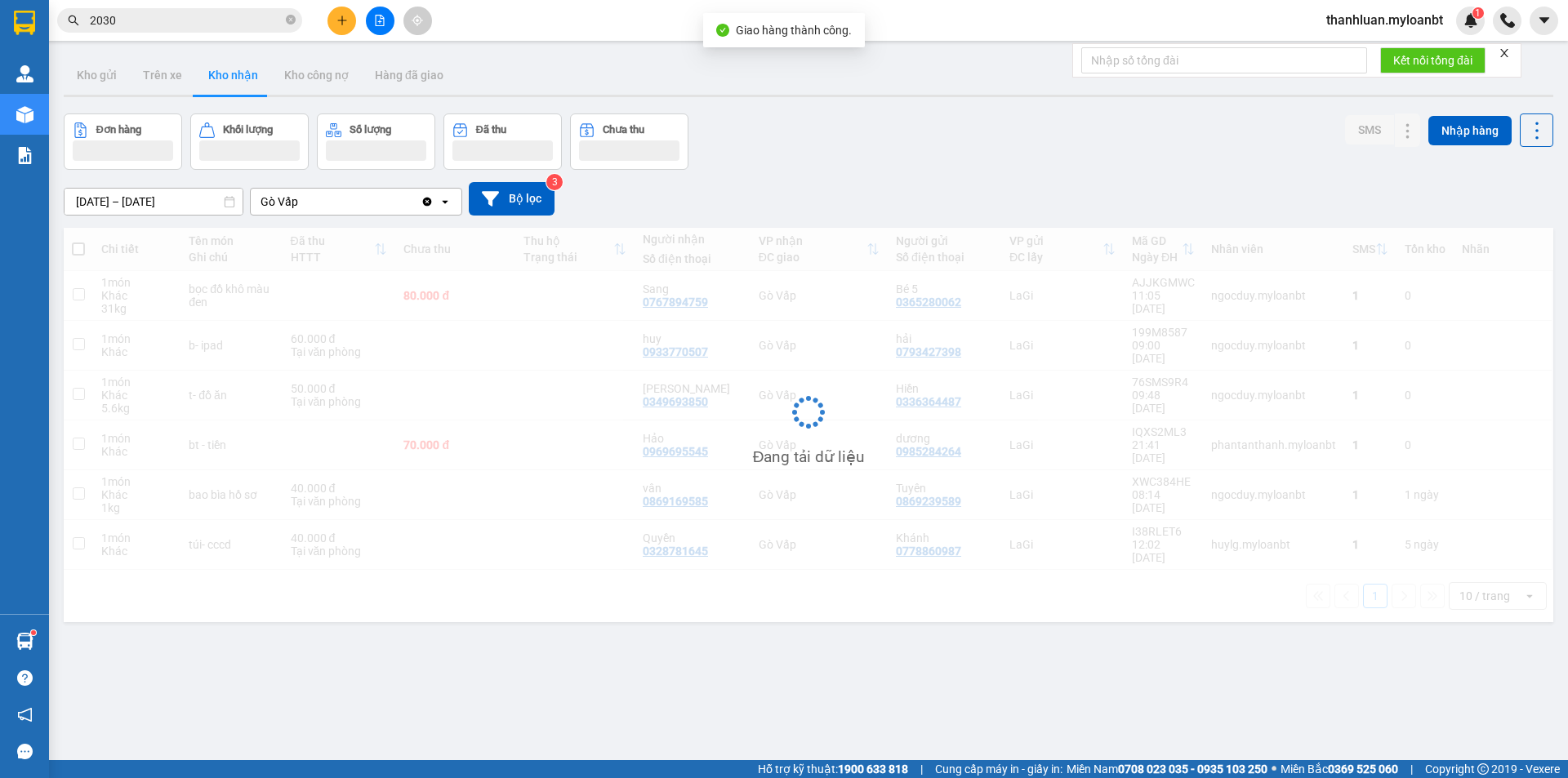
click at [178, 23] on input "2030" at bounding box center [186, 20] width 192 height 18
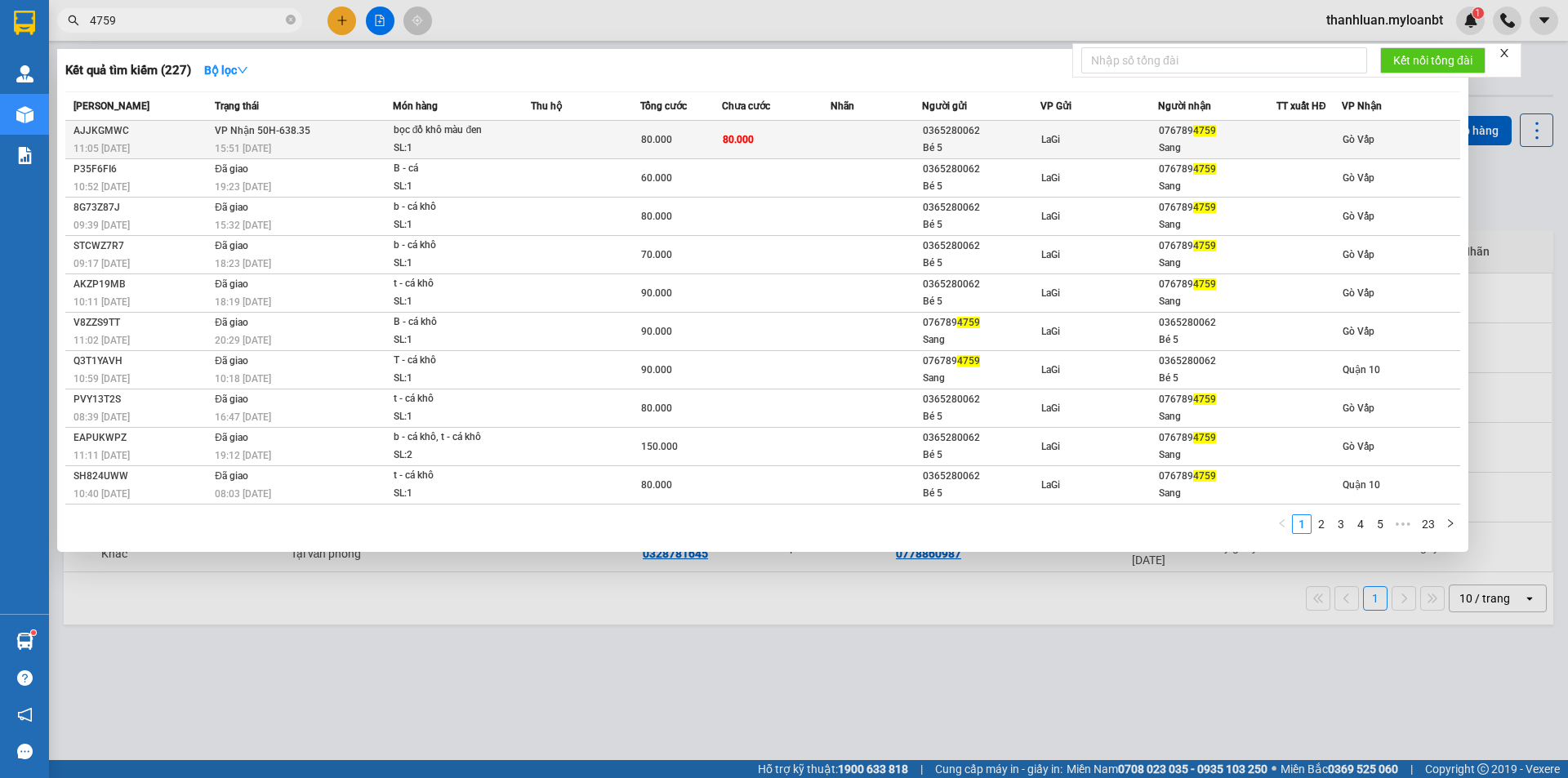
type input "4759"
click at [775, 133] on td "80.000" at bounding box center [776, 139] width 109 height 38
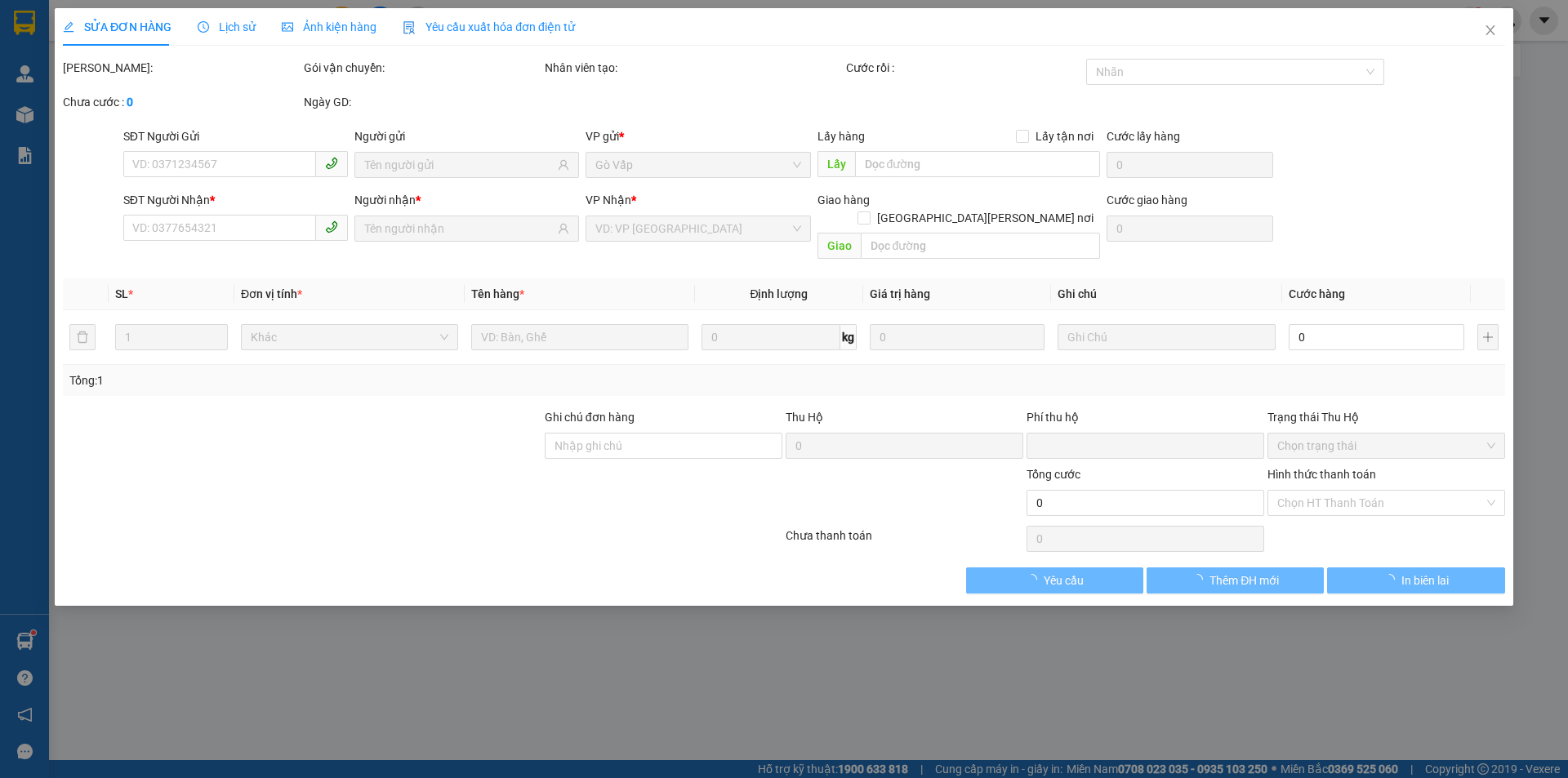
type input "0365280062"
type input "Bé 5"
type input "0767894759"
type input "Sang"
type input "0"
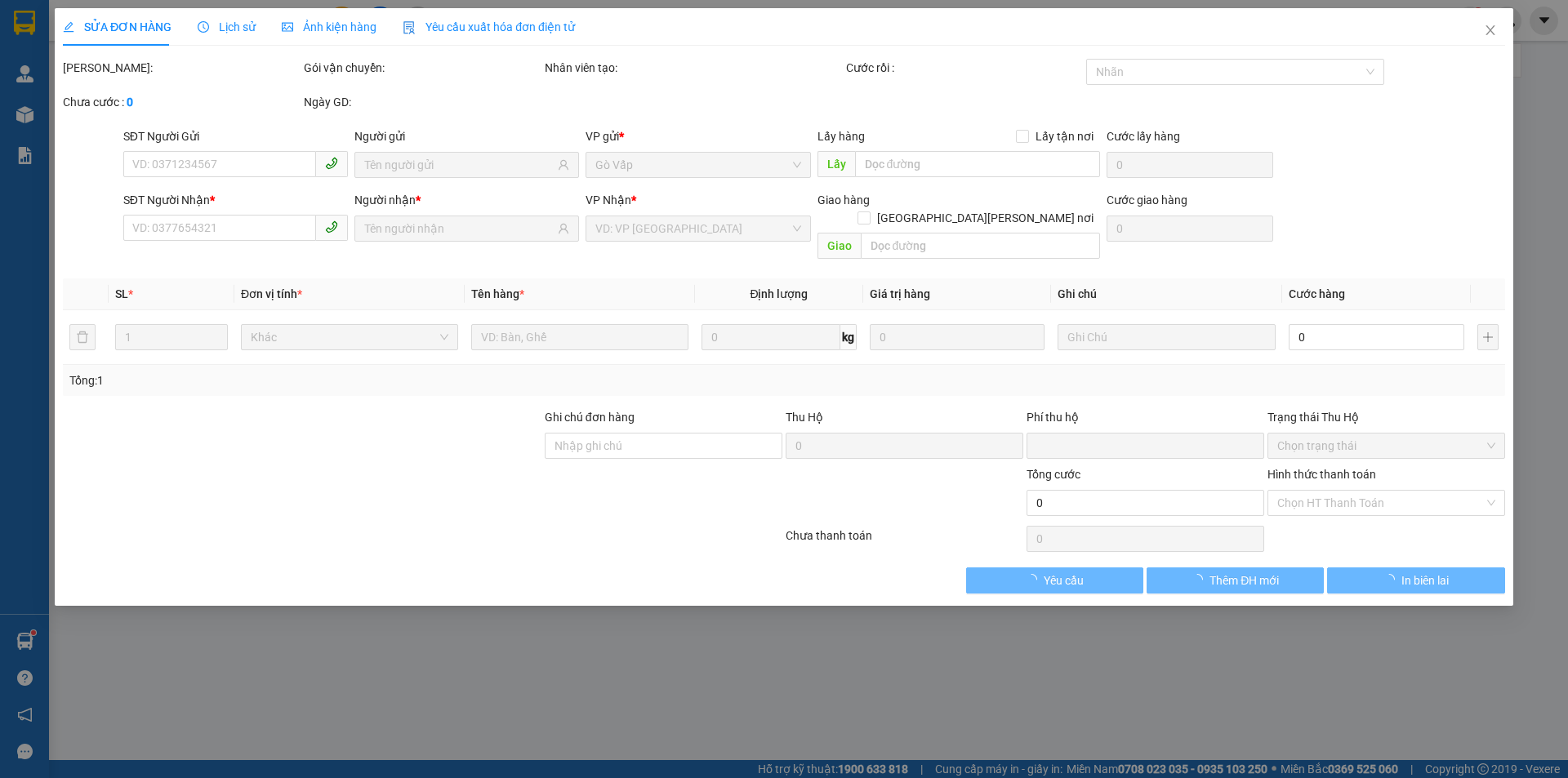
type input "80.000"
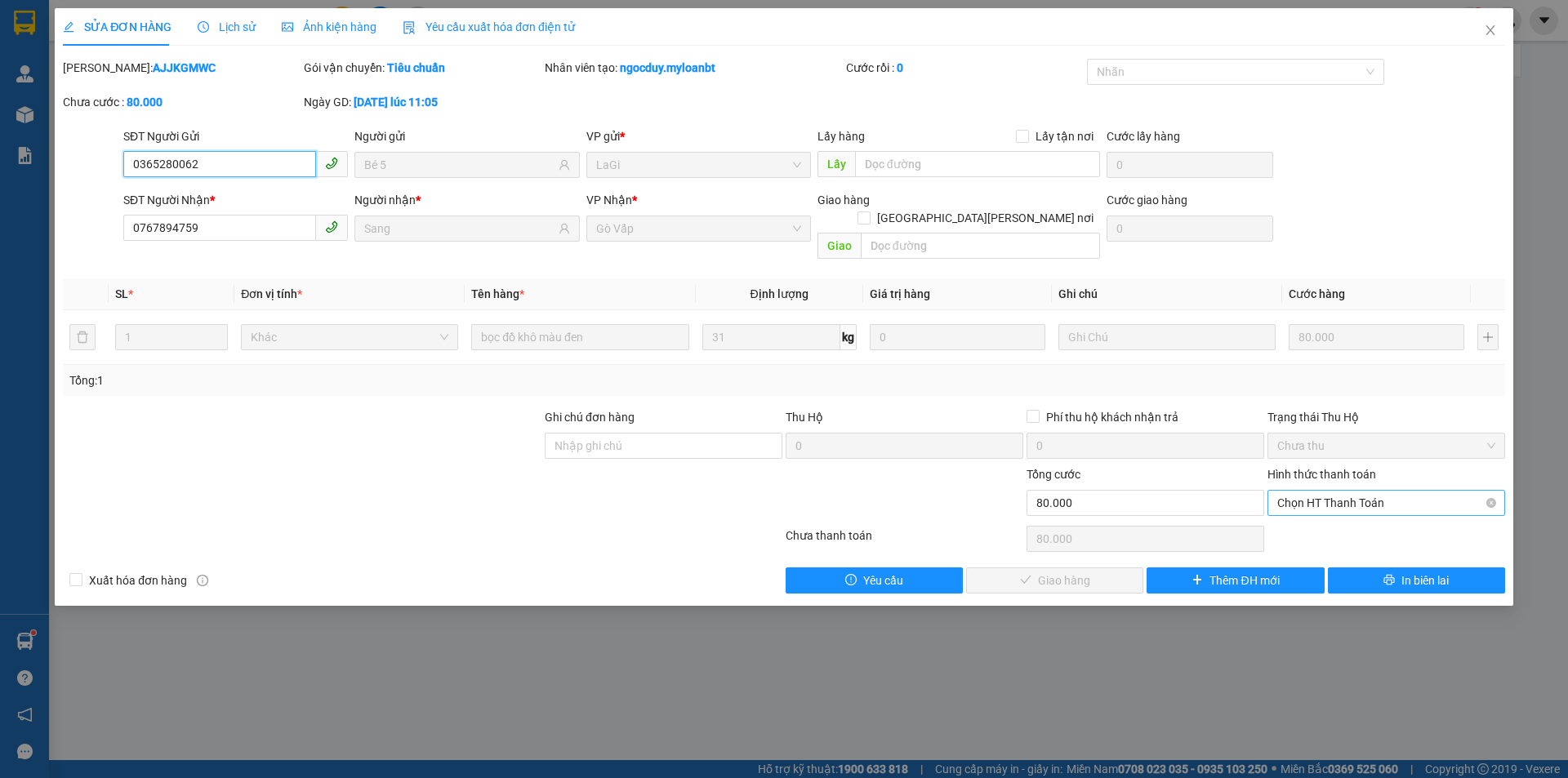
click at [1355, 490] on span "Chọn HT Thanh Toán" at bounding box center [1386, 502] width 218 height 24
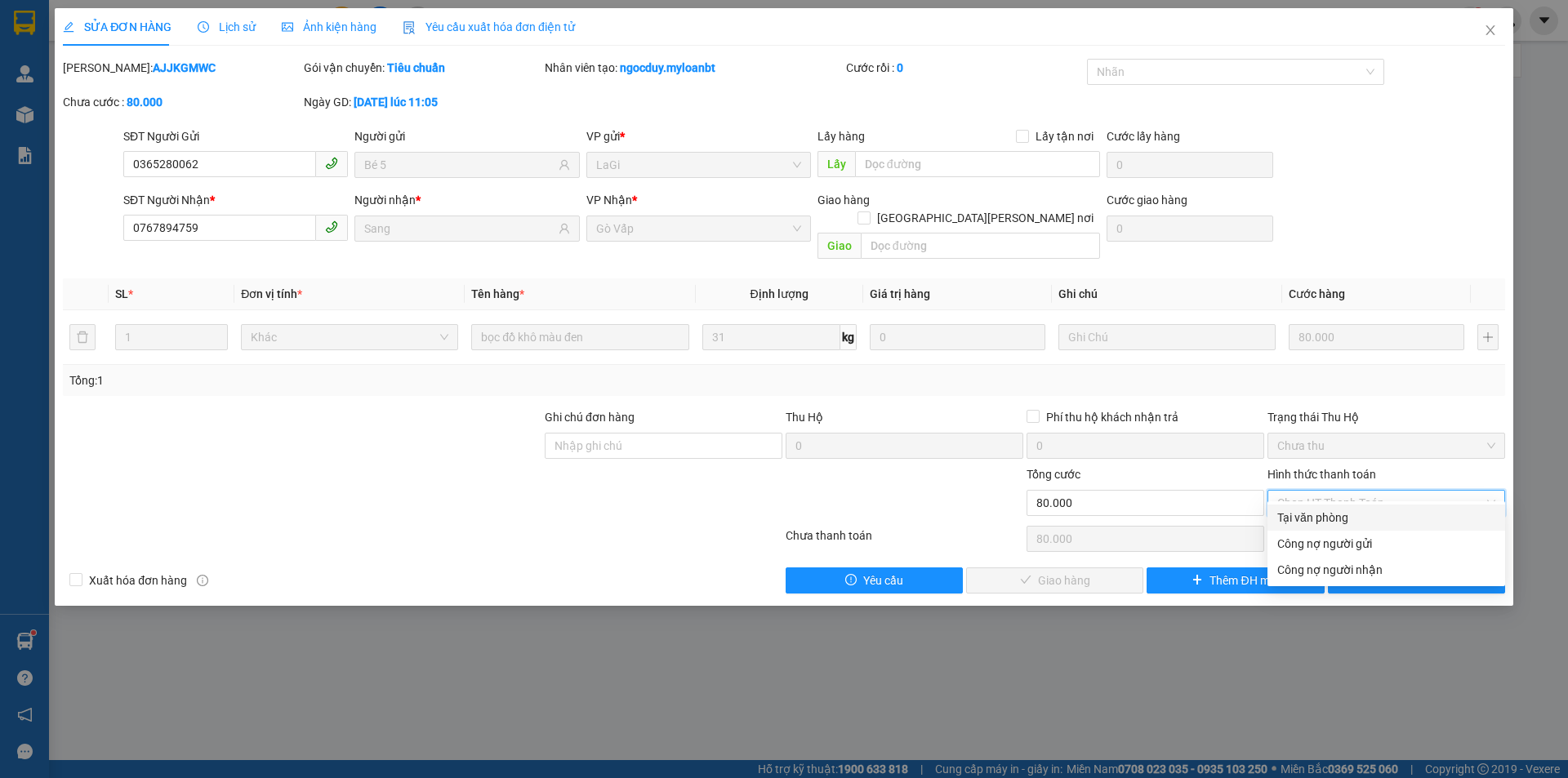
click at [1364, 508] on div "Tại văn phòng" at bounding box center [1386, 517] width 237 height 26
type input "0"
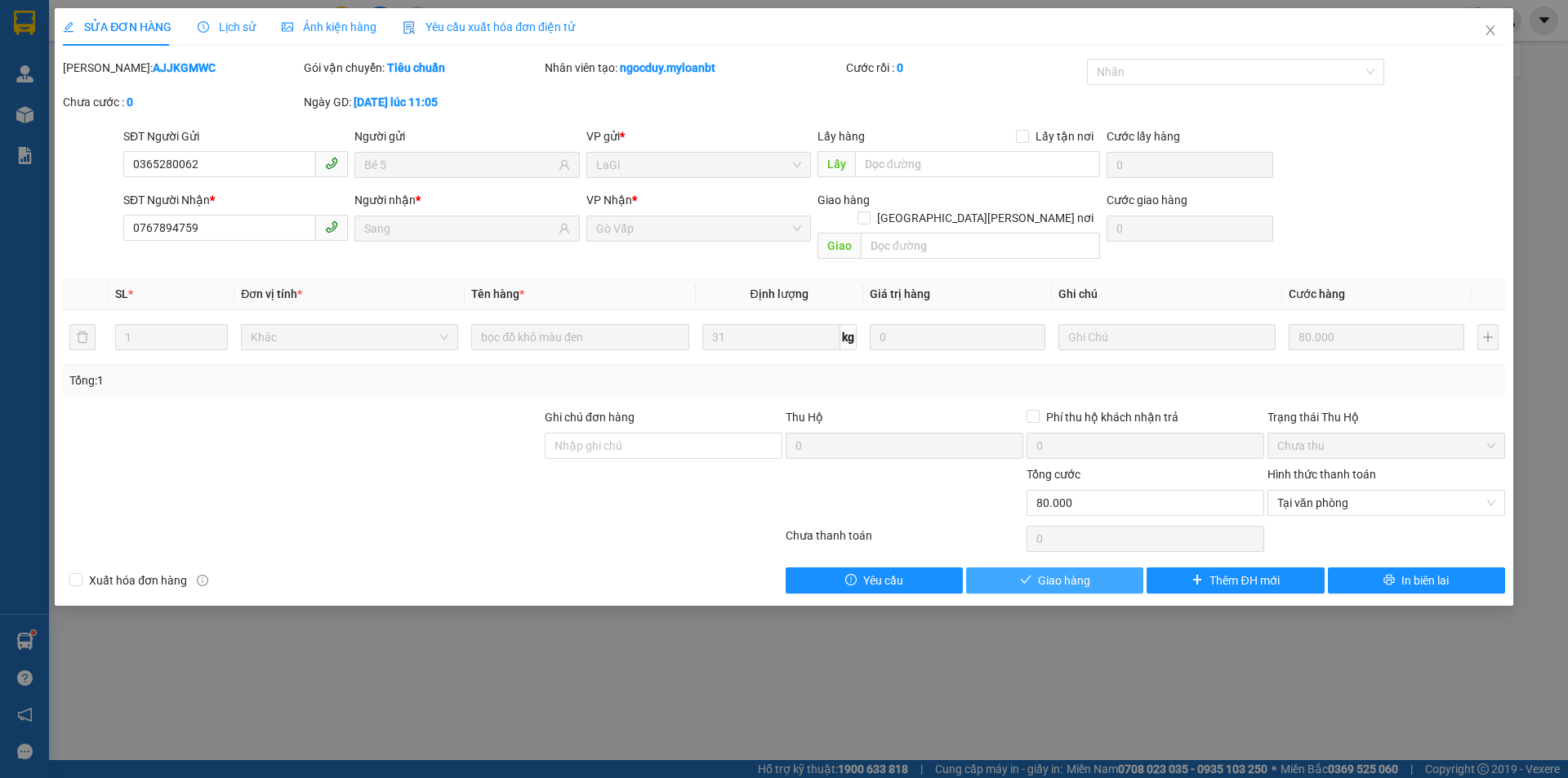
click at [1052, 572] on span "Giao hàng" at bounding box center [1064, 580] width 52 height 18
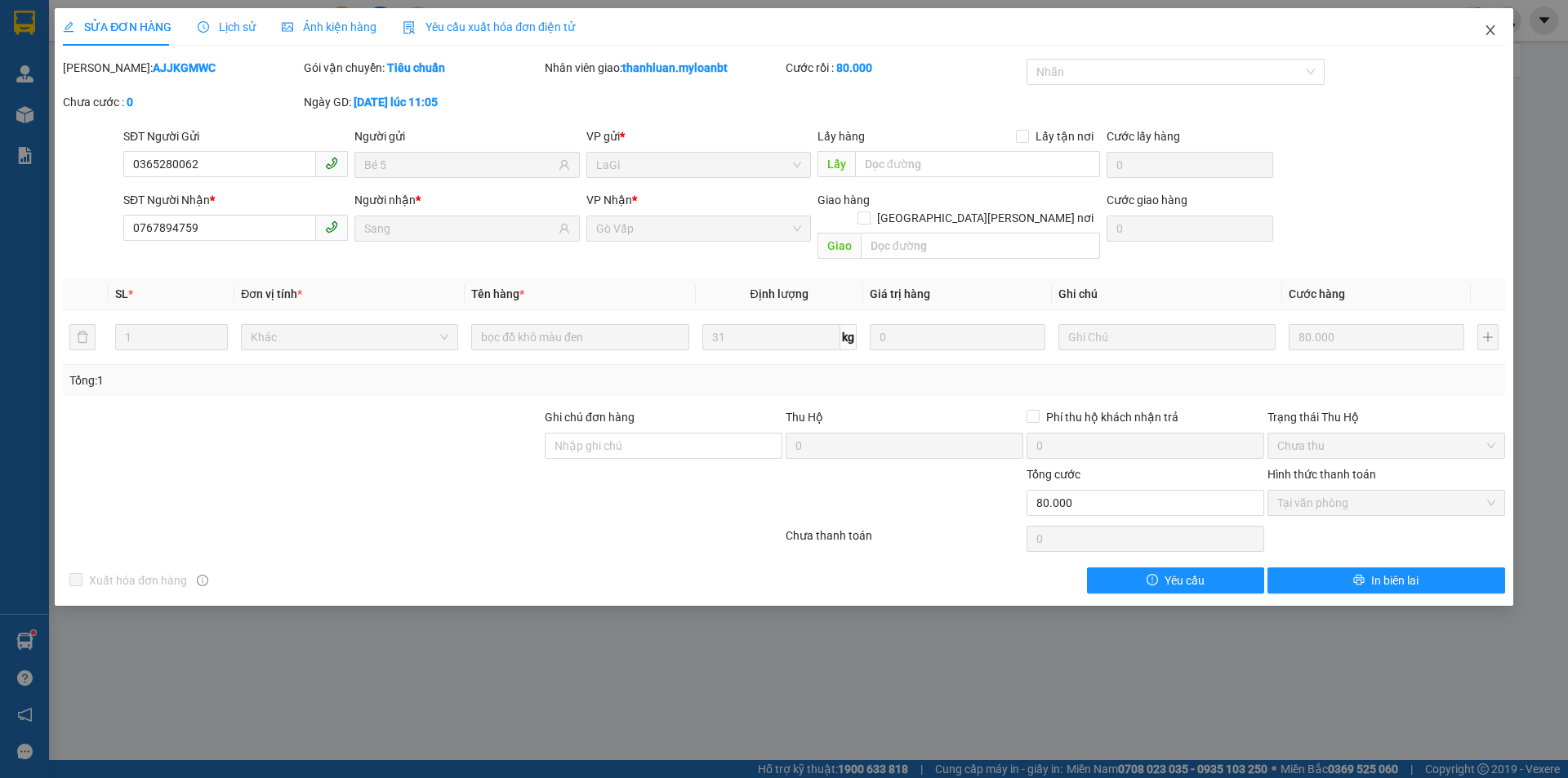
click at [1486, 36] on icon "close" at bounding box center [1489, 29] width 13 height 13
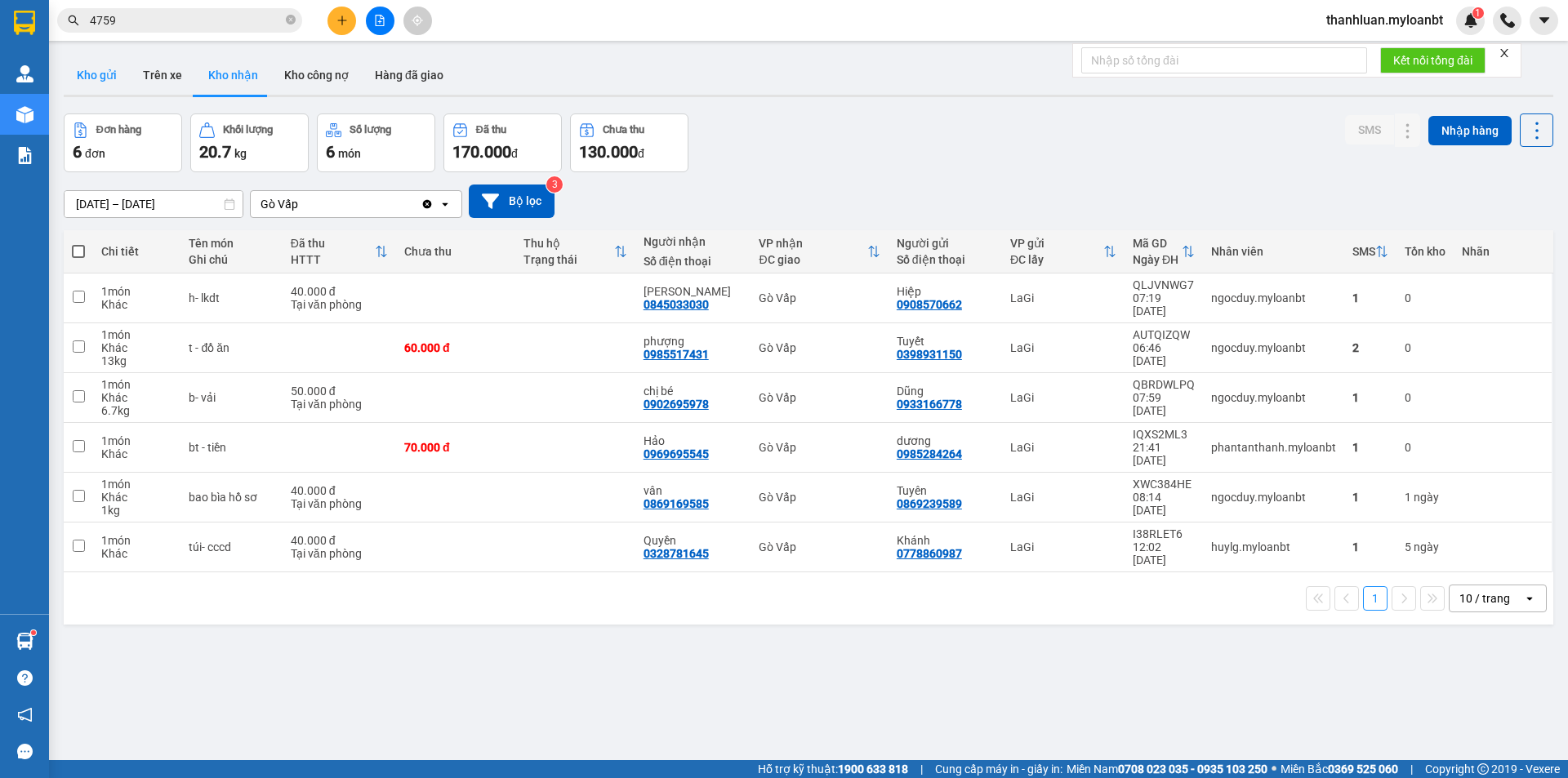
click at [108, 80] on button "Kho gửi" at bounding box center [97, 75] width 66 height 39
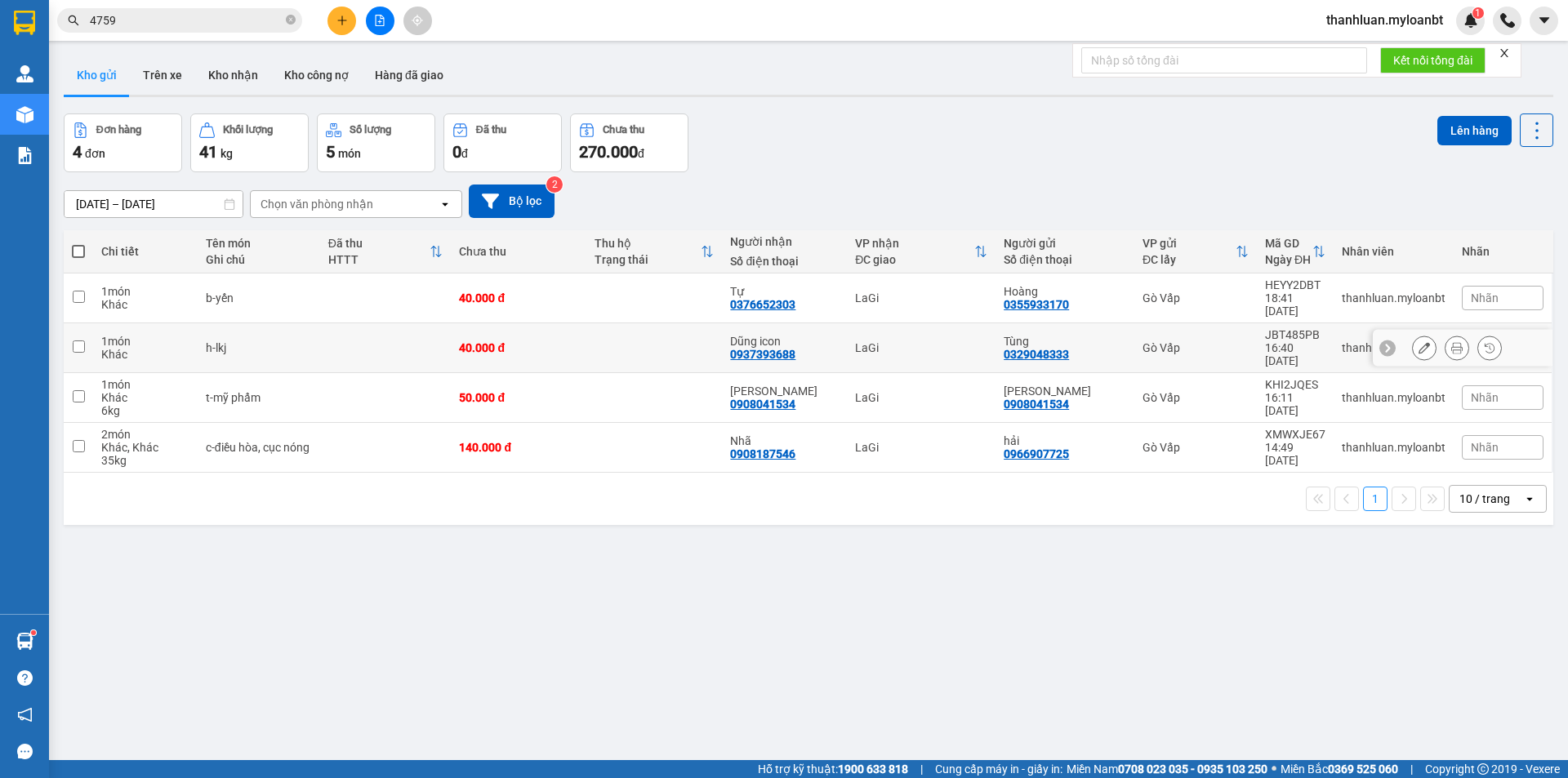
click at [234, 323] on td "h-lkj" at bounding box center [258, 347] width 122 height 49
checkbox input "true"
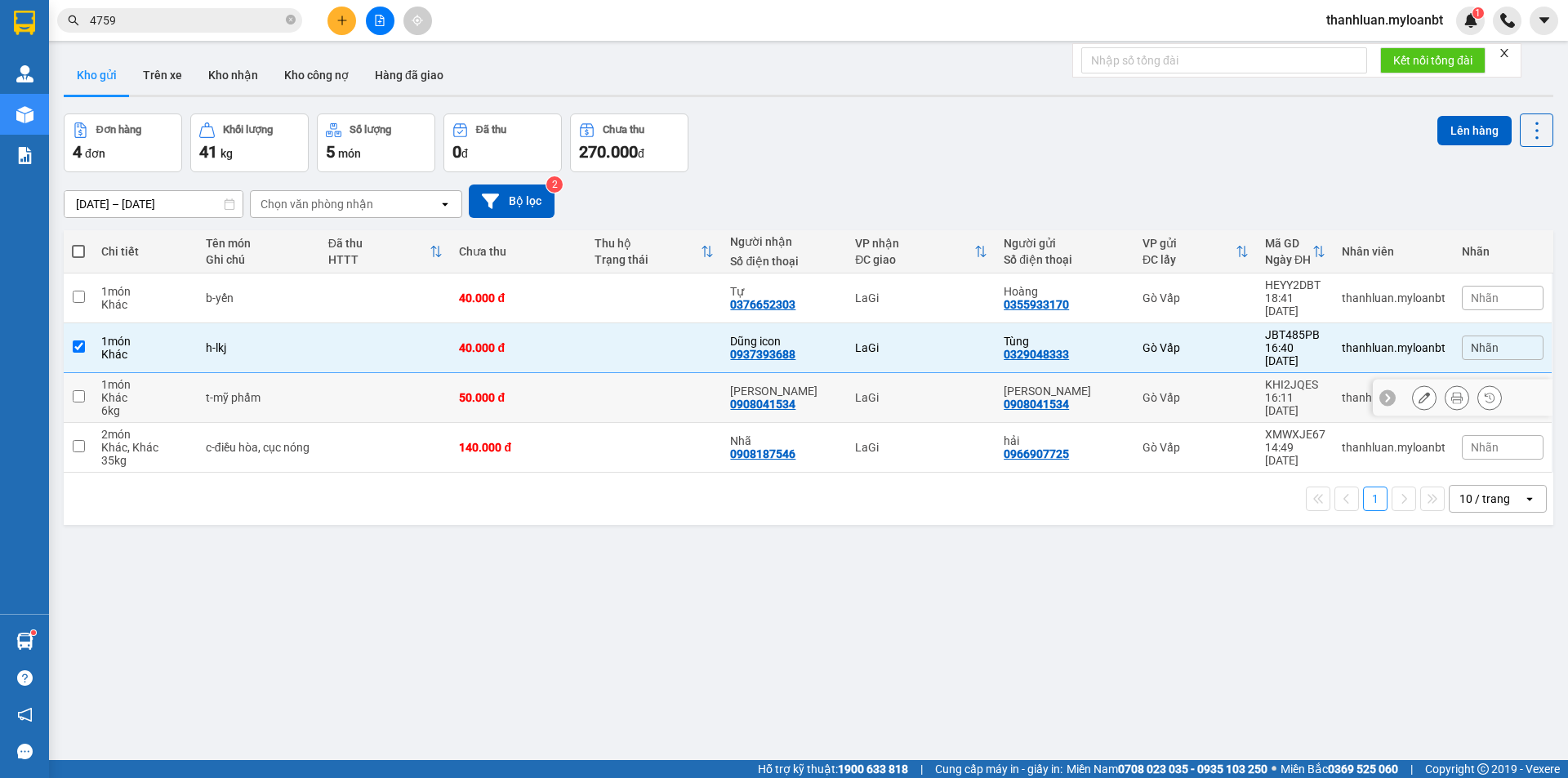
click at [254, 391] on div "t-mỹ phẩm" at bounding box center [258, 397] width 107 height 13
checkbox input "true"
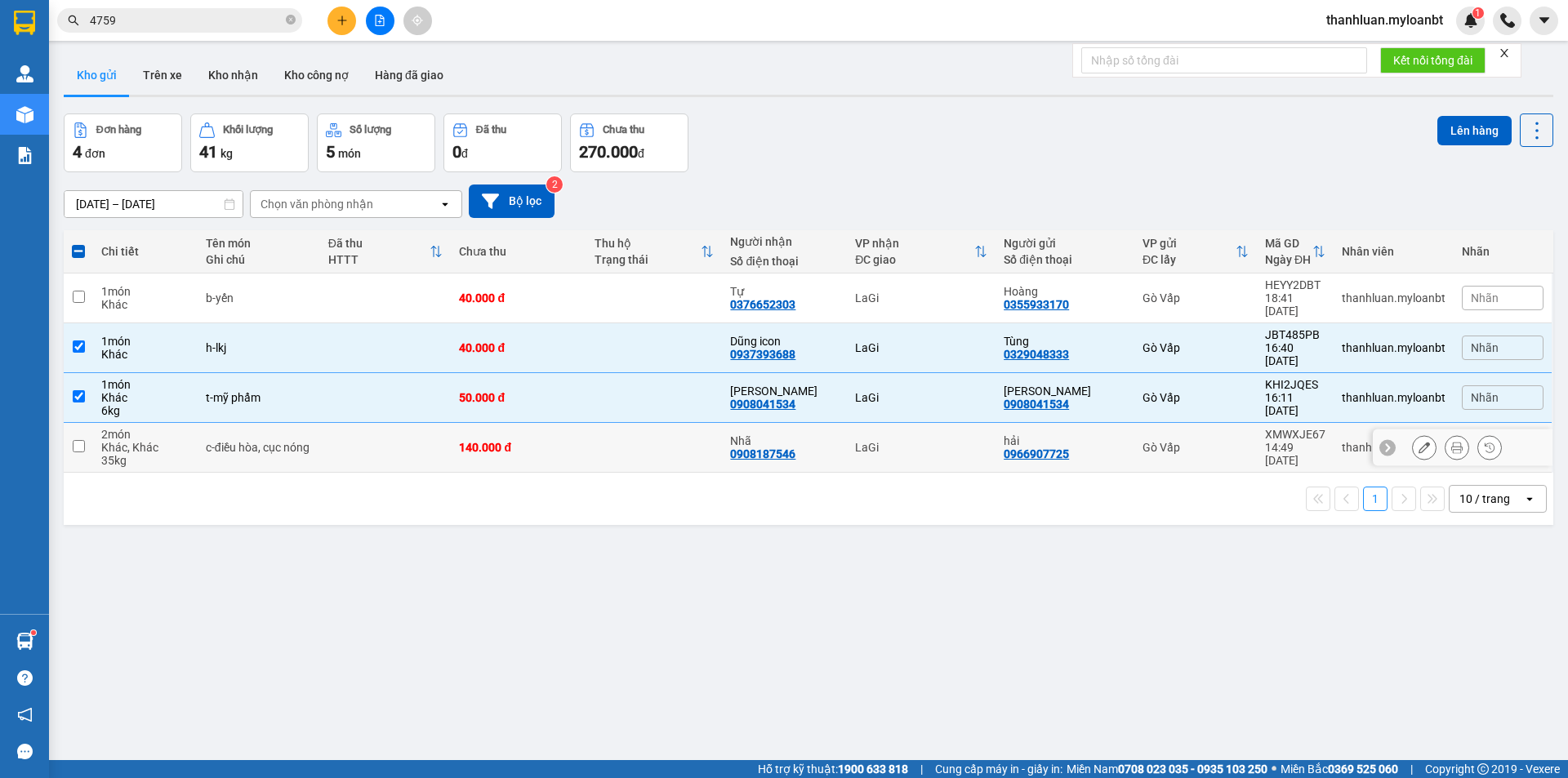
click at [280, 437] on td "c-điều hòa, cục nóng" at bounding box center [258, 447] width 122 height 49
checkbox input "true"
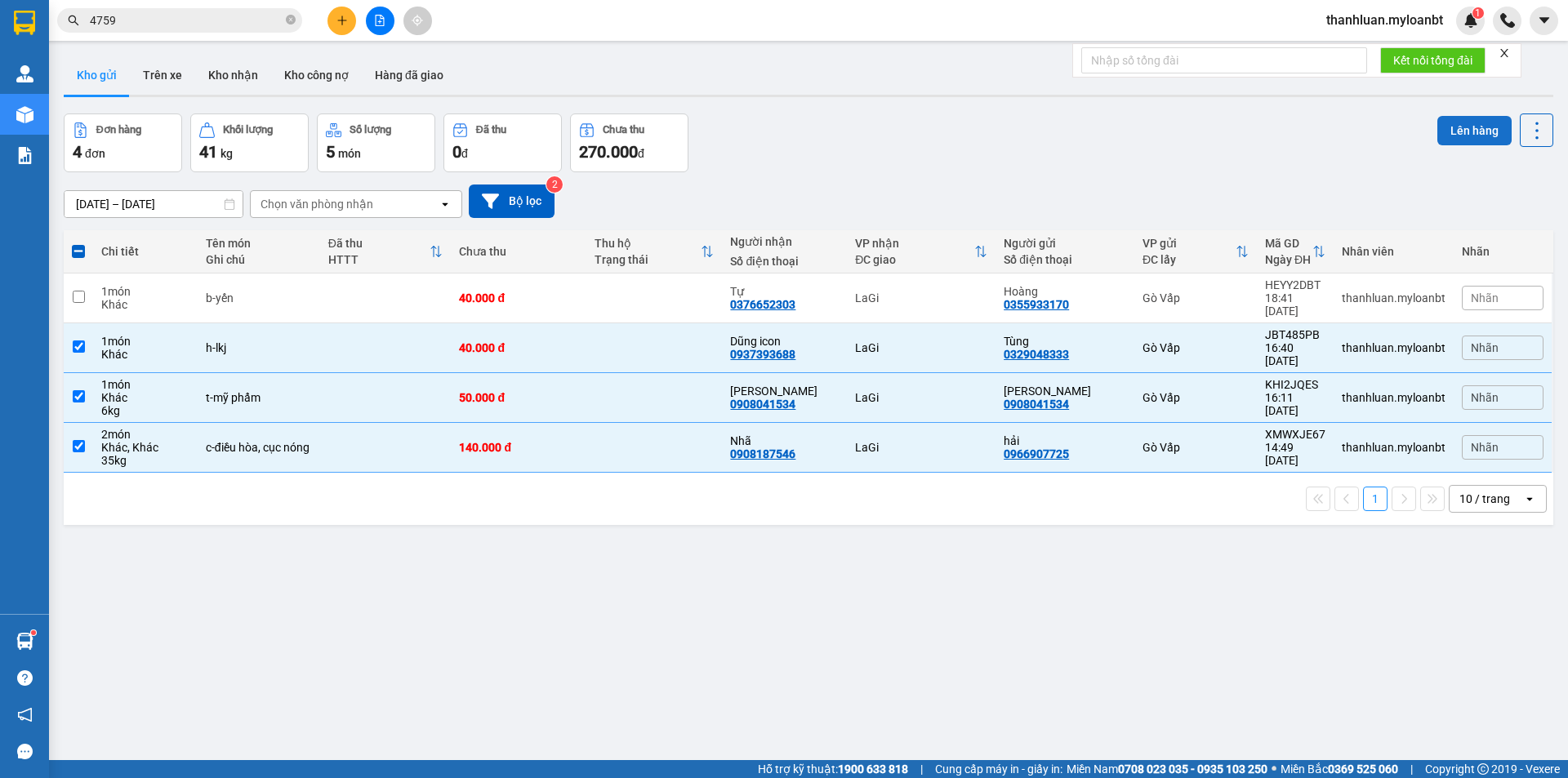
click at [1437, 119] on button "Lên hàng" at bounding box center [1474, 131] width 75 height 29
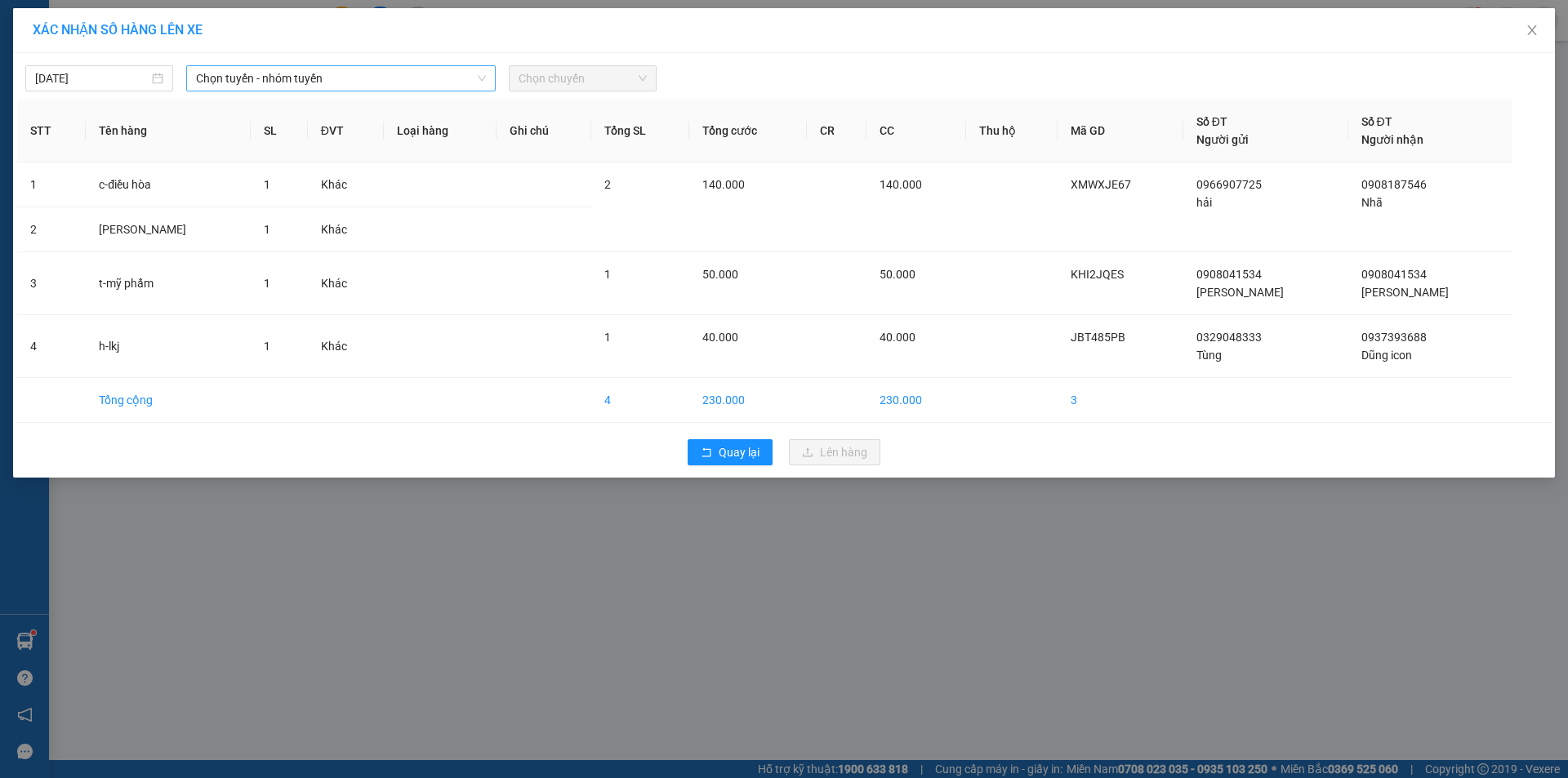
click at [252, 82] on span "Chọn tuyến - nhóm tuyến" at bounding box center [340, 78] width 290 height 24
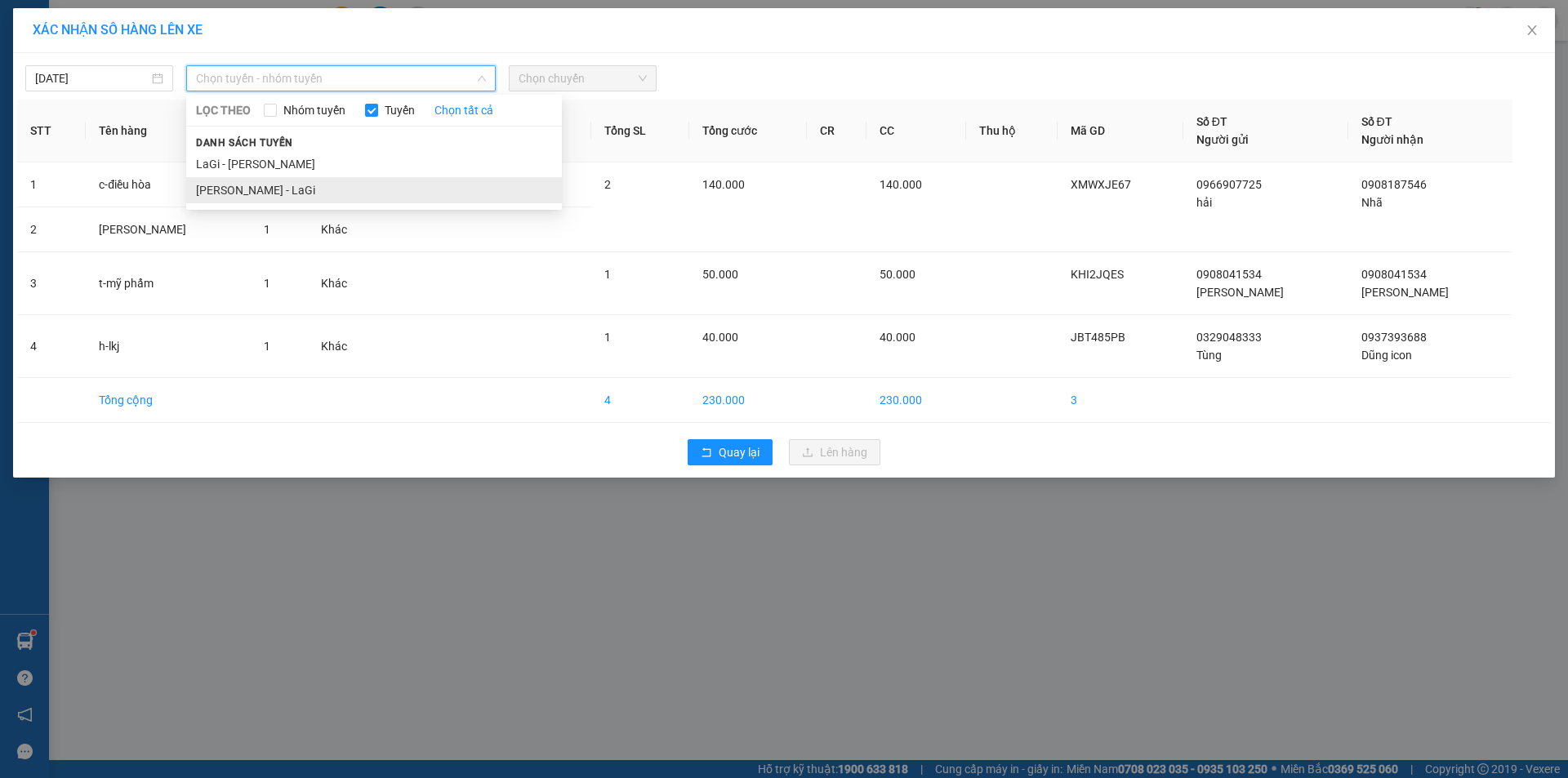
click at [334, 192] on li "[PERSON_NAME] - LaGi" at bounding box center [374, 191] width 376 height 26
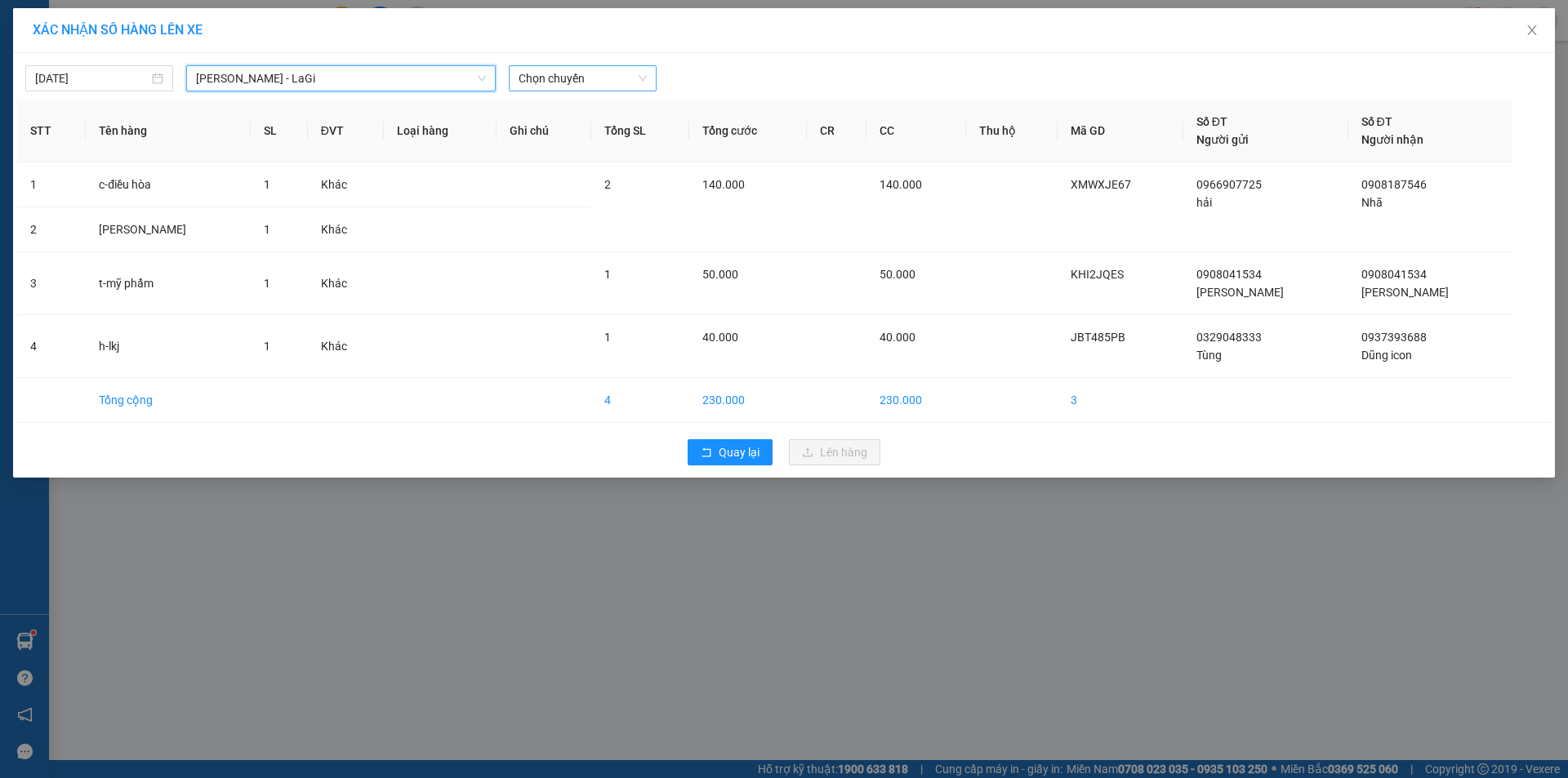
click at [576, 86] on span "Chọn chuyến" at bounding box center [582, 78] width 128 height 24
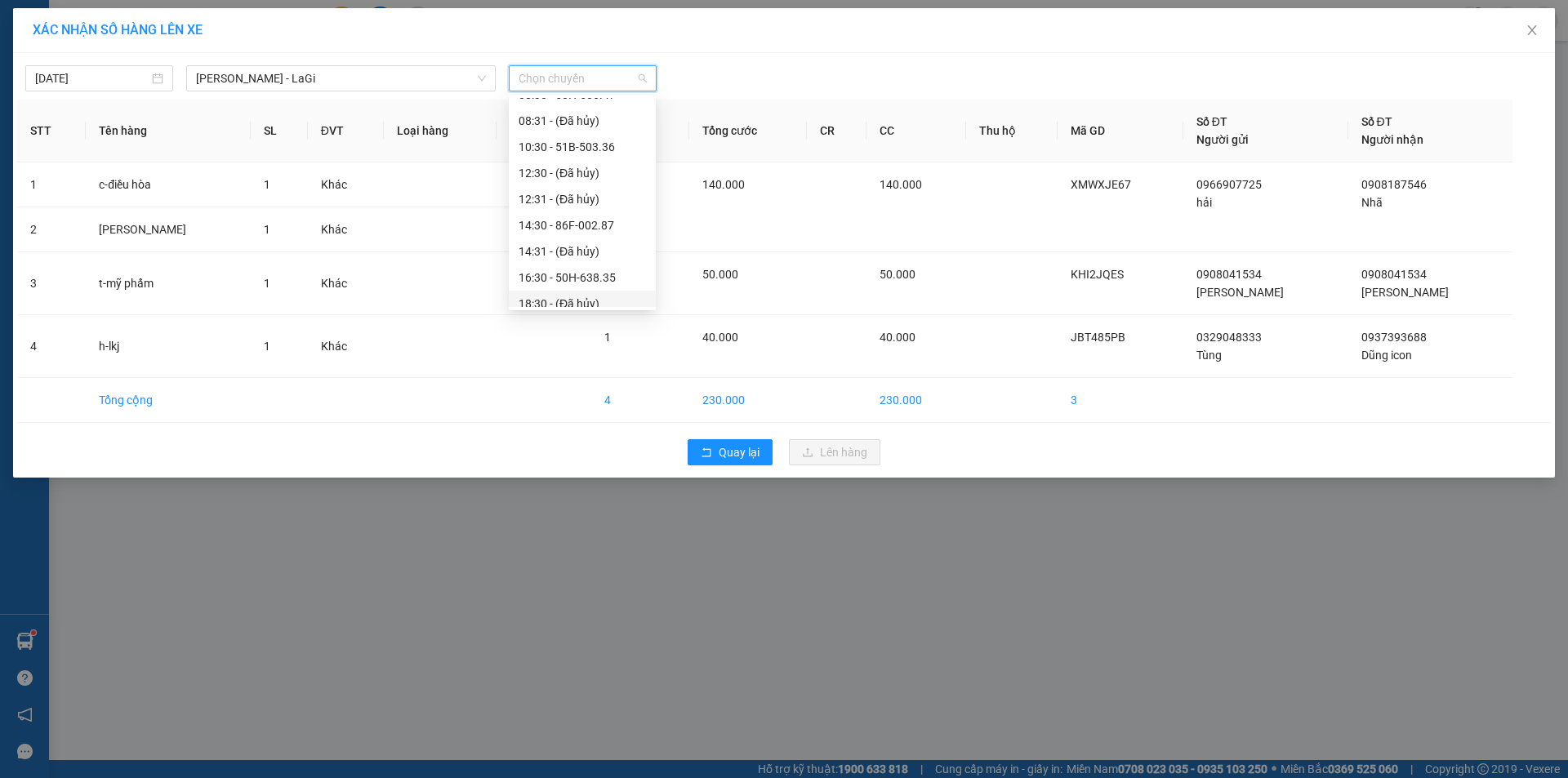
scroll to position [131, 0]
click at [589, 263] on div "21:00 - 51H-059.57" at bounding box center [581, 268] width 127 height 18
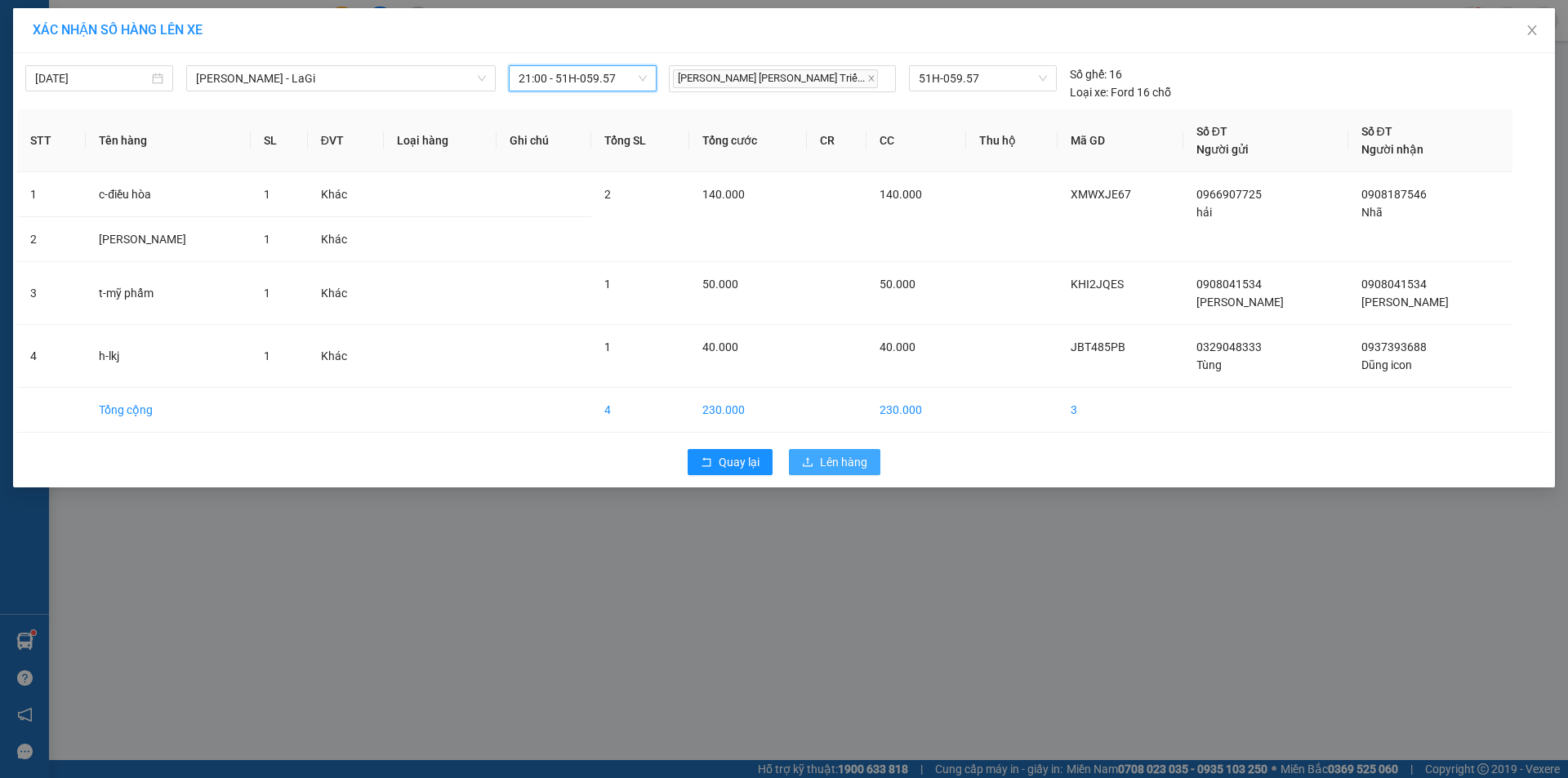
click at [838, 457] on span "Lên hàng" at bounding box center [843, 462] width 48 height 18
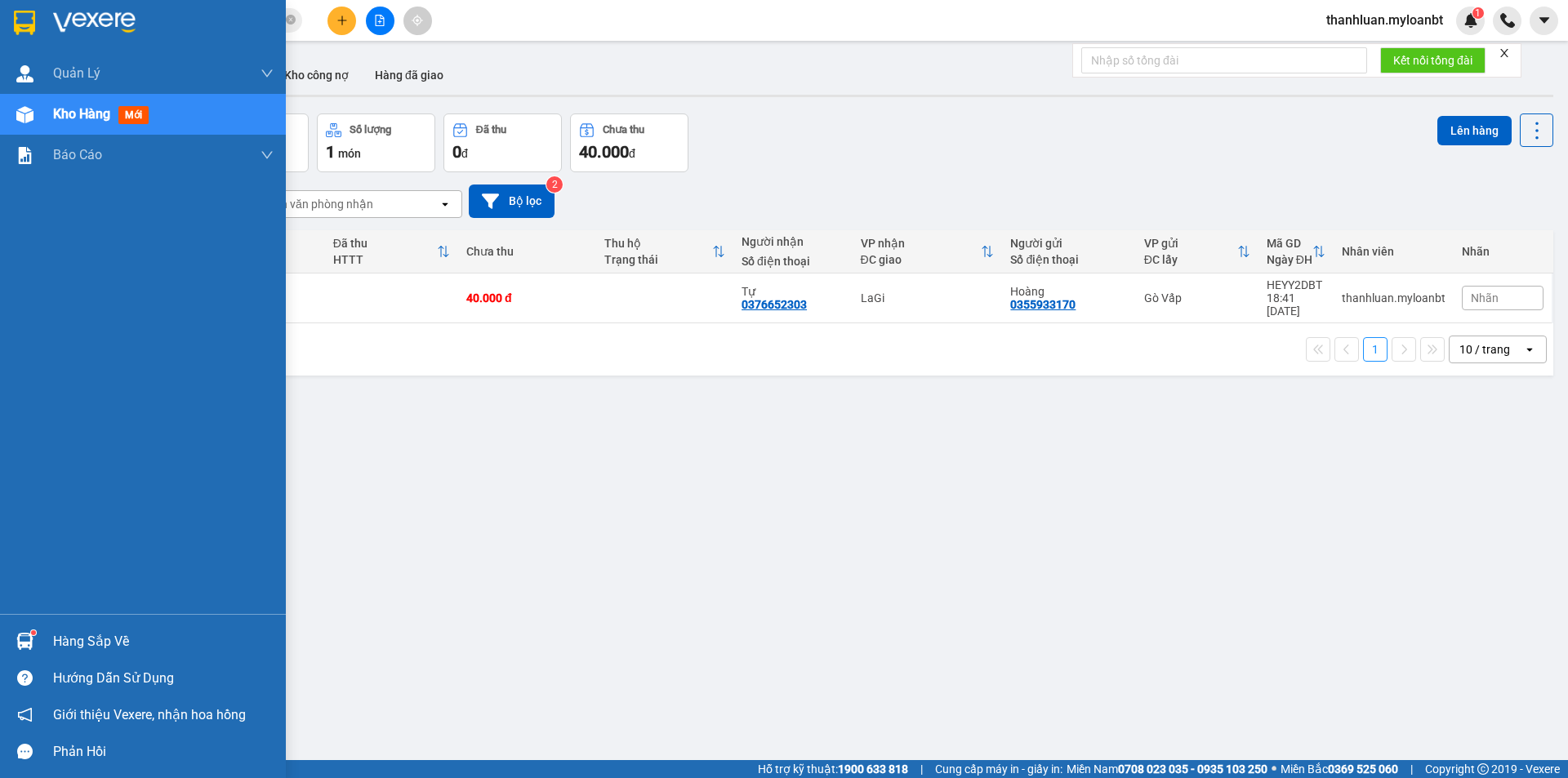
click at [87, 627] on div "Hàng sắp về" at bounding box center [143, 641] width 286 height 36
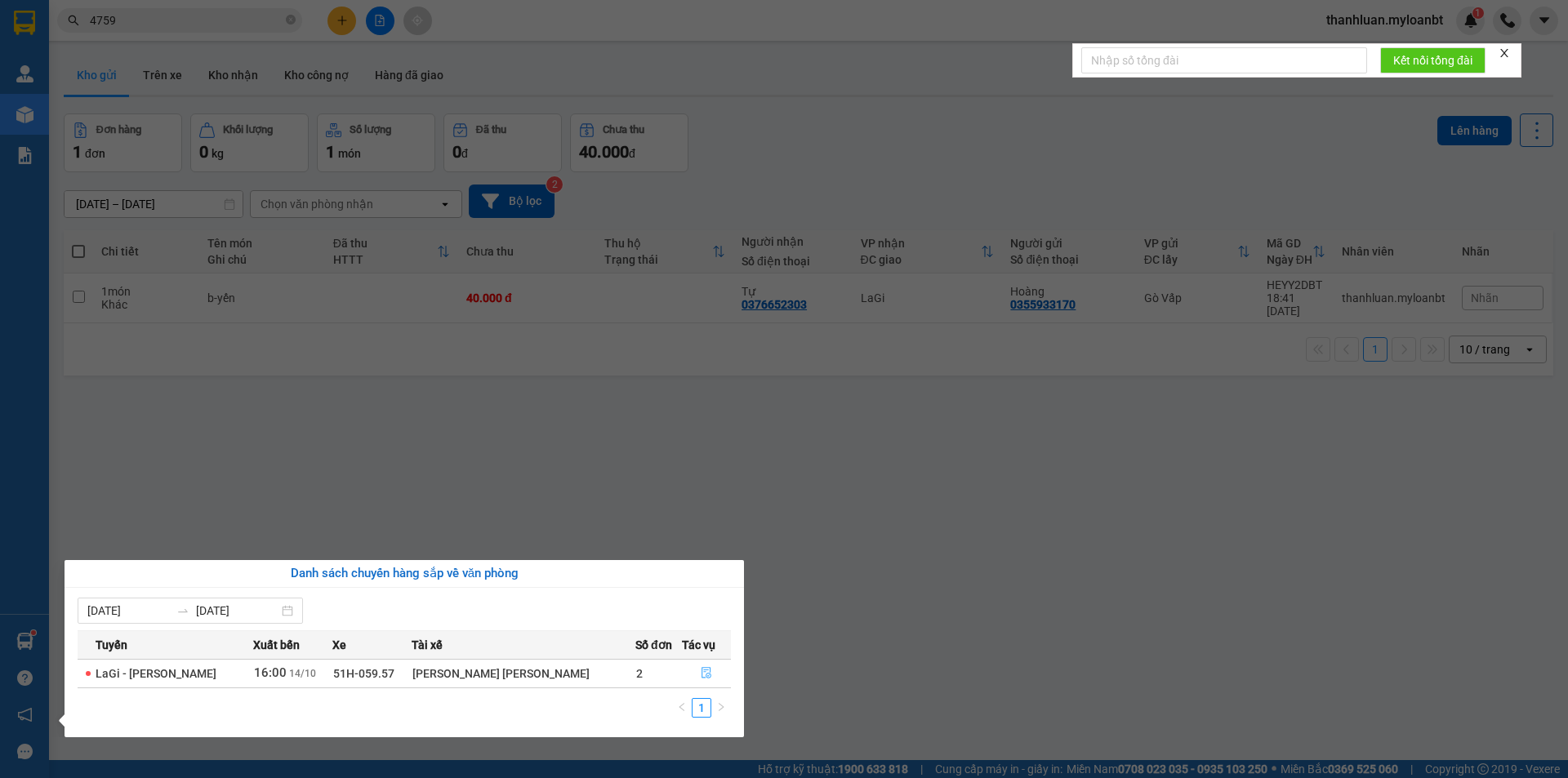
click at [711, 678] on button "button" at bounding box center [706, 673] width 48 height 26
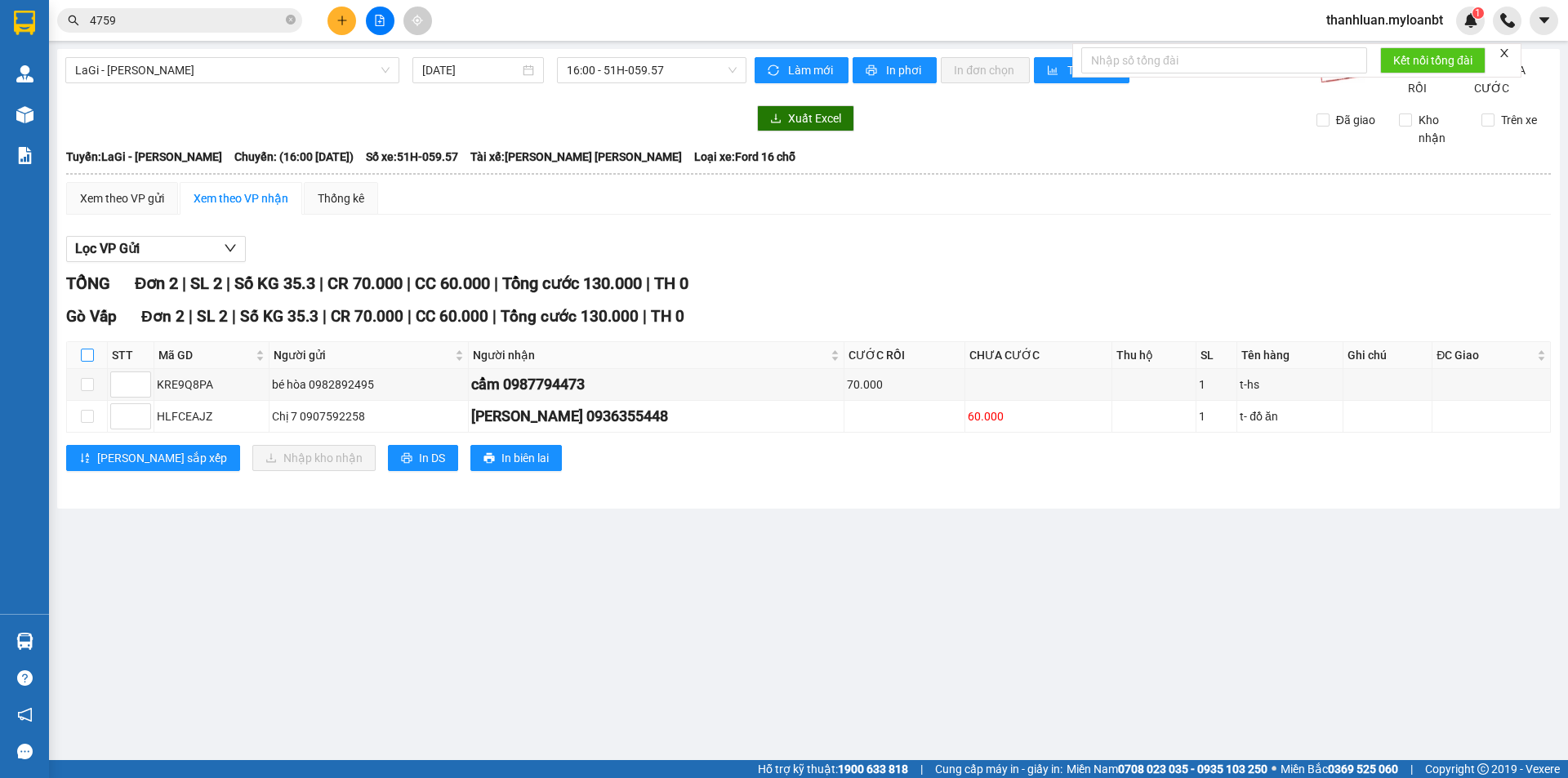
click at [86, 362] on input "checkbox" at bounding box center [87, 354] width 13 height 13
checkbox input "true"
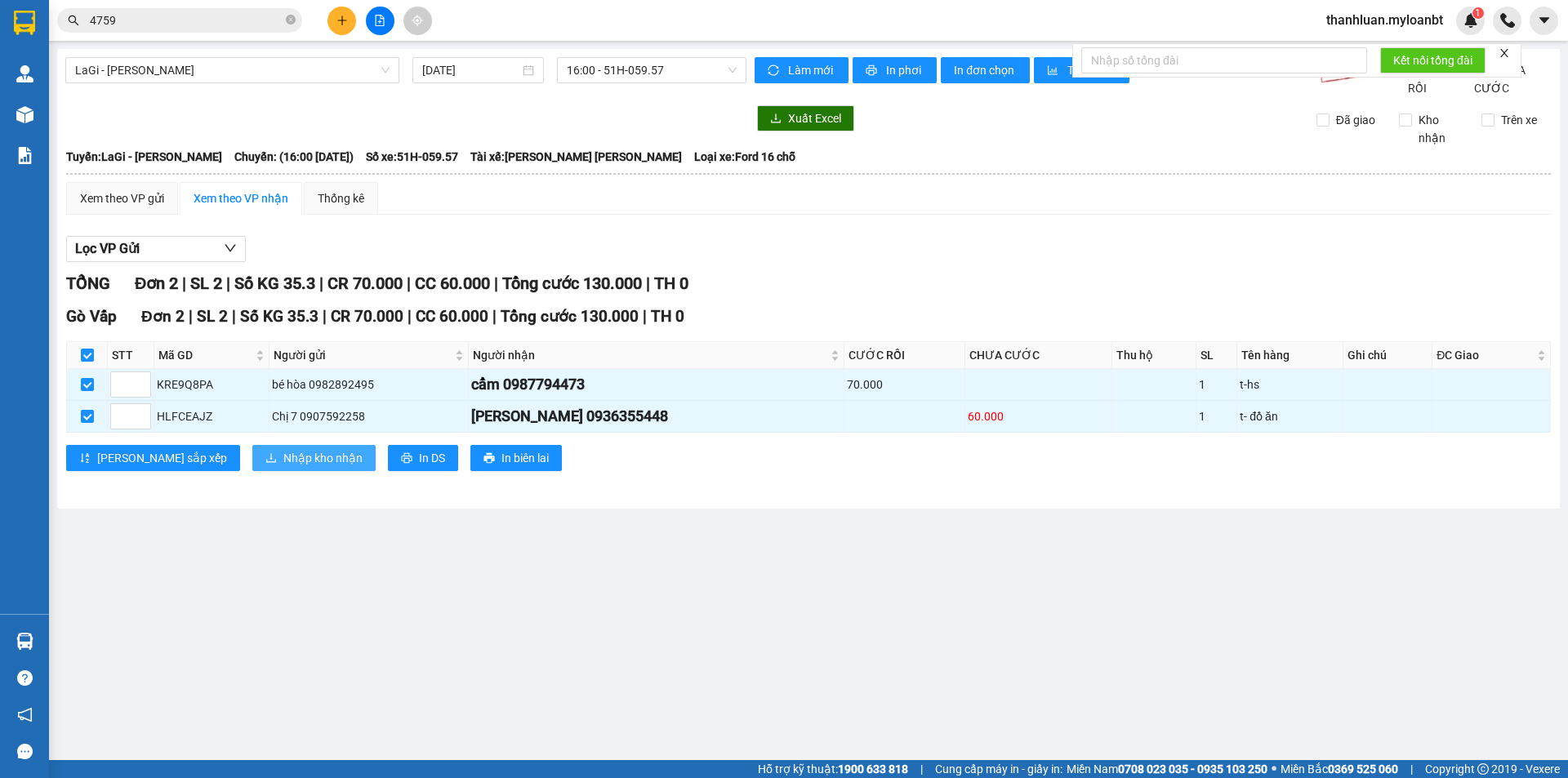
click at [283, 467] on span "Nhập kho nhận" at bounding box center [322, 457] width 79 height 18
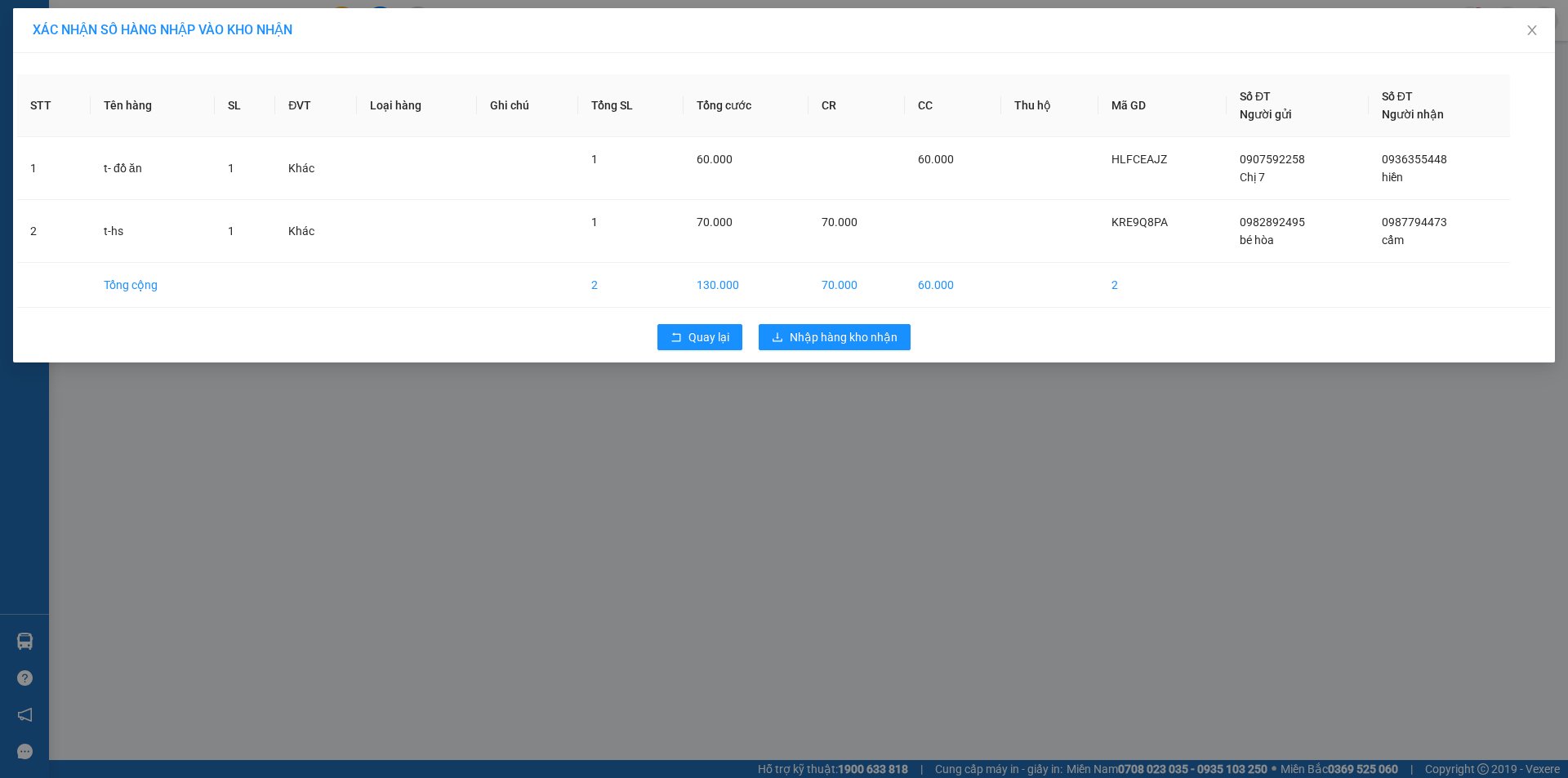
click at [820, 358] on div "Quay lại Nhập hàng kho nhận" at bounding box center [784, 337] width 1533 height 42
click at [835, 340] on span "Nhập hàng kho nhận" at bounding box center [843, 337] width 107 height 18
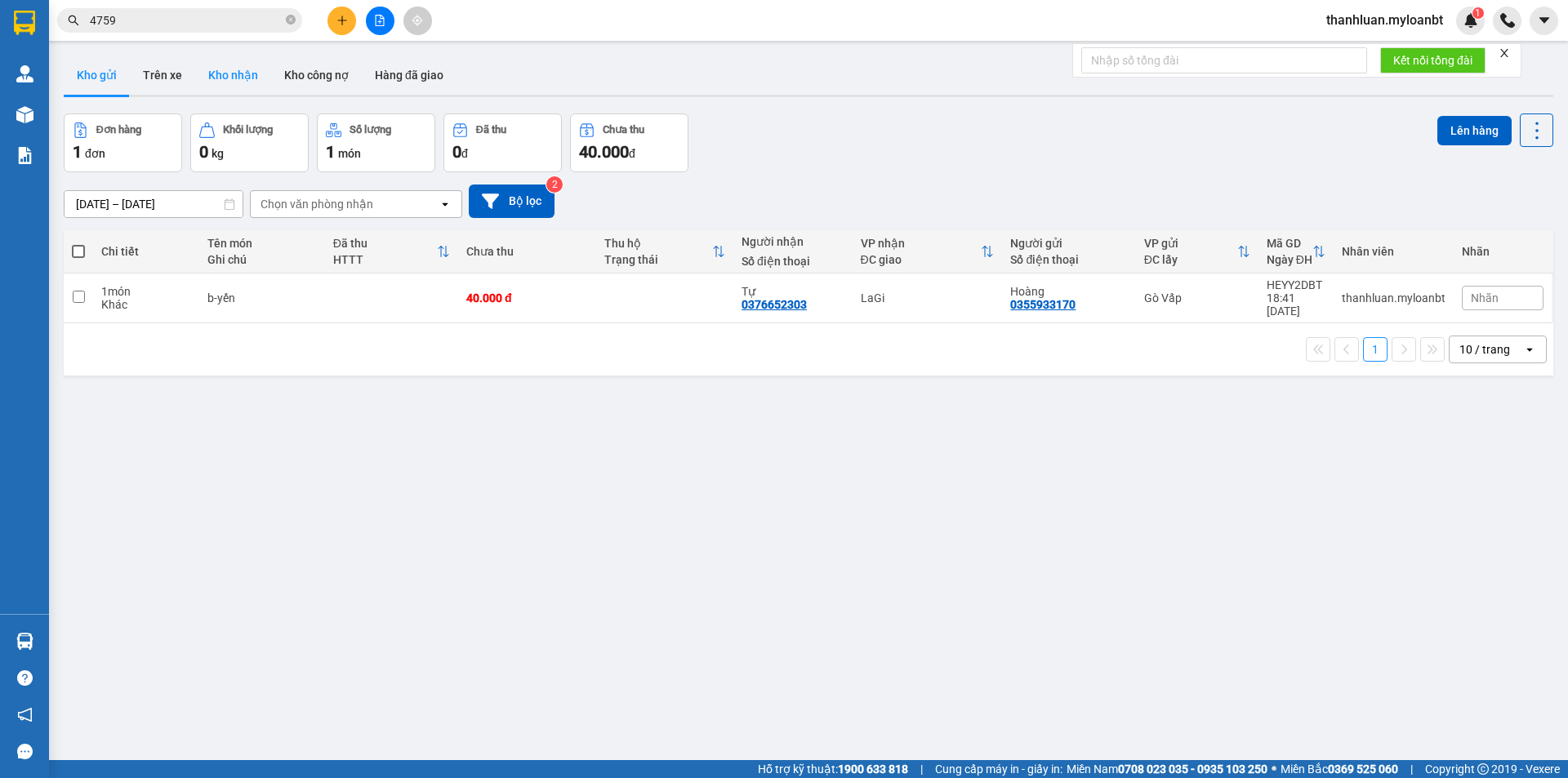
click at [205, 67] on button "Kho nhận" at bounding box center [233, 75] width 76 height 39
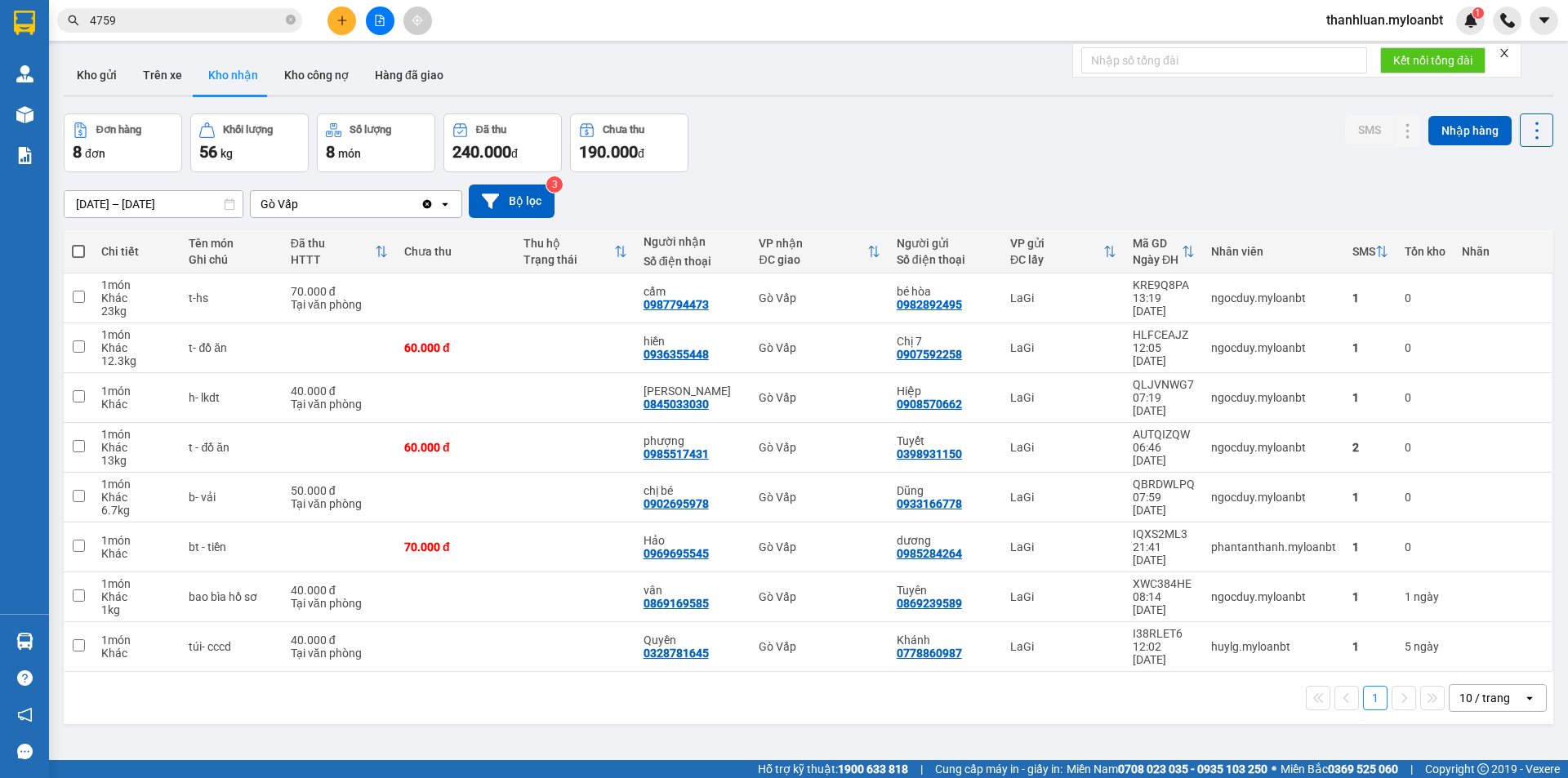
click at [178, 16] on input "4759" at bounding box center [186, 20] width 192 height 18
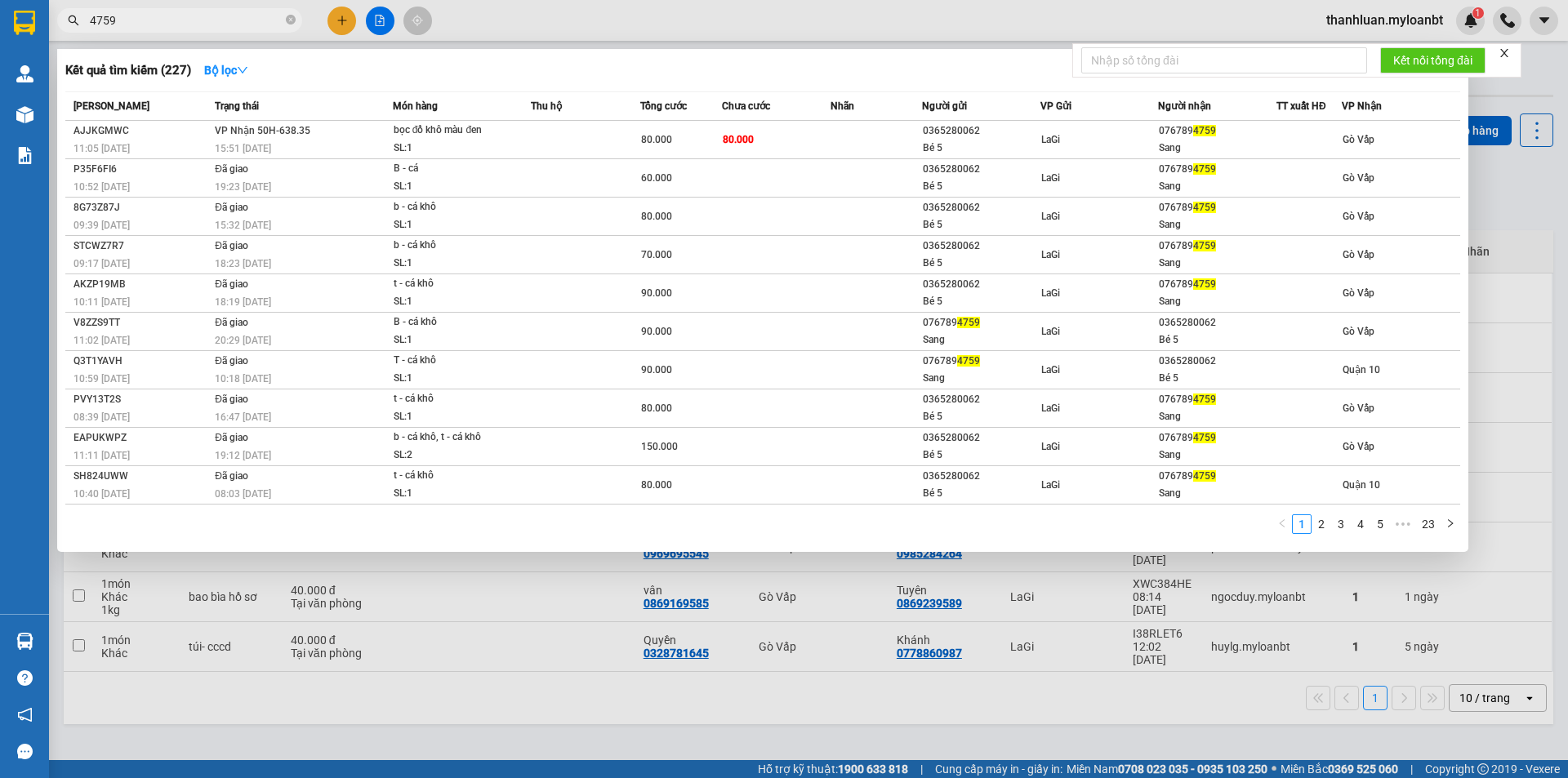
click at [178, 16] on input "4759" at bounding box center [186, 20] width 192 height 18
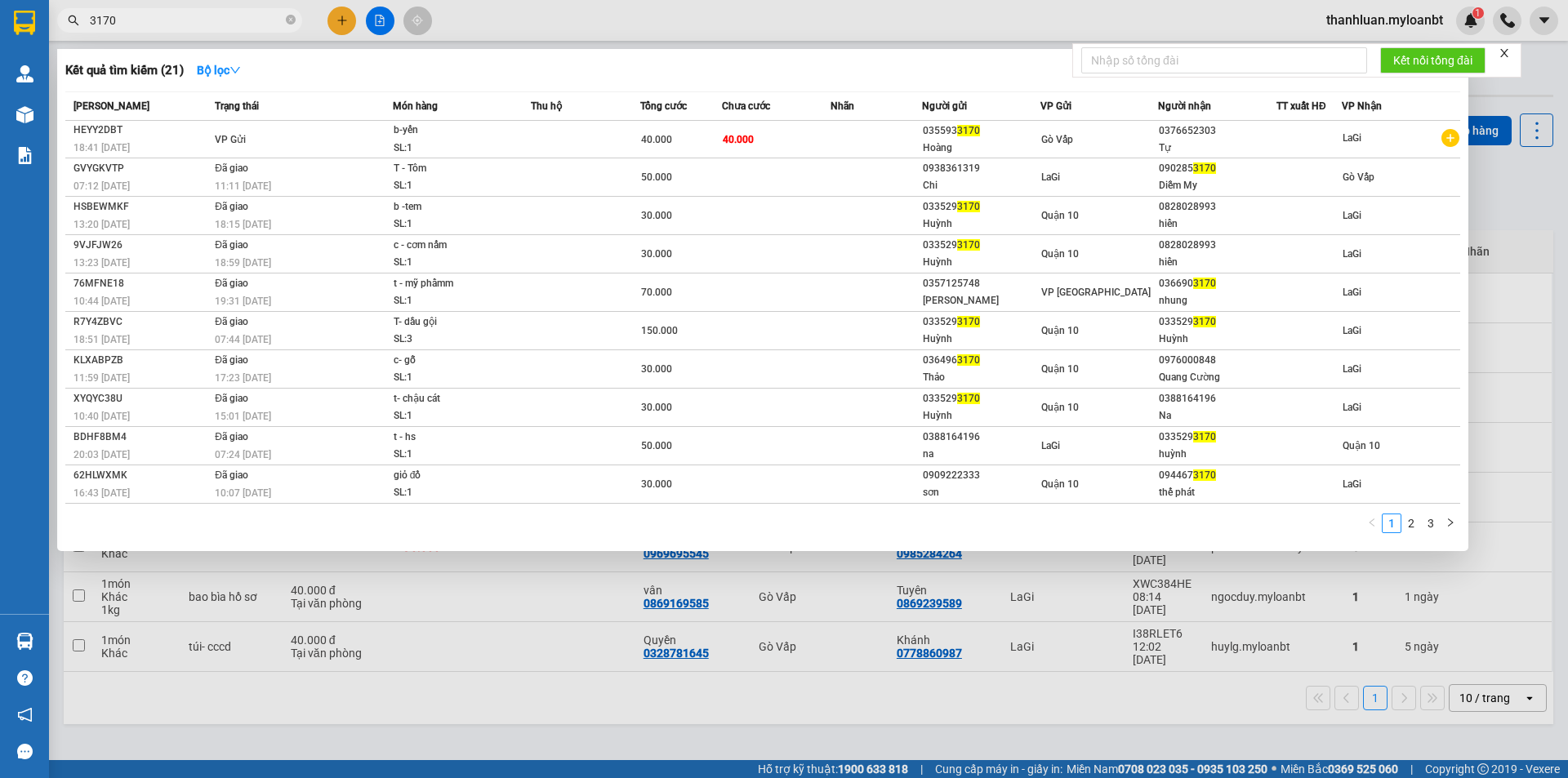
type input "3170"
click at [528, 647] on div at bounding box center [784, 389] width 1568 height 778
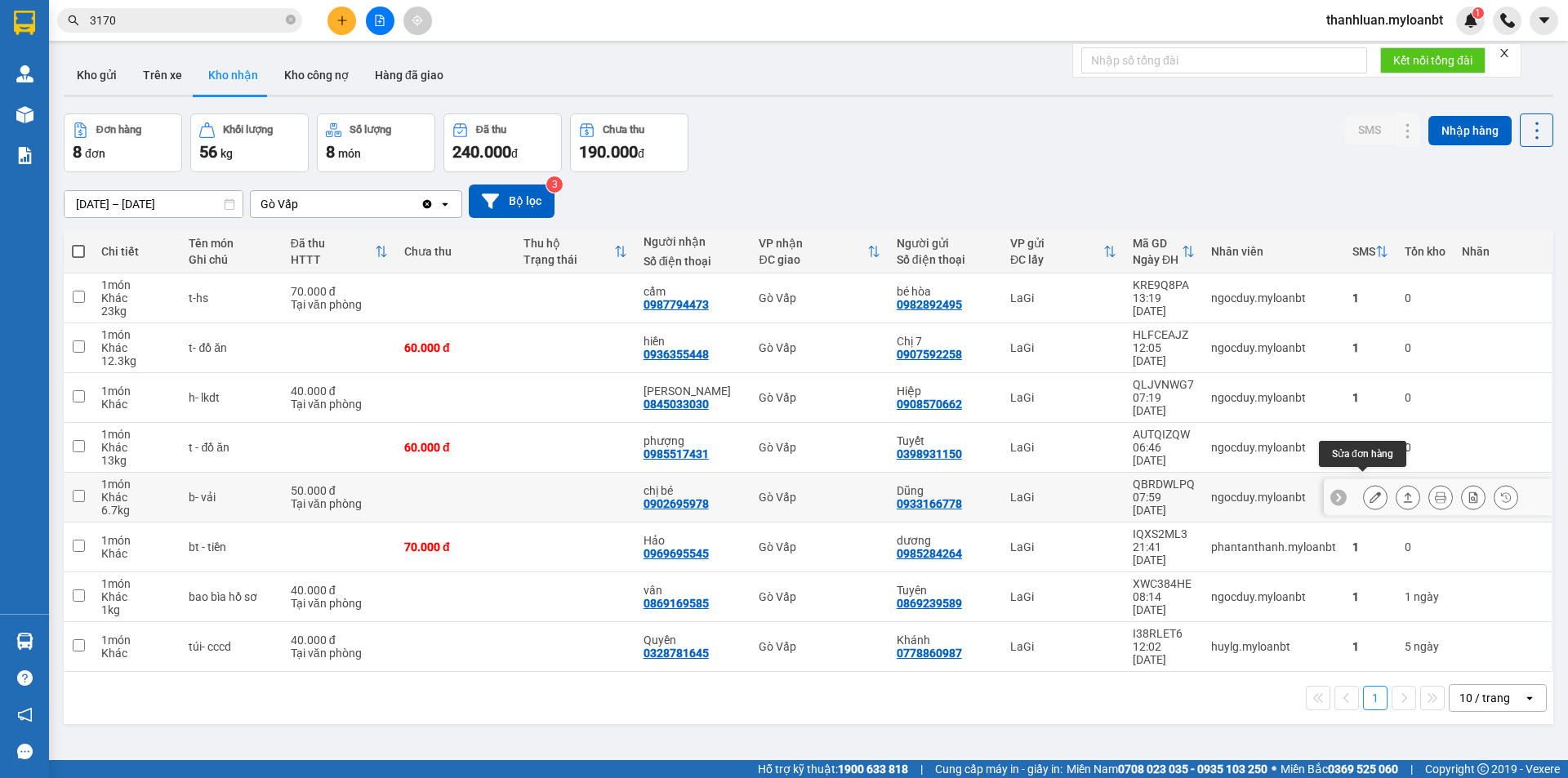
click at [1369, 491] on icon at bounding box center [1374, 496] width 11 height 11
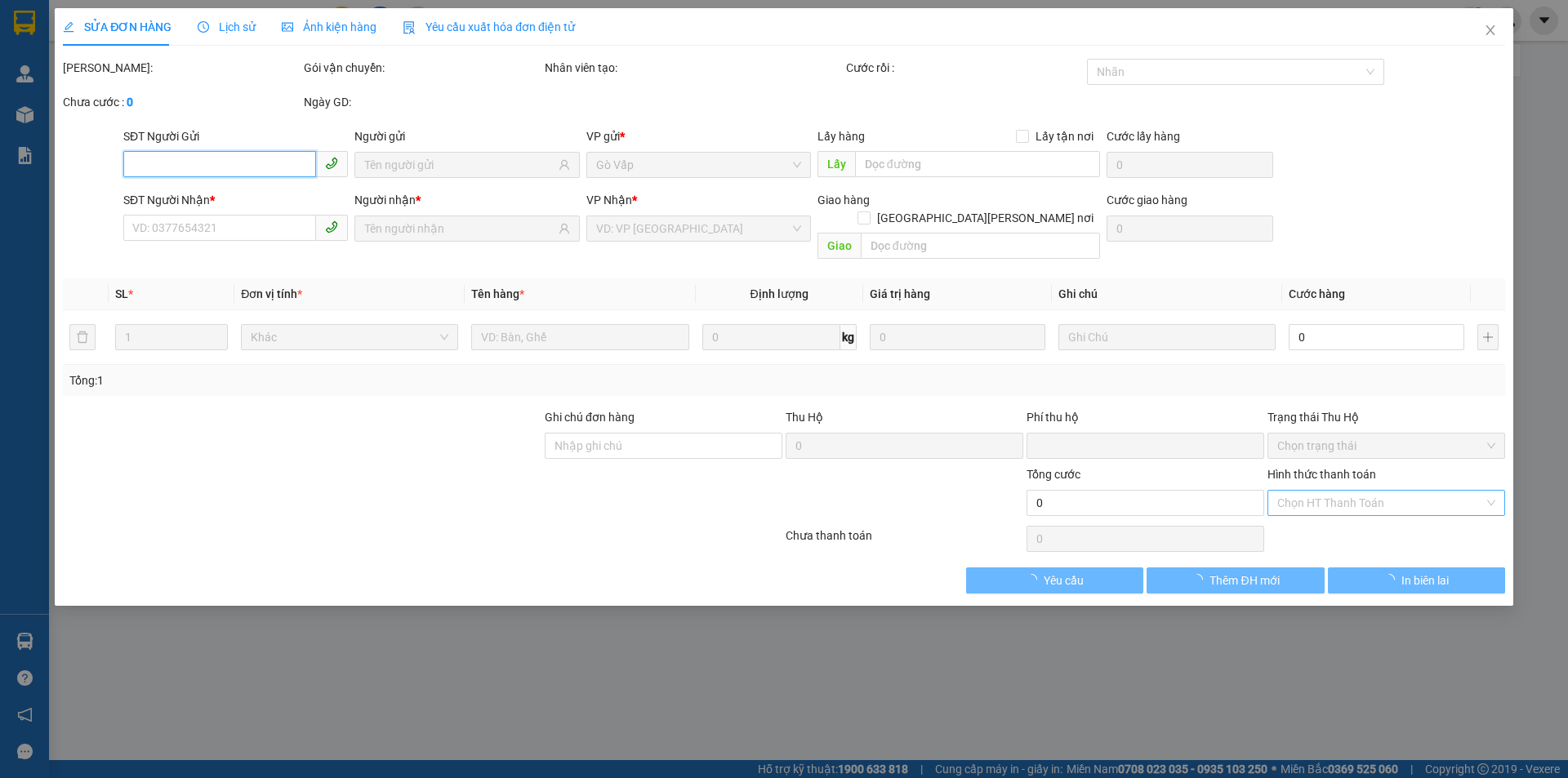
type input "0933166778"
type input "Dũng"
type input "0902695978"
type input "chị bé"
type input "0"
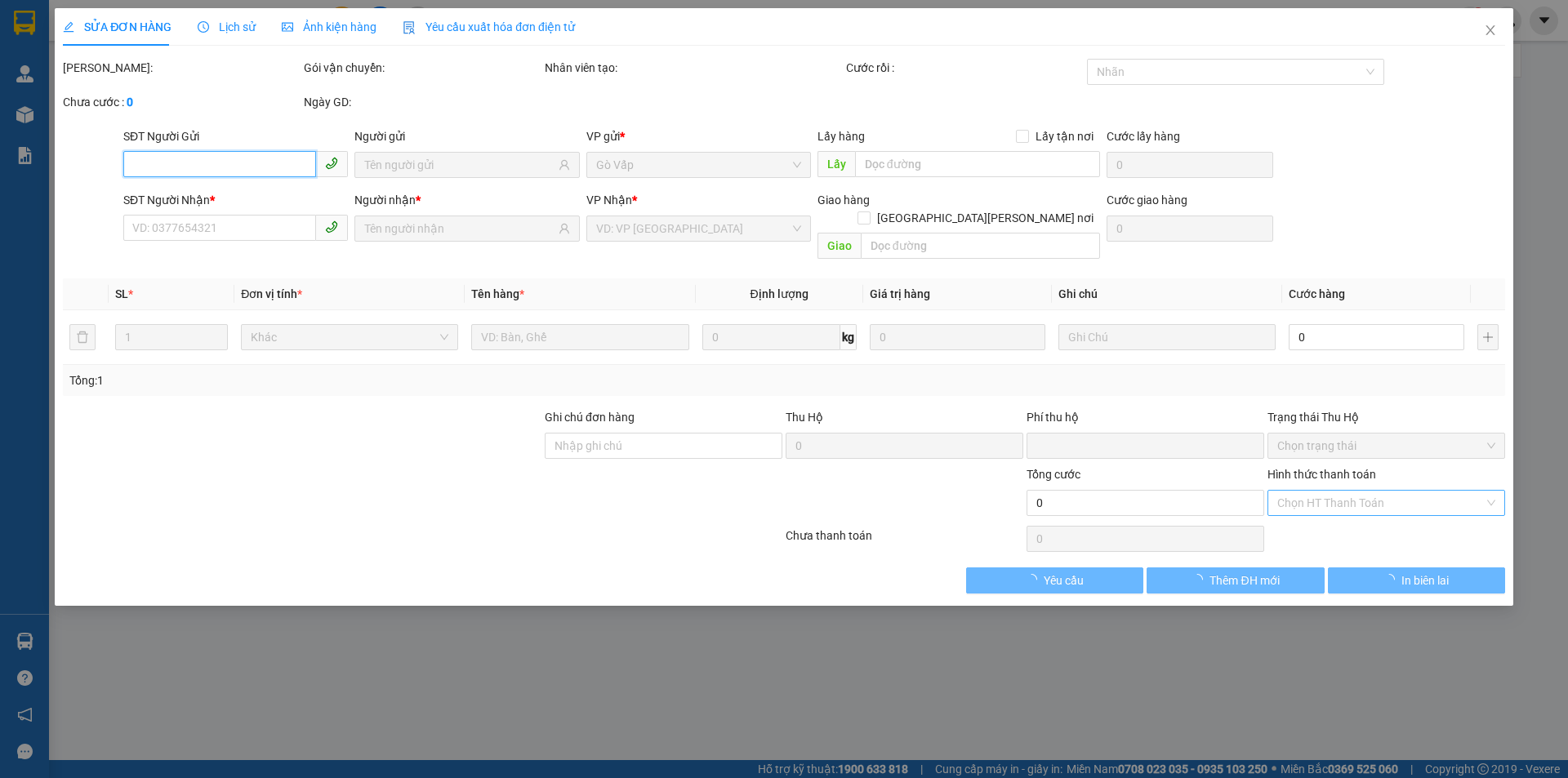
type input "50.000"
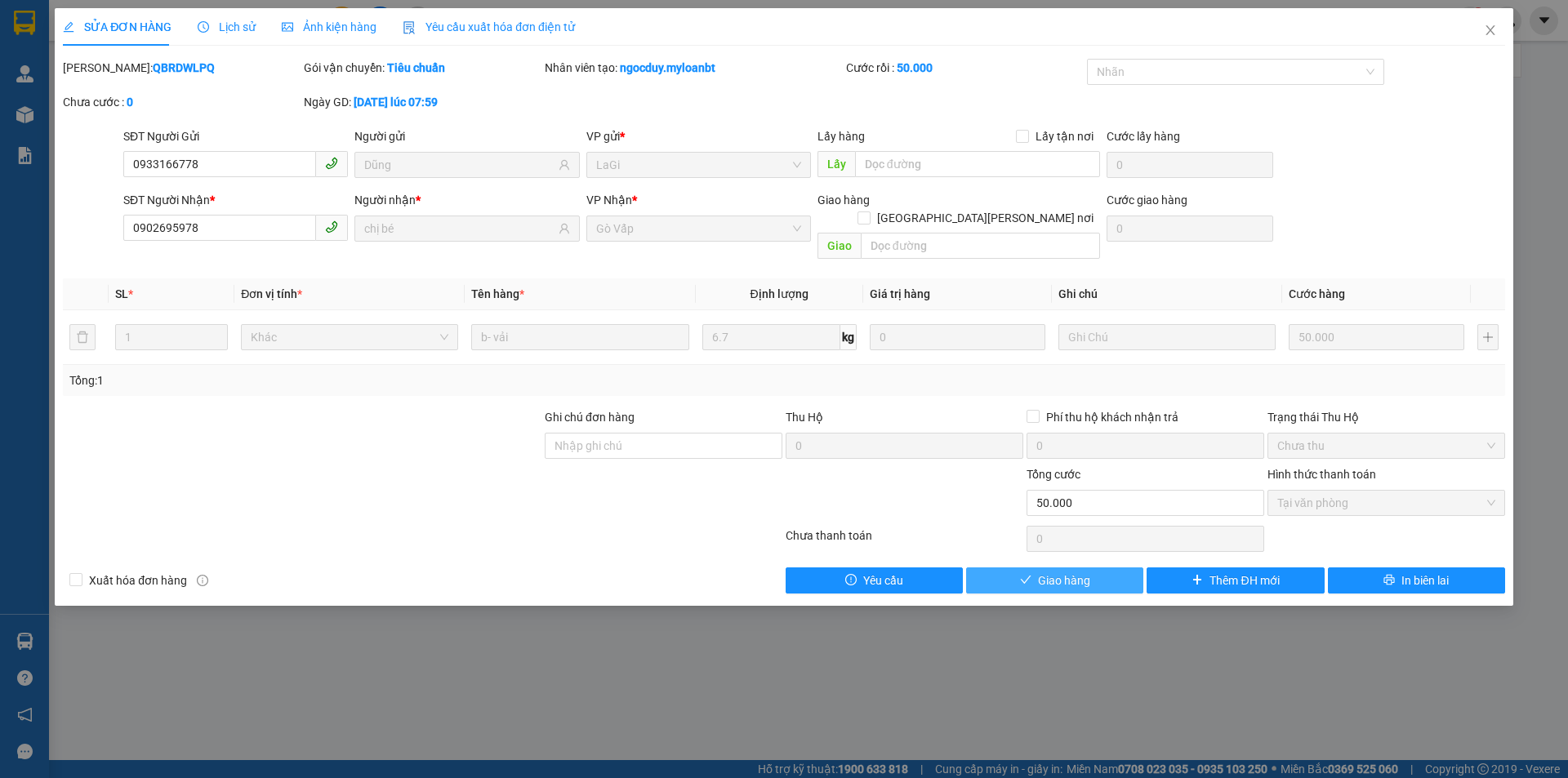
click at [1091, 567] on button "Giao hàng" at bounding box center [1054, 580] width 178 height 26
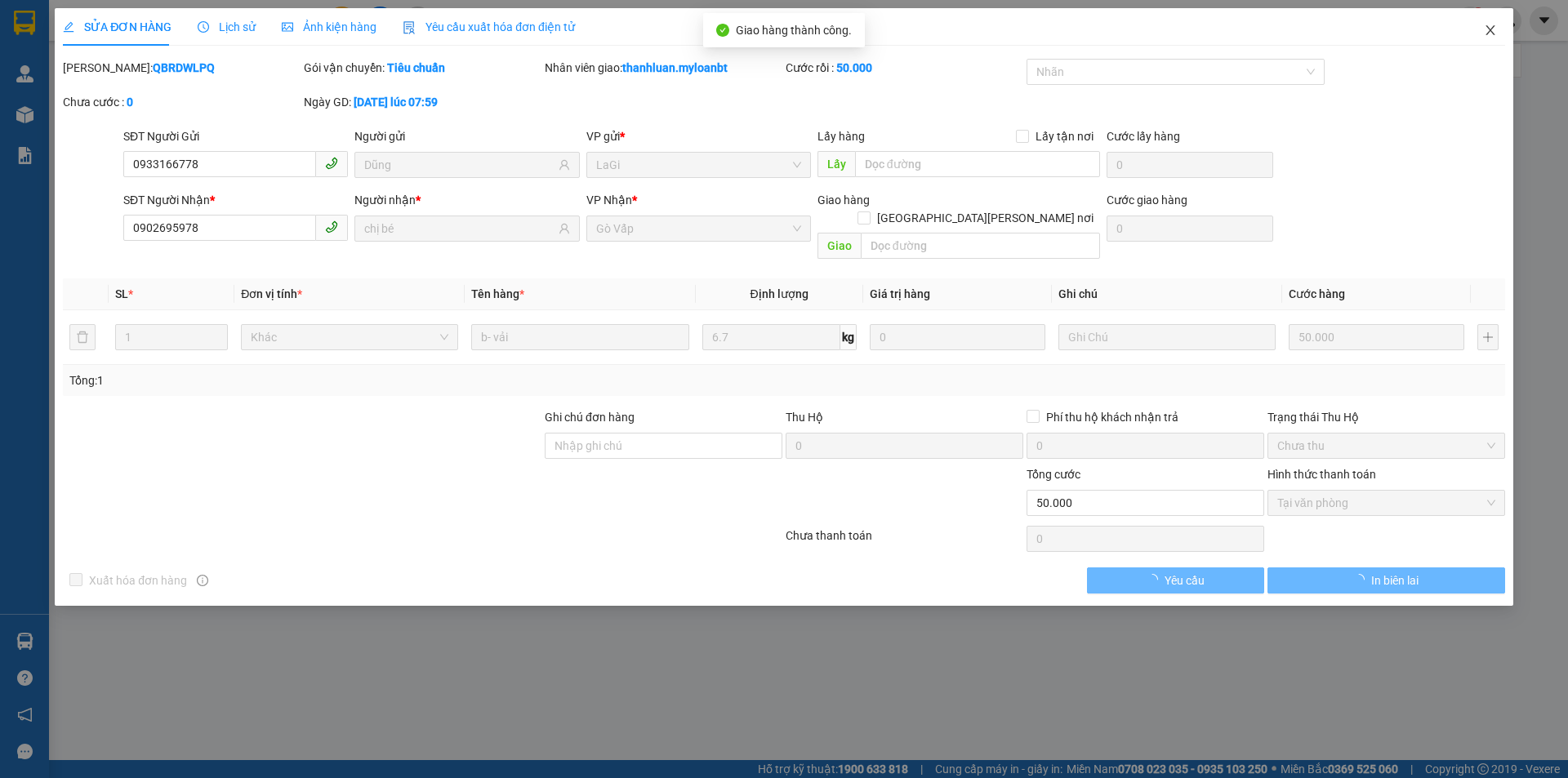
click at [1493, 26] on icon "close" at bounding box center [1489, 29] width 13 height 13
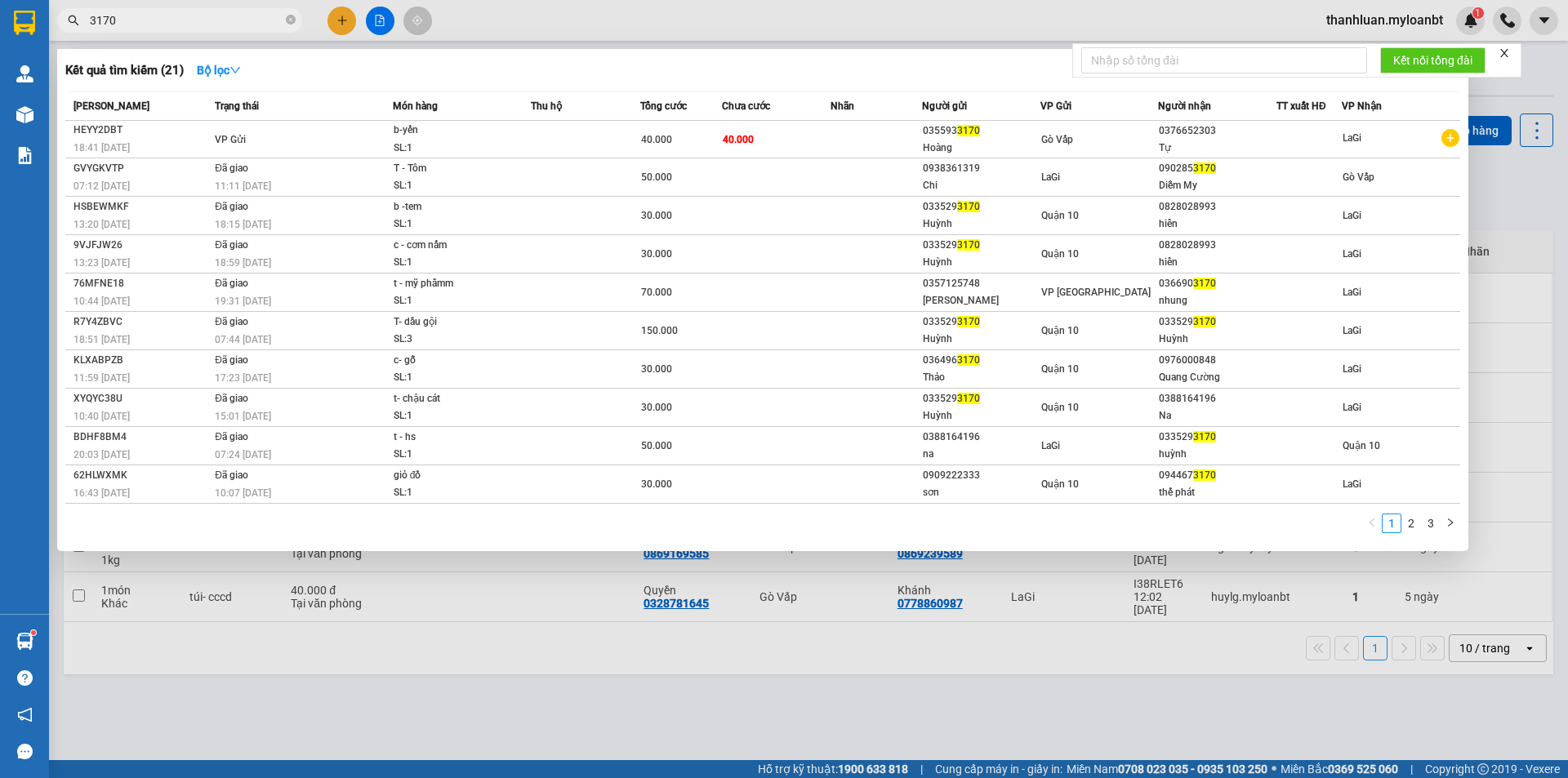
click at [177, 16] on input "3170" at bounding box center [186, 20] width 192 height 18
click at [685, 31] on div at bounding box center [784, 389] width 1568 height 778
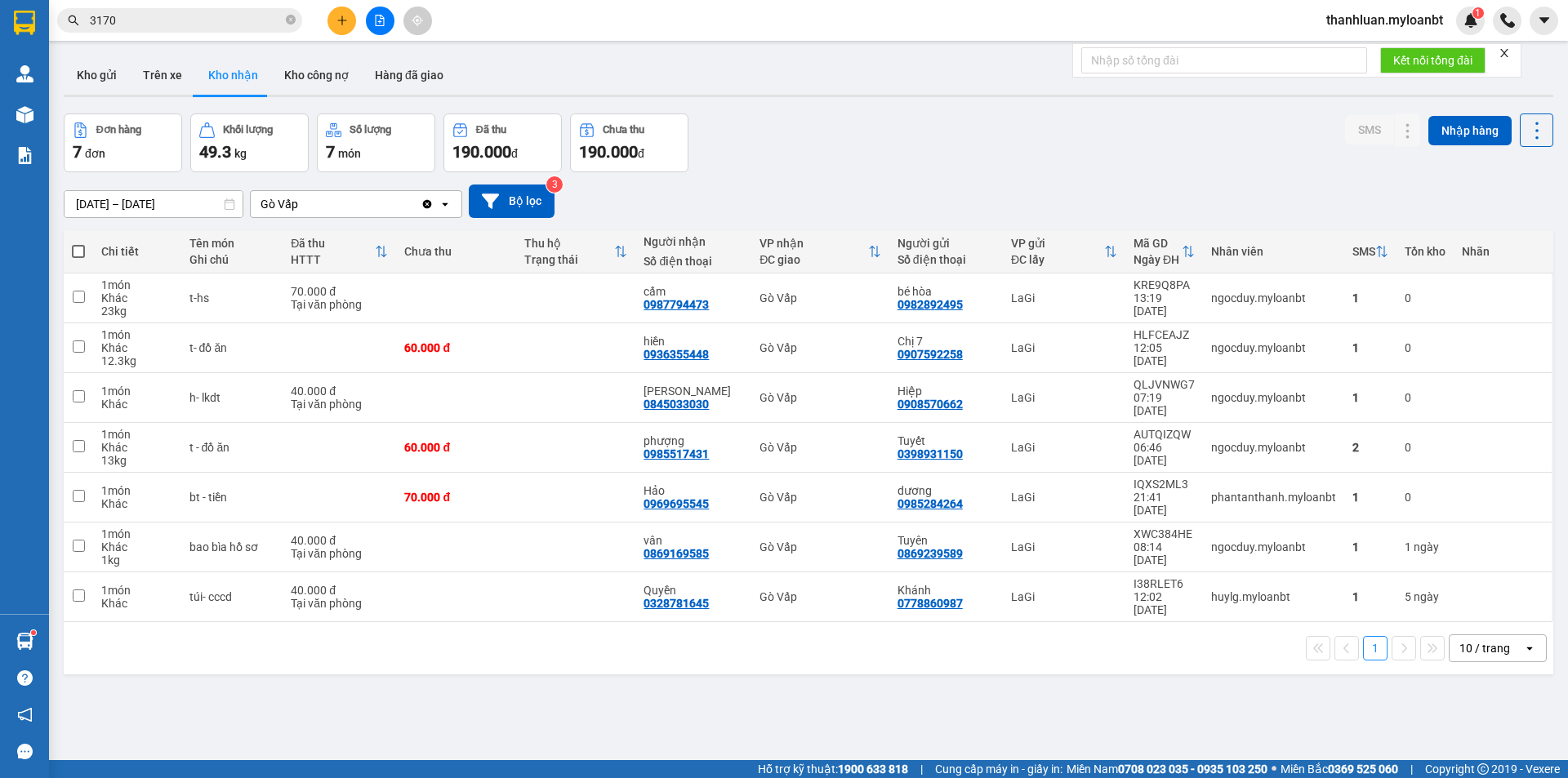
click at [211, 14] on input "3170" at bounding box center [186, 20] width 192 height 18
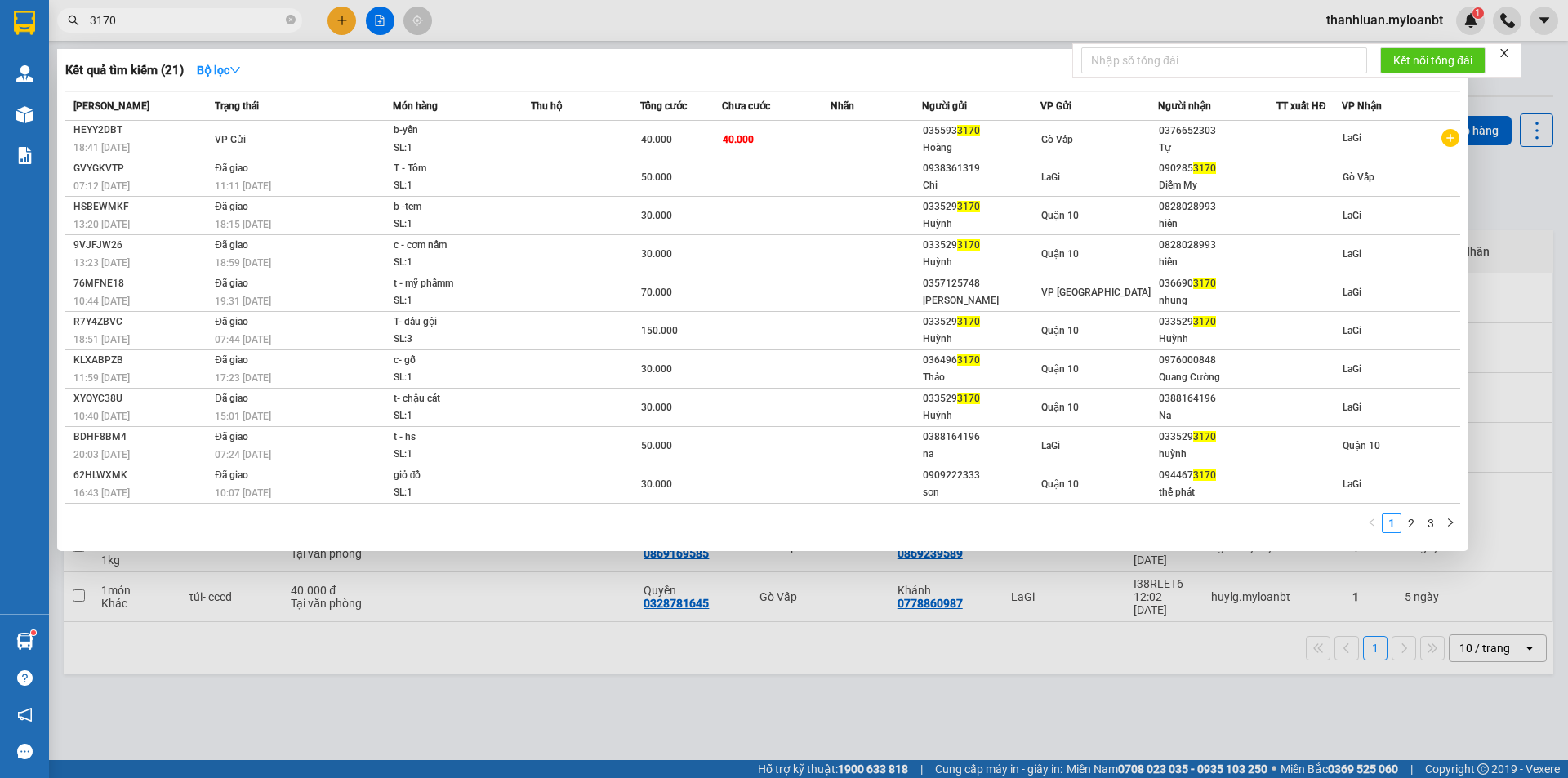
click at [211, 14] on input "3170" at bounding box center [186, 20] width 192 height 18
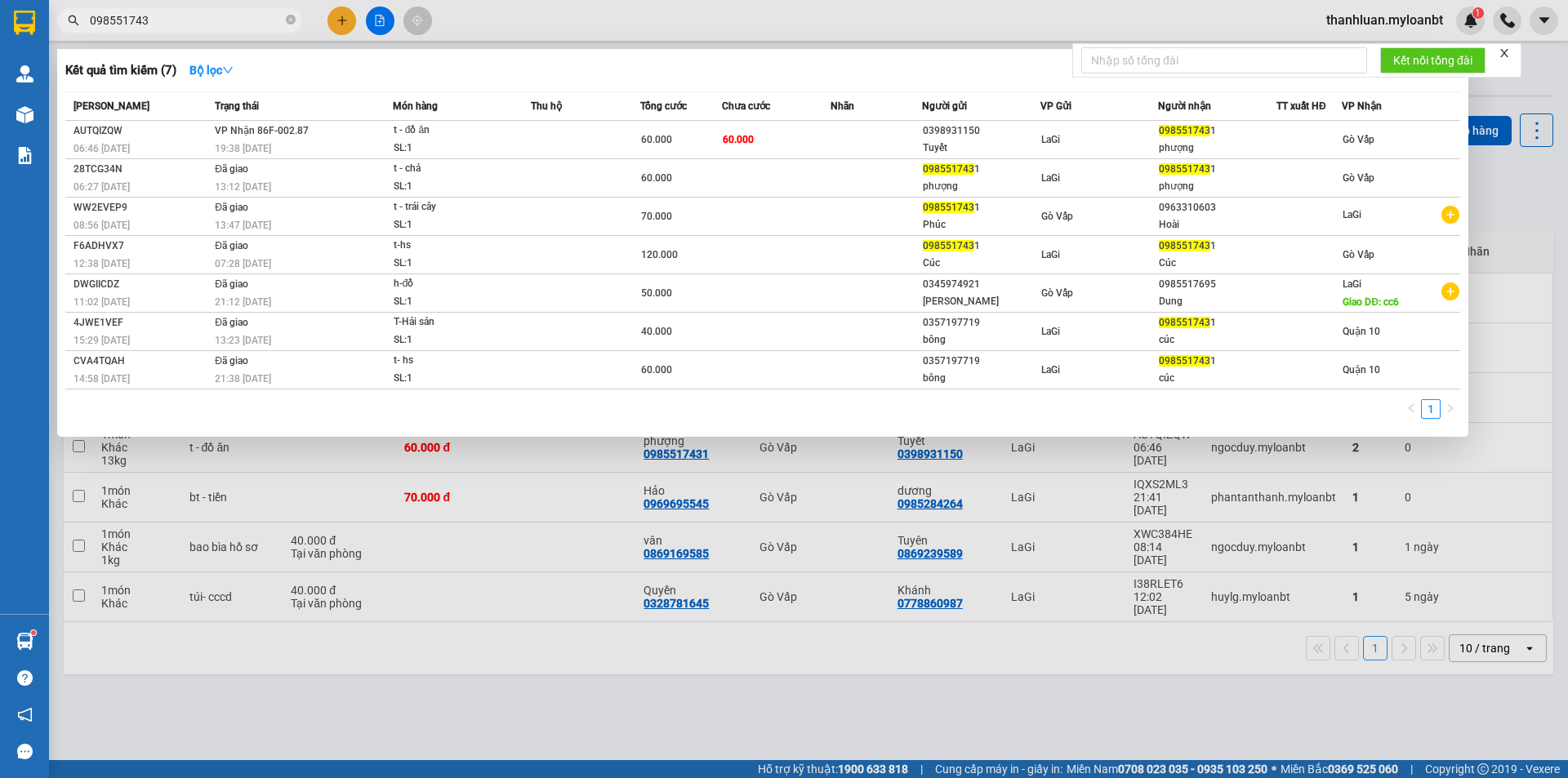
type input "0985517431"
